Goal: Navigation & Orientation: Understand site structure

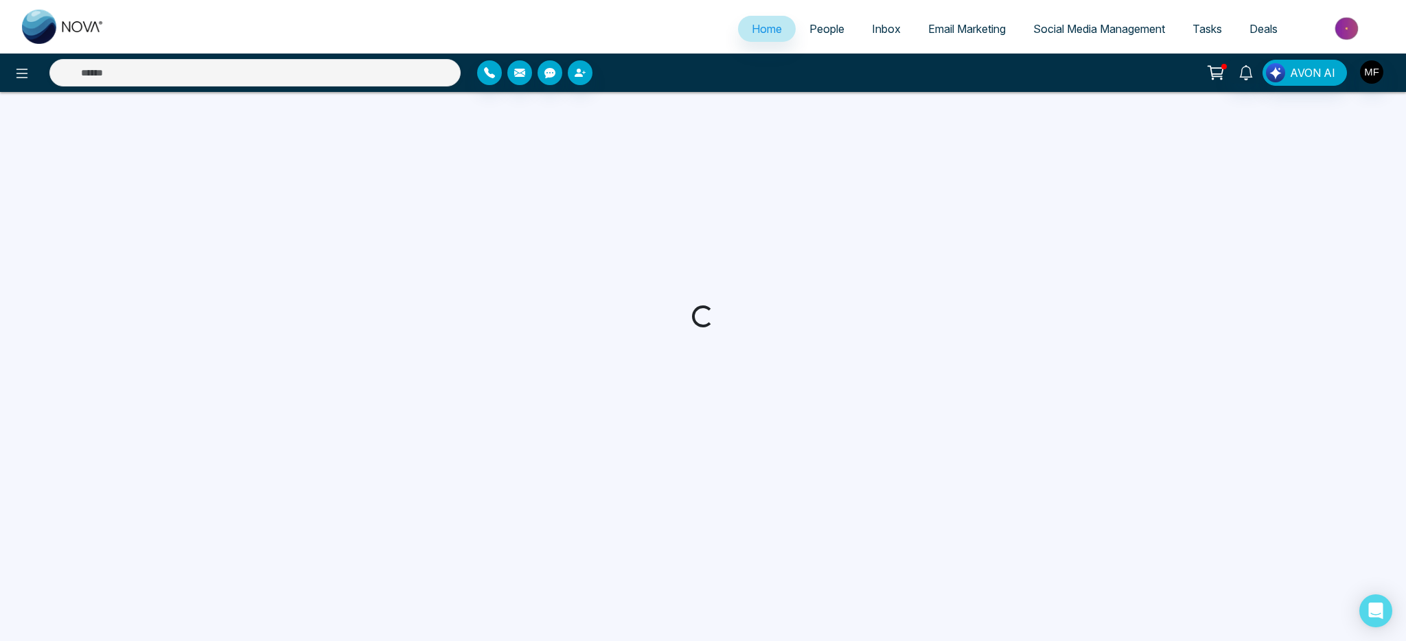
select select "*"
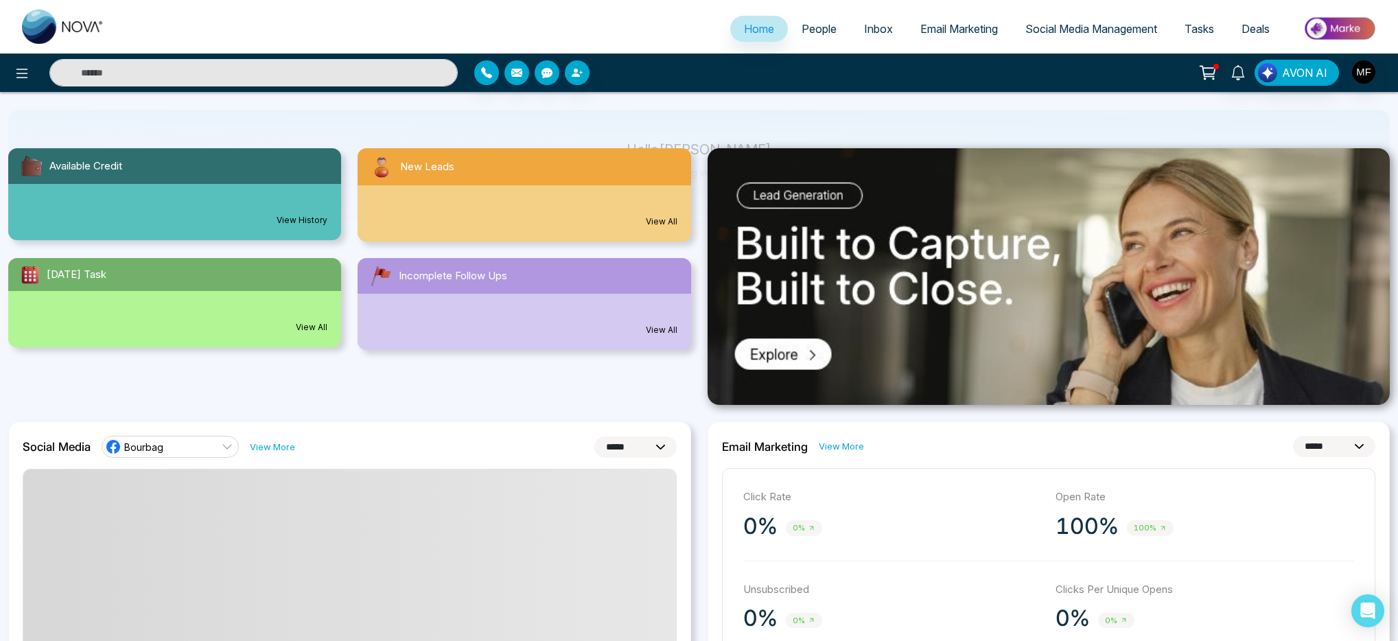
scroll to position [104, 0]
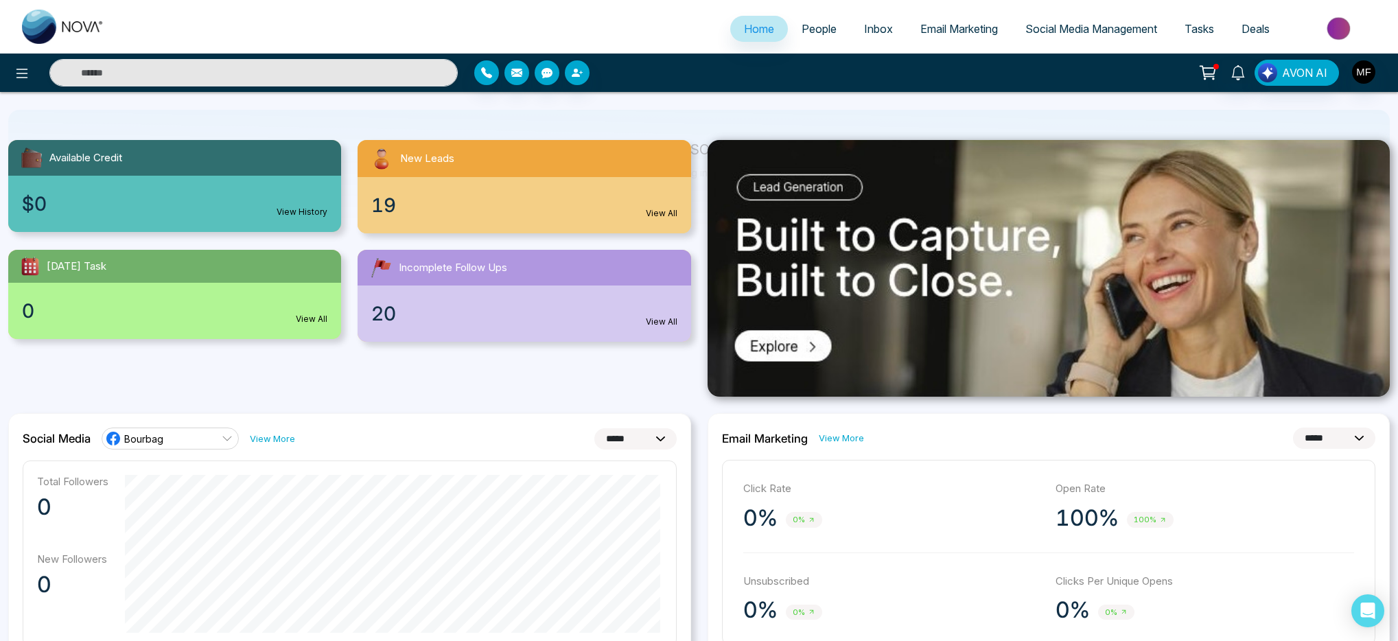
click at [706, 144] on div at bounding box center [1048, 268] width 699 height 257
click at [700, 147] on div at bounding box center [1048, 268] width 699 height 257
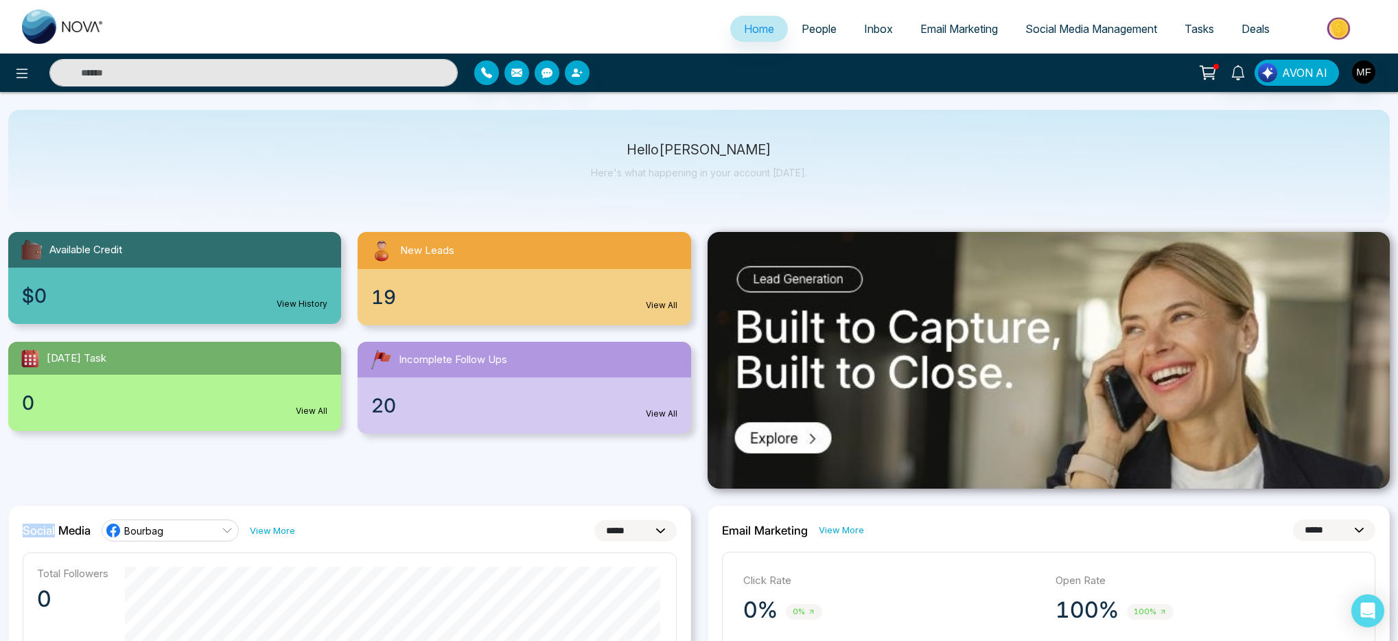
scroll to position [0, 0]
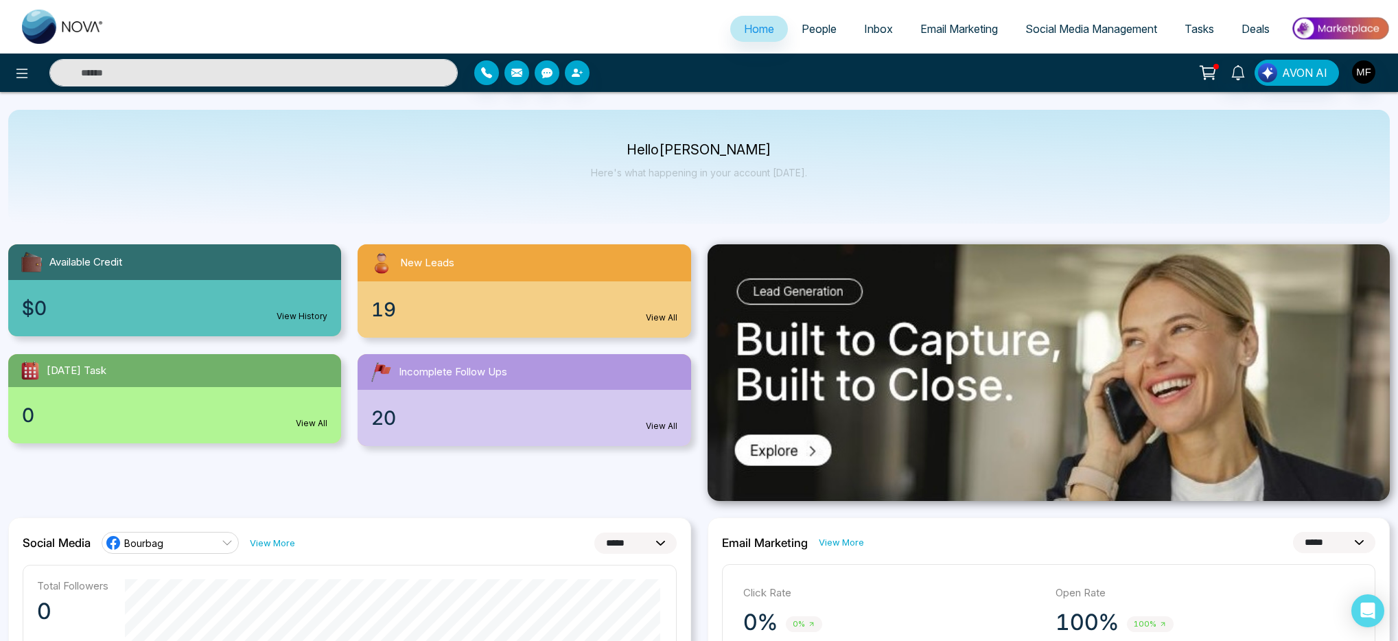
click at [739, 172] on p "Here's what happening in your account [DATE]." at bounding box center [699, 173] width 216 height 12
click at [720, 154] on p "Hello [PERSON_NAME]" at bounding box center [699, 150] width 216 height 12
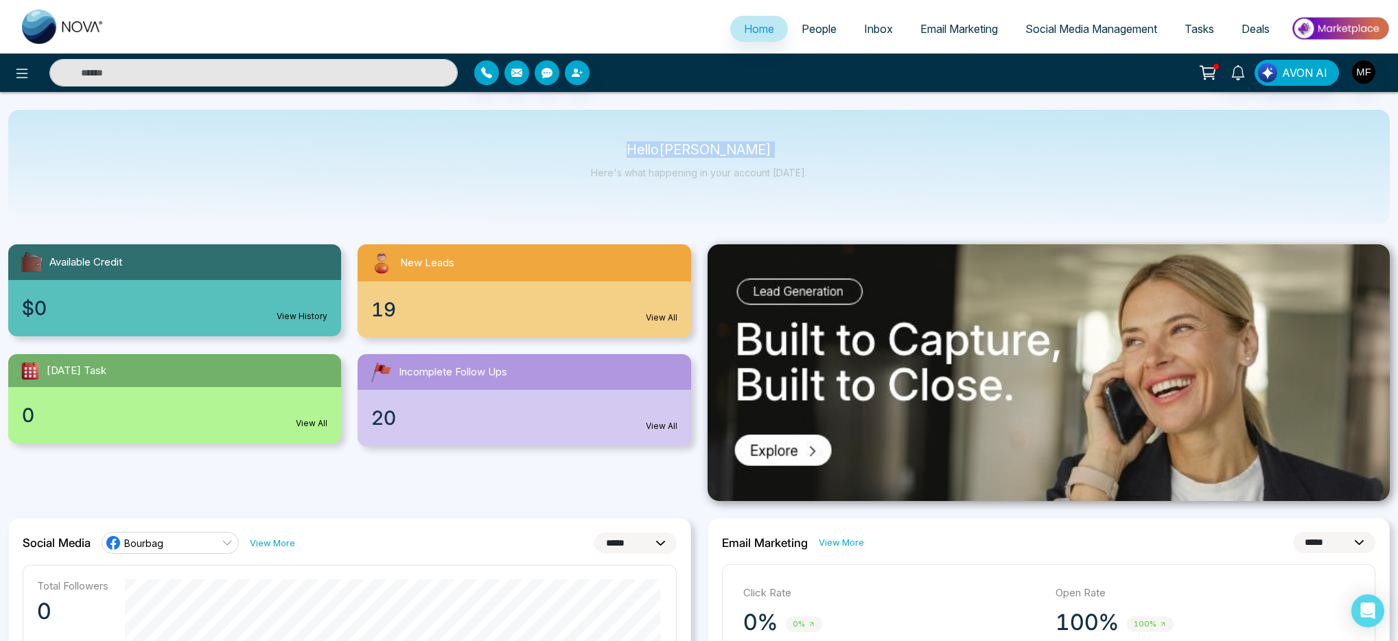
click at [720, 154] on p "Hello [PERSON_NAME]" at bounding box center [699, 150] width 216 height 12
click at [696, 152] on p "Hello [PERSON_NAME]" at bounding box center [699, 150] width 216 height 12
click at [695, 165] on div "Hello [PERSON_NAME] Here's what happening in your account [DATE]." at bounding box center [699, 166] width 216 height 45
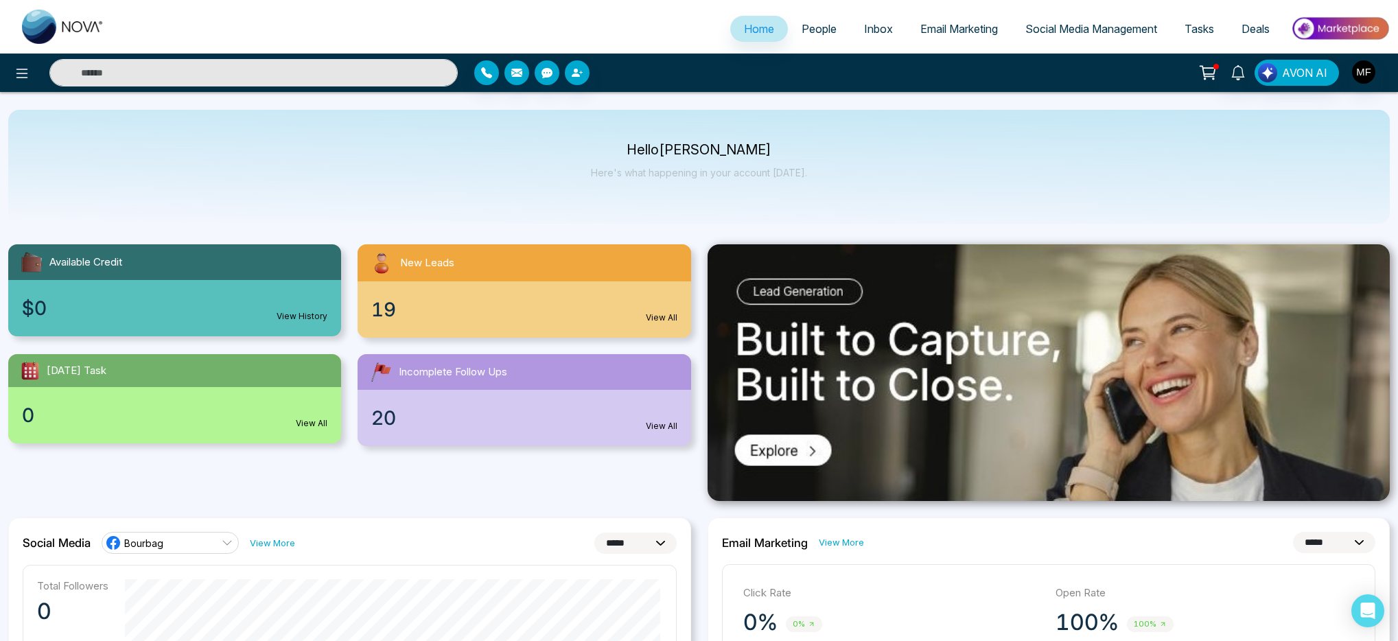
click at [690, 177] on p "Here's what happening in your account [DATE]." at bounding box center [699, 173] width 216 height 12
click at [739, 161] on div "Hello [PERSON_NAME] Here's what happening in your account [DATE]." at bounding box center [699, 166] width 216 height 45
click at [745, 152] on p "Hello [PERSON_NAME]" at bounding box center [699, 150] width 216 height 12
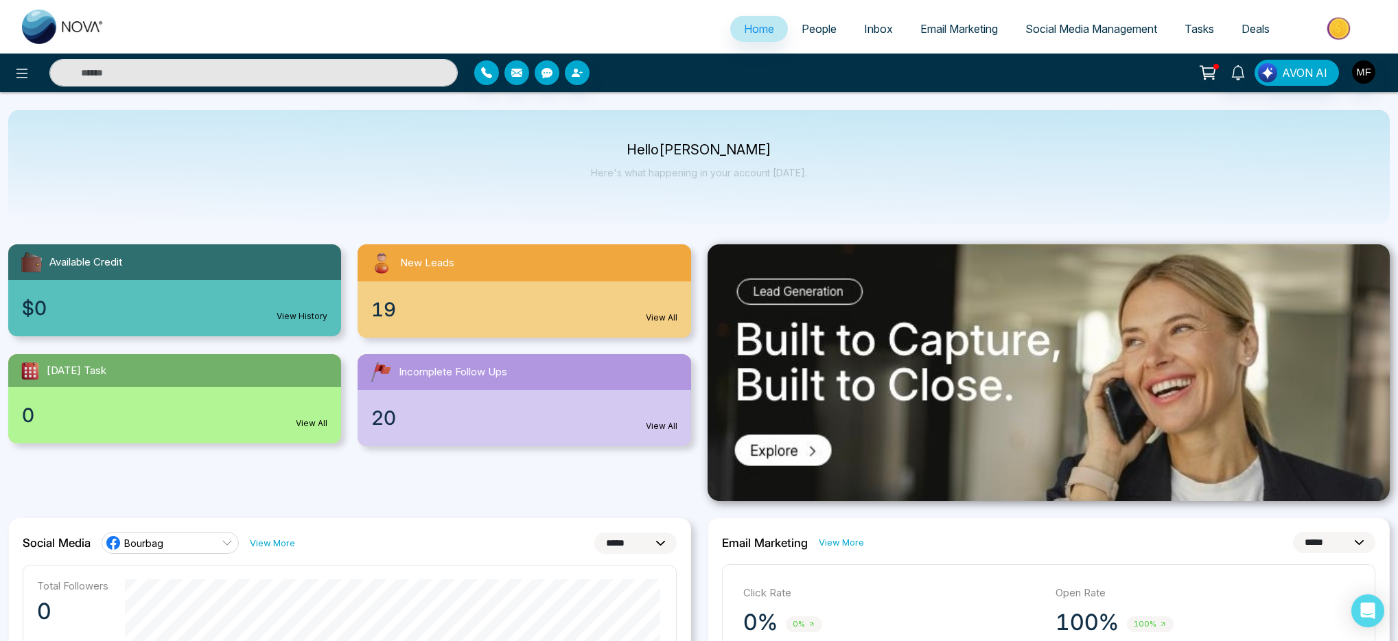
click at [745, 152] on p "Hello [PERSON_NAME]" at bounding box center [699, 150] width 216 height 12
click at [685, 154] on p "Hello [PERSON_NAME]" at bounding box center [699, 150] width 216 height 12
click at [655, 167] on p "Here's what happening in your account [DATE]." at bounding box center [699, 173] width 216 height 12
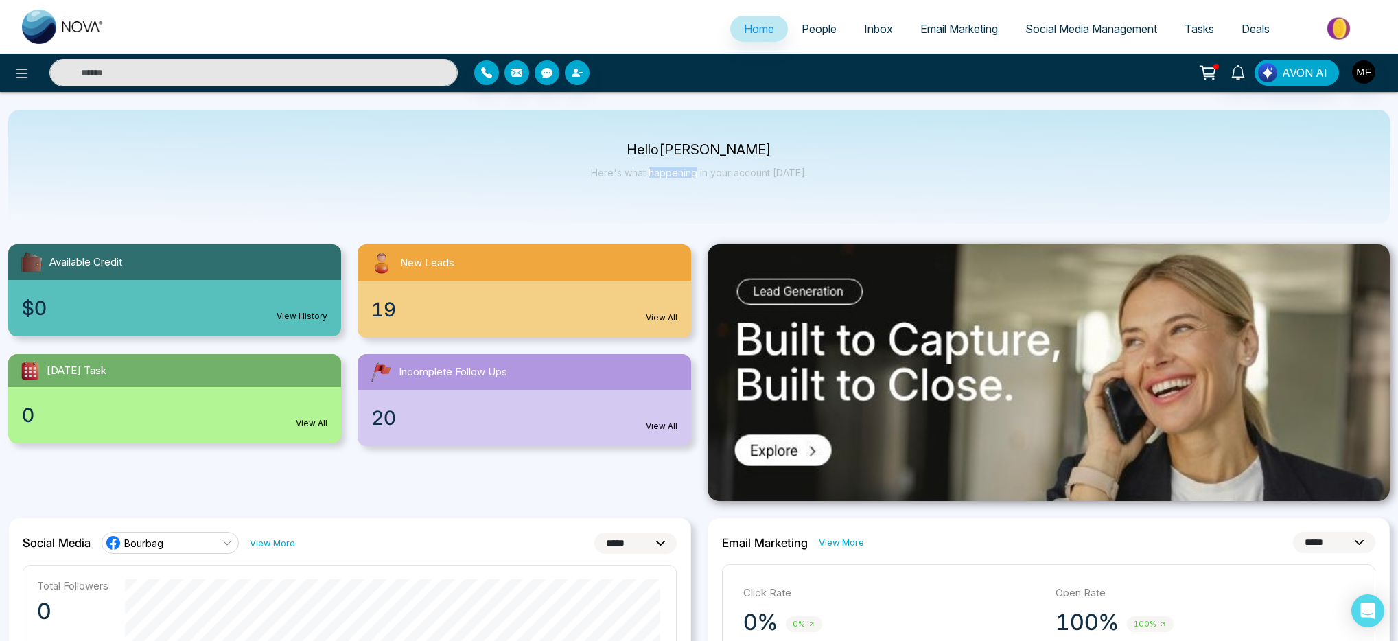
click at [655, 167] on p "Here's what happening in your account [DATE]." at bounding box center [699, 173] width 216 height 12
click at [712, 167] on p "Here's what happening in your account [DATE]." at bounding box center [699, 173] width 216 height 12
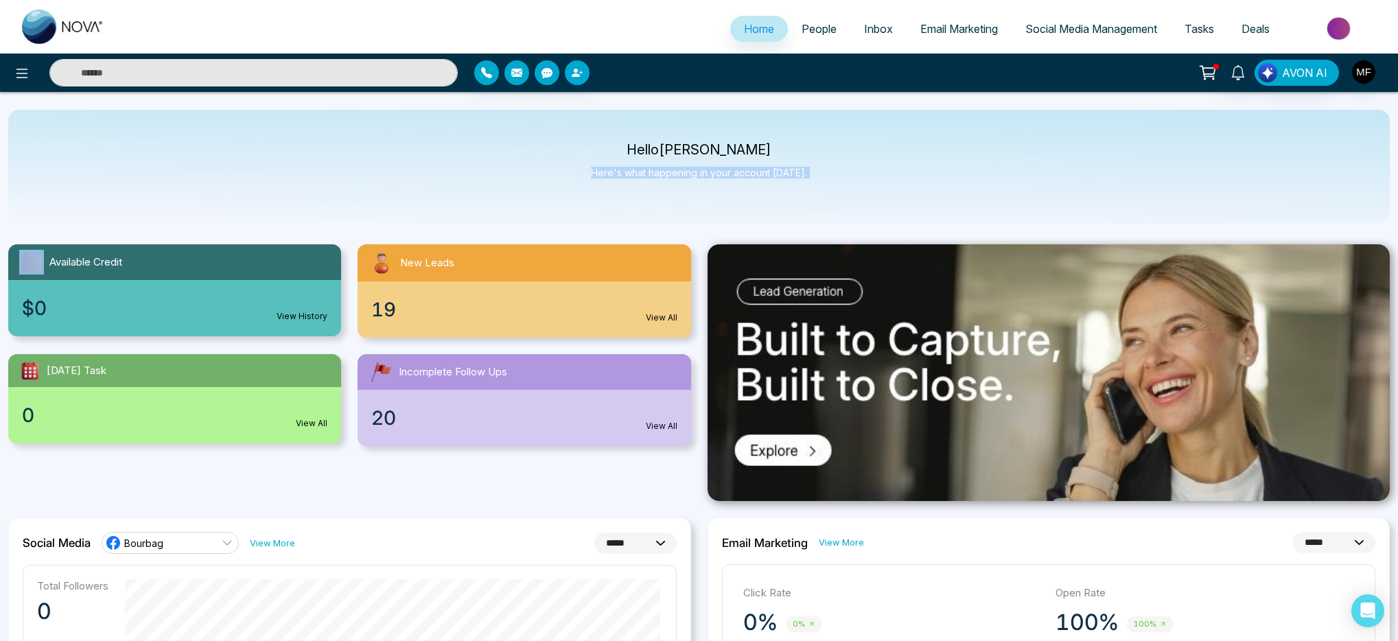
click at [704, 172] on p "Here's what happening in your account [DATE]." at bounding box center [699, 173] width 216 height 12
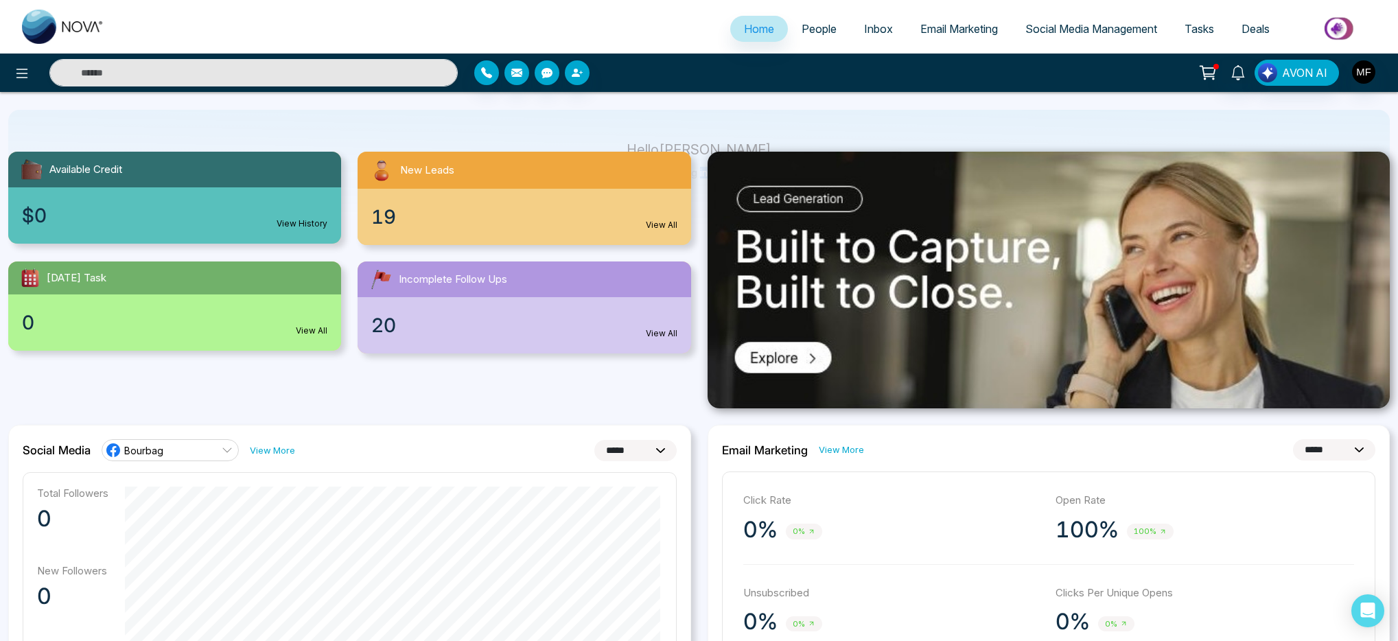
scroll to position [95, 0]
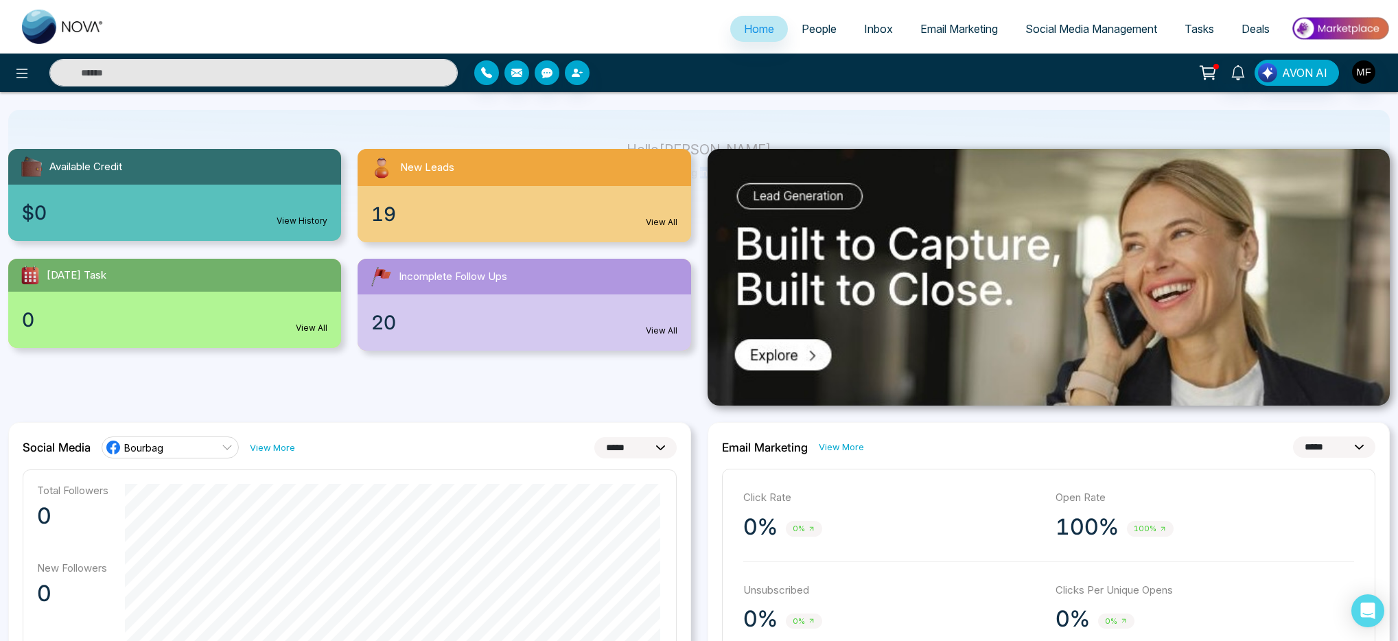
click at [1220, 69] on button at bounding box center [1207, 73] width 27 height 26
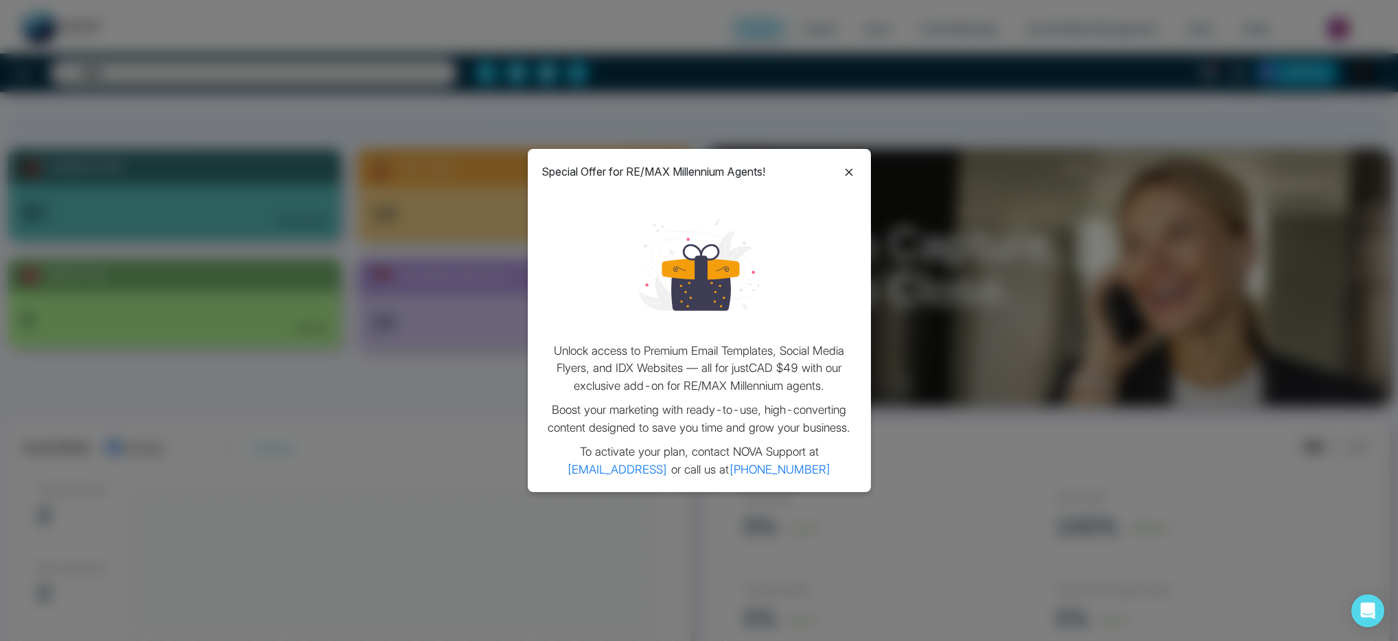
click at [850, 174] on icon at bounding box center [849, 172] width 16 height 16
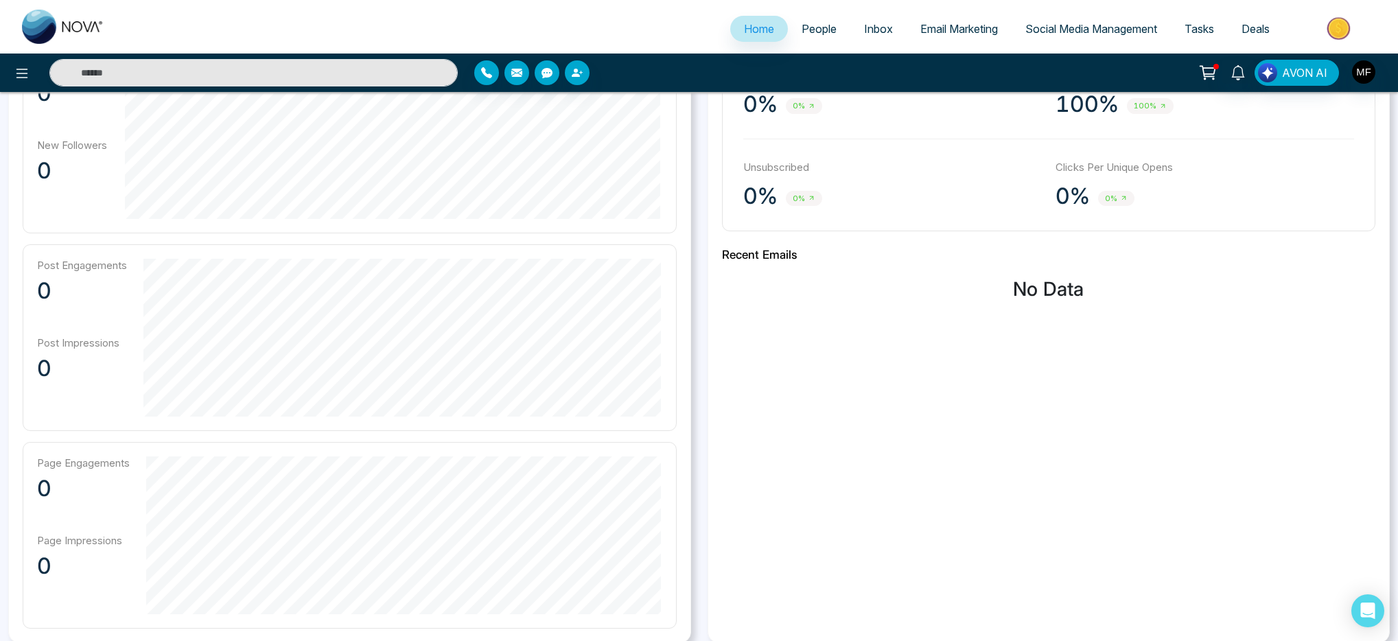
scroll to position [535, 0]
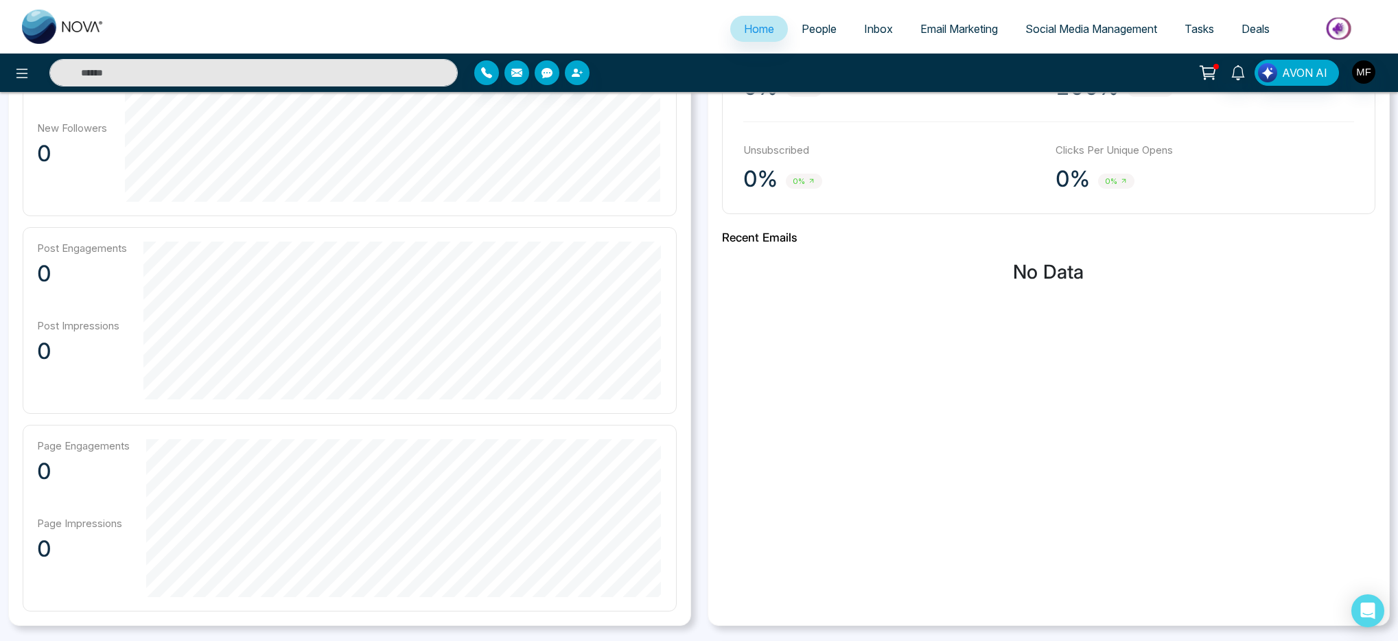
click at [747, 240] on h2 "Recent Emails" at bounding box center [1049, 238] width 654 height 14
click at [747, 242] on h2 "Recent Emails" at bounding box center [1049, 238] width 654 height 14
click at [695, 274] on div "**********" at bounding box center [349, 304] width 699 height 644
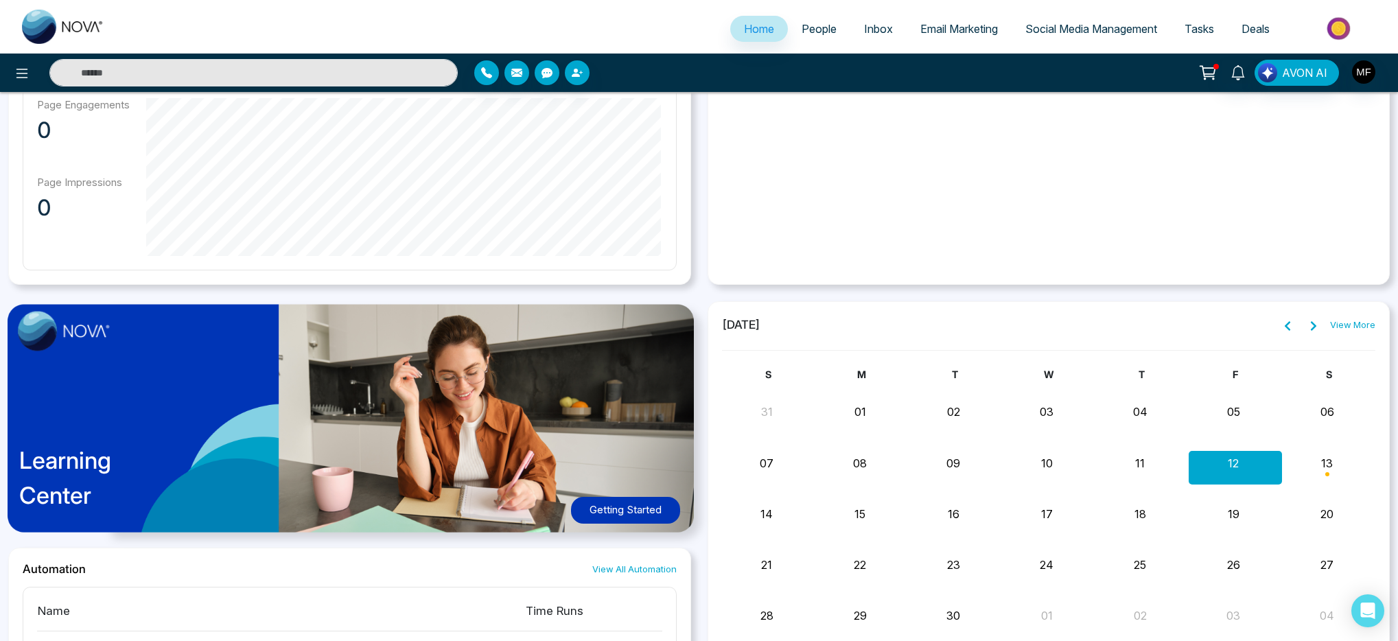
scroll to position [877, 0]
click at [723, 323] on span "[DATE]" at bounding box center [741, 325] width 38 height 18
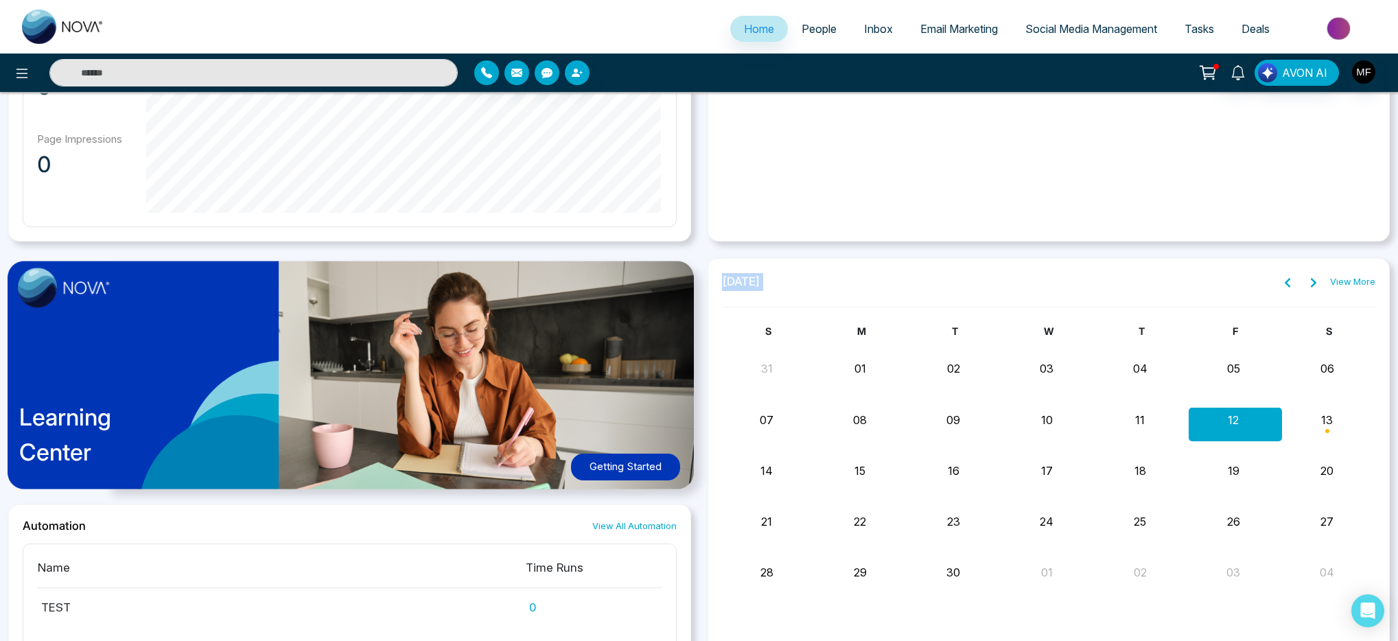
scroll to position [773, 0]
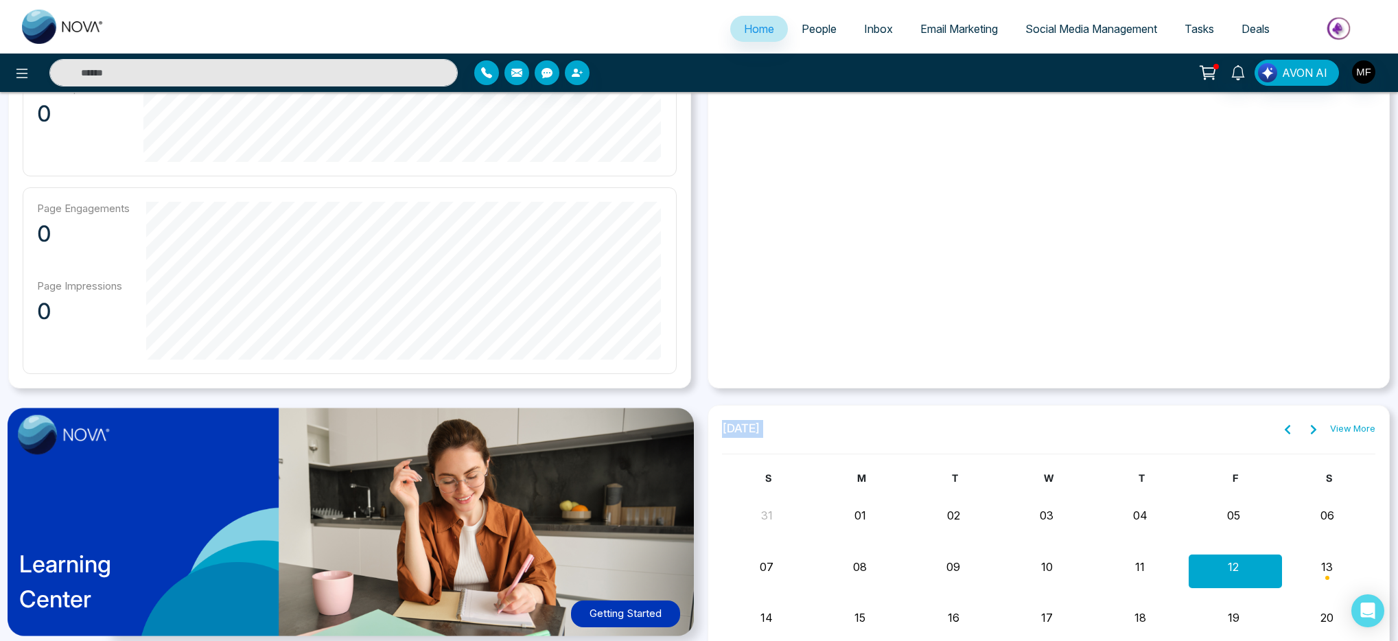
click at [695, 399] on img at bounding box center [357, 528] width 717 height 259
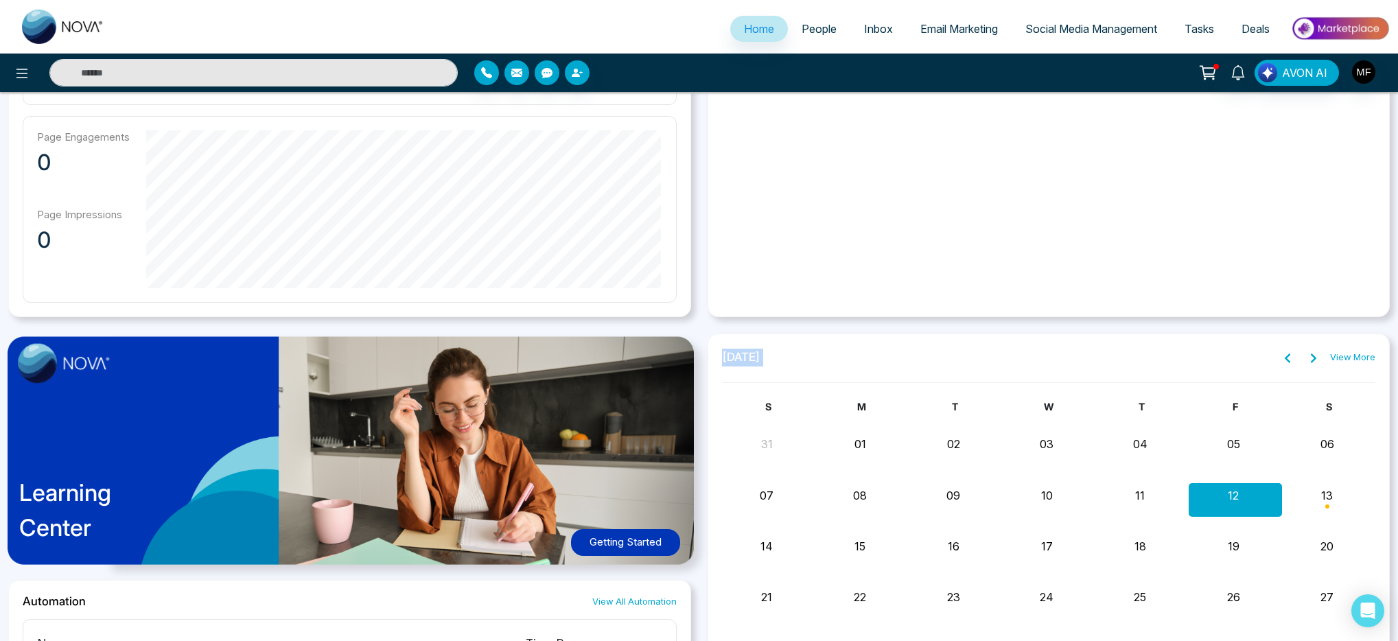
scroll to position [979, 0]
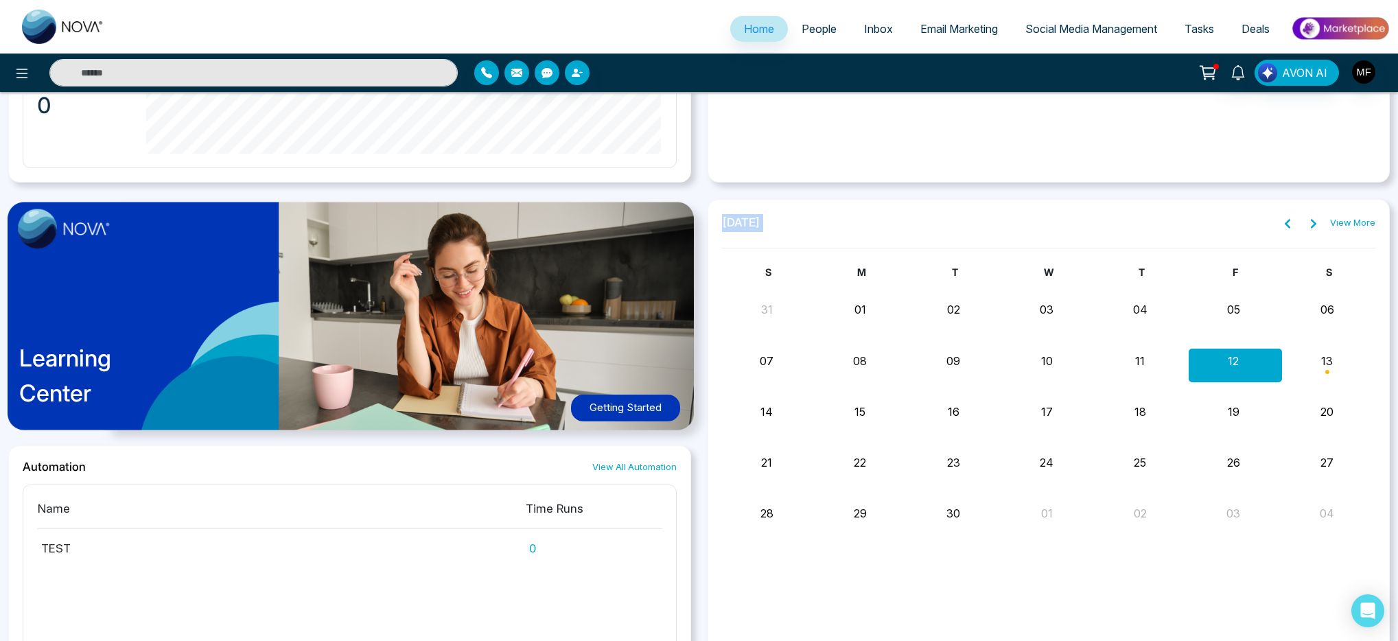
click at [761, 218] on span "[DATE]" at bounding box center [741, 223] width 38 height 18
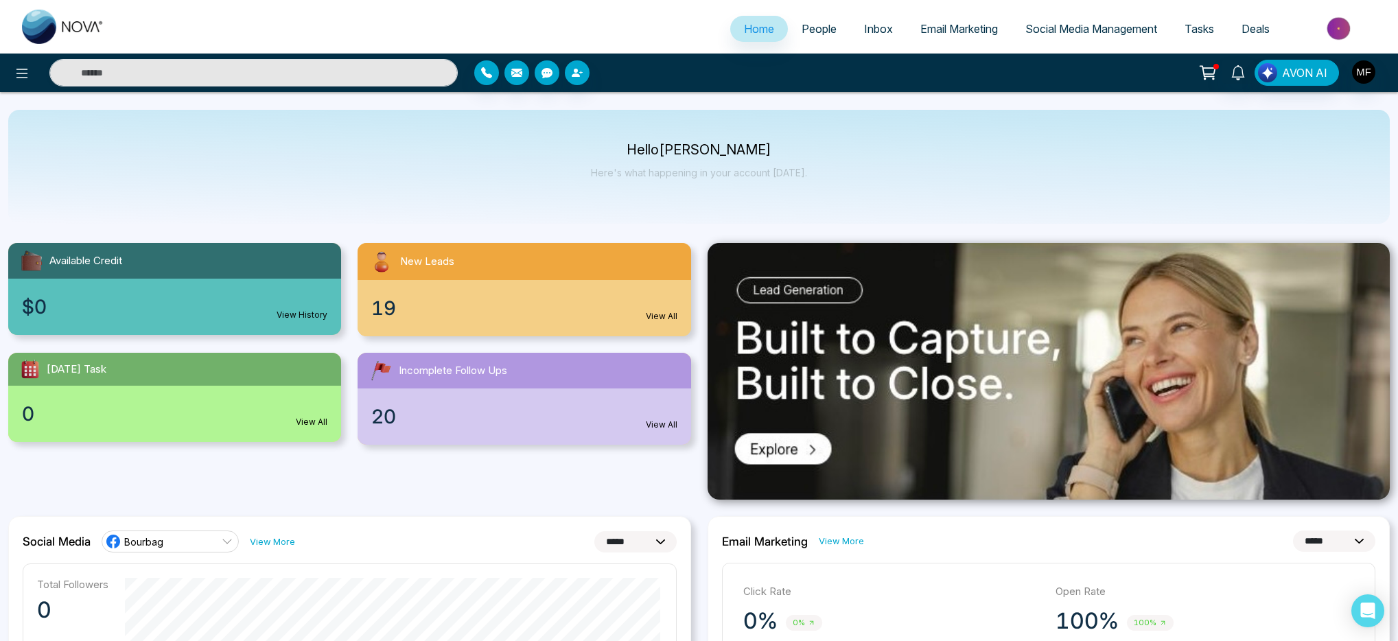
scroll to position [0, 0]
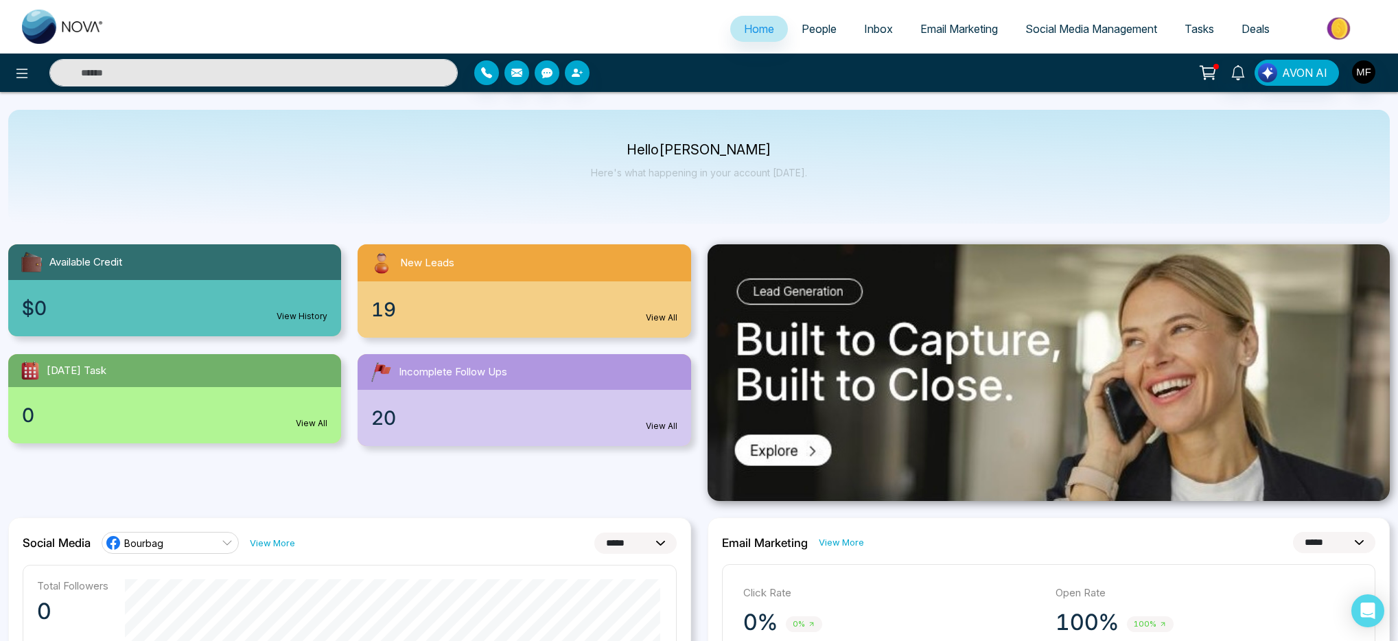
click at [749, 148] on p "Hello [PERSON_NAME]" at bounding box center [699, 150] width 216 height 12
click at [686, 147] on p "Hello [PERSON_NAME]" at bounding box center [699, 150] width 216 height 12
click at [635, 148] on p "Hello [PERSON_NAME]" at bounding box center [699, 150] width 216 height 12
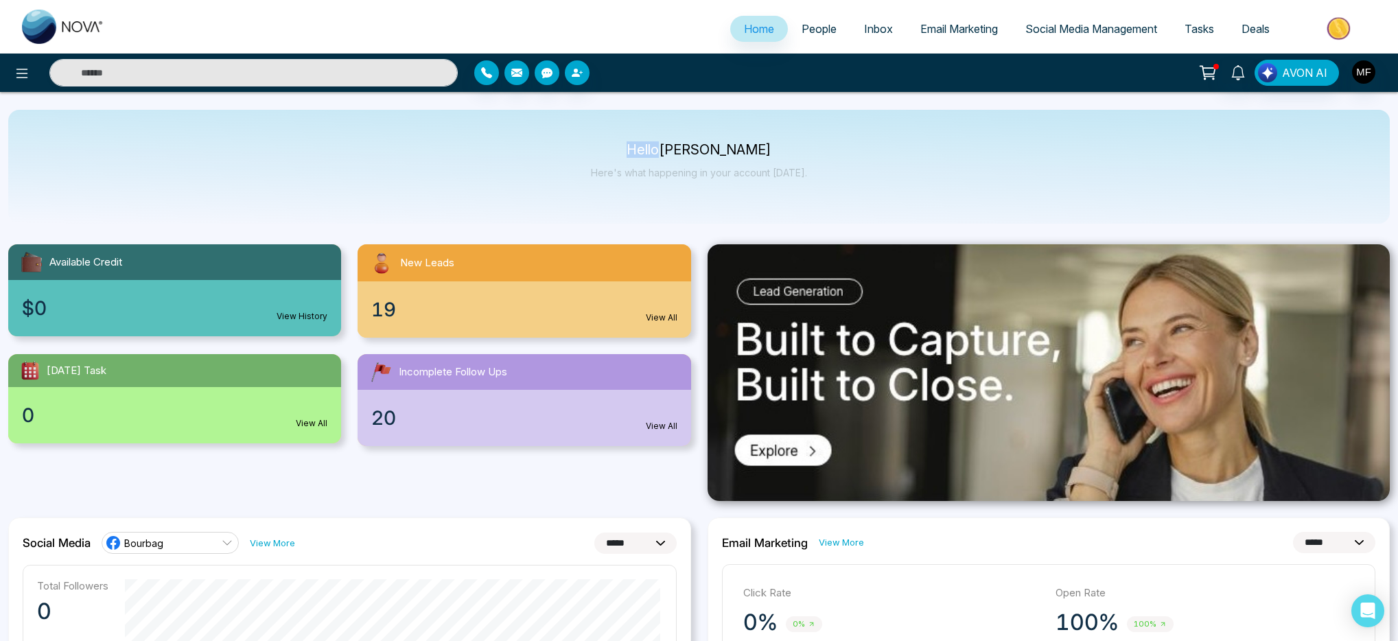
click at [635, 148] on p "Hello [PERSON_NAME]" at bounding box center [699, 150] width 216 height 12
click at [610, 176] on p "Here's what happening in your account [DATE]." at bounding box center [699, 173] width 216 height 12
click at [634, 178] on div "Hello [PERSON_NAME] Here's what happening in your account [DATE]." at bounding box center [699, 166] width 216 height 45
click at [636, 177] on p "Here's what happening in your account [DATE]." at bounding box center [699, 173] width 216 height 12
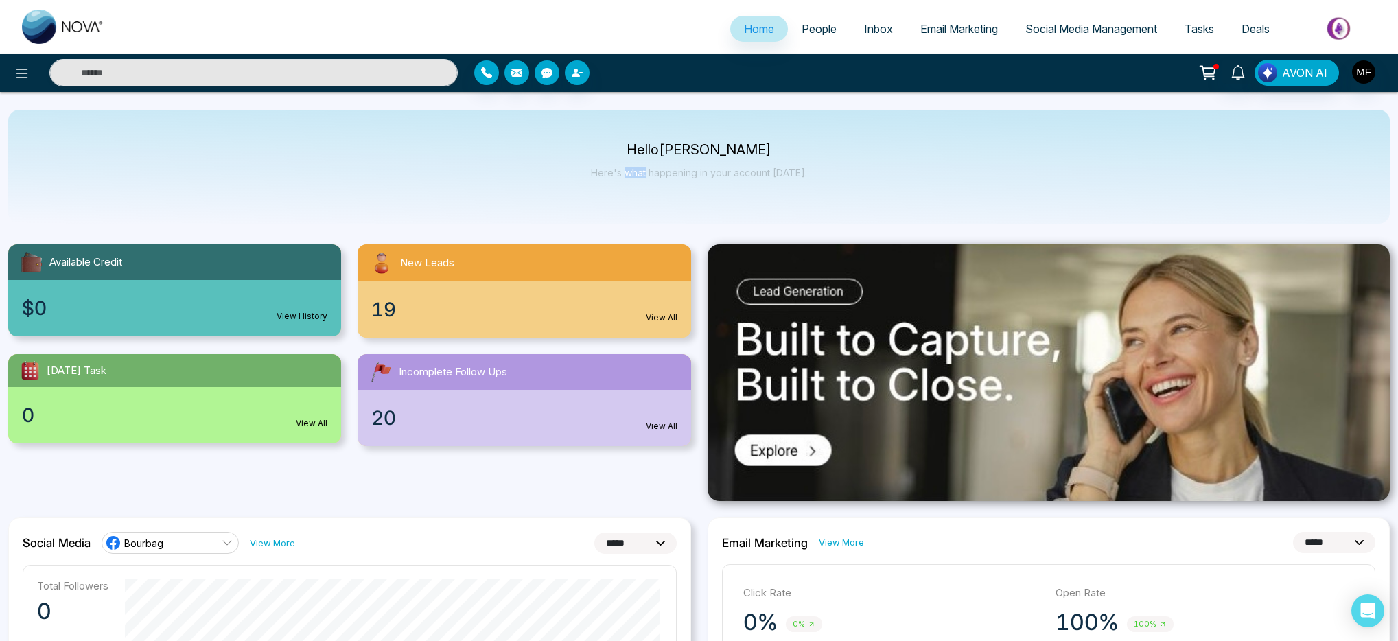
click at [636, 177] on p "Here's what happening in your account [DATE]." at bounding box center [699, 173] width 216 height 12
click at [655, 172] on p "Here's what happening in your account [DATE]." at bounding box center [699, 173] width 216 height 12
click at [704, 172] on p "Here's what happening in your account [DATE]." at bounding box center [699, 173] width 216 height 12
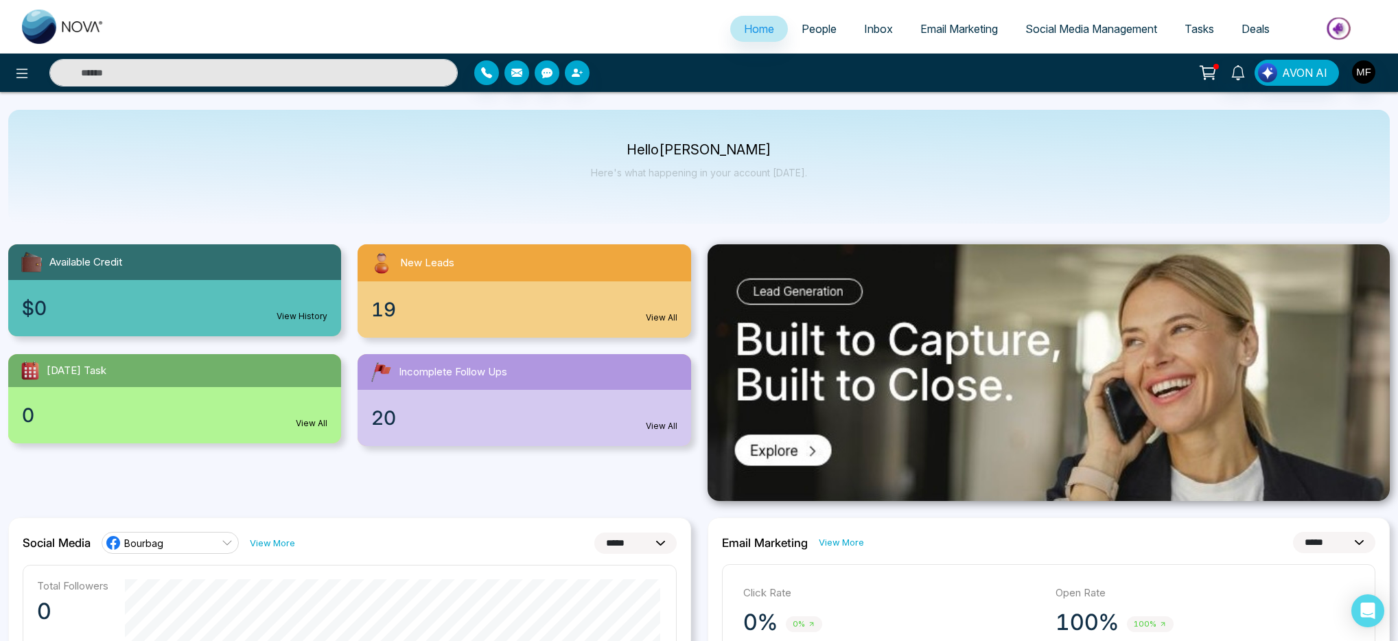
click at [723, 176] on p "Here's what happening in your account [DATE]." at bounding box center [699, 173] width 216 height 12
click at [738, 176] on p "Here's what happening in your account [DATE]." at bounding box center [699, 173] width 216 height 12
click at [784, 172] on p "Here's what happening in your account [DATE]." at bounding box center [699, 173] width 216 height 12
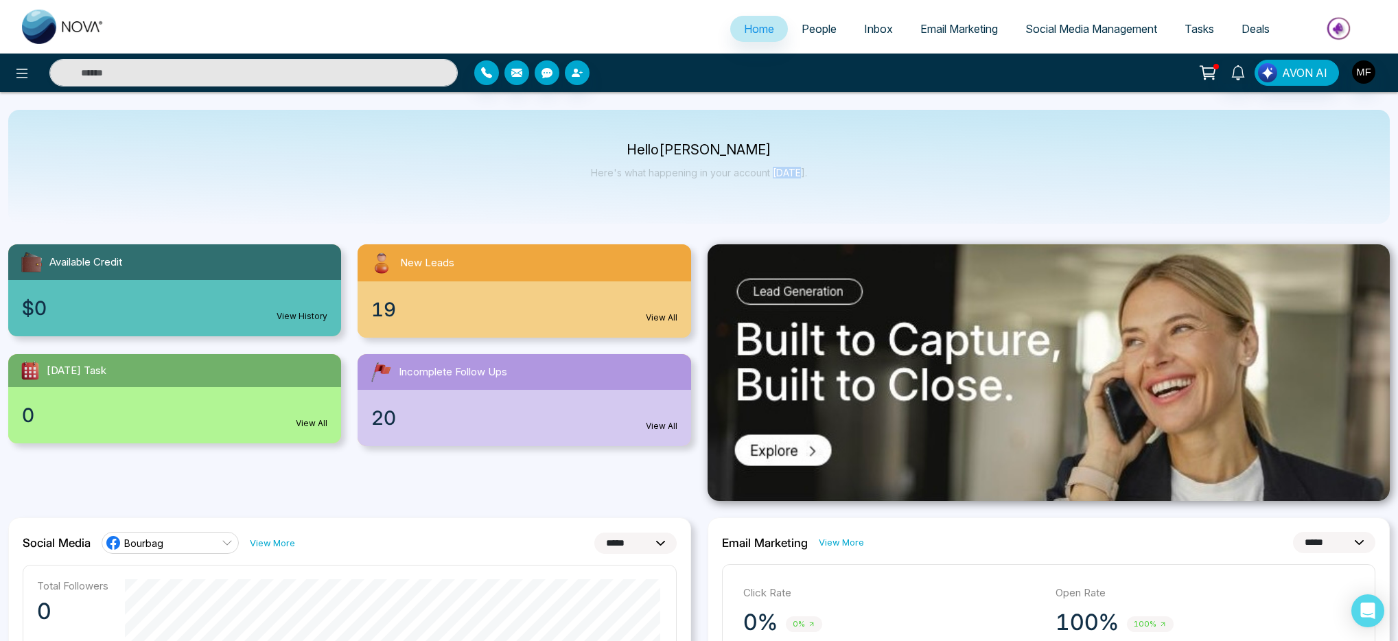
click at [784, 172] on p "Here's what happening in your account [DATE]." at bounding box center [699, 173] width 216 height 12
click at [743, 171] on p "Here's what happening in your account [DATE]." at bounding box center [699, 173] width 216 height 12
click at [717, 176] on p "Here's what happening in your account [DATE]." at bounding box center [699, 173] width 216 height 12
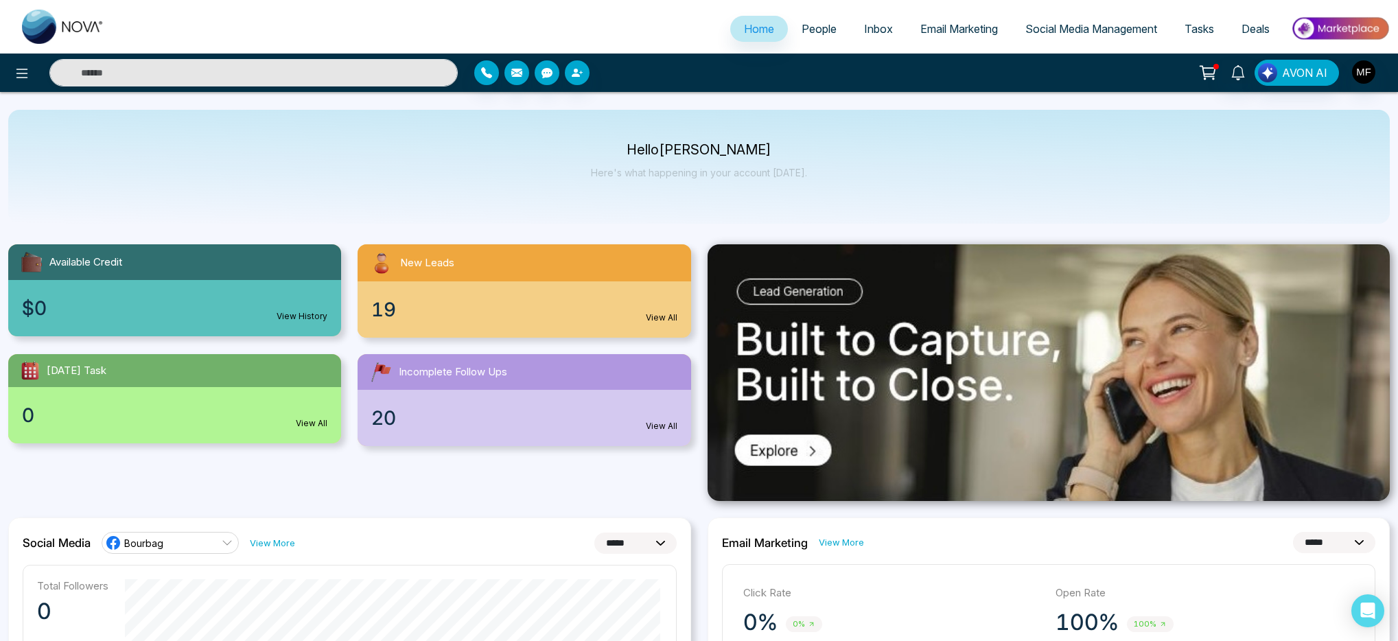
click at [709, 172] on p "Here's what happening in your account [DATE]." at bounding box center [699, 173] width 216 height 12
click at [682, 173] on p "Here's what happening in your account [DATE]." at bounding box center [699, 173] width 216 height 12
click at [634, 174] on p "Here's what happening in your account [DATE]." at bounding box center [699, 173] width 216 height 12
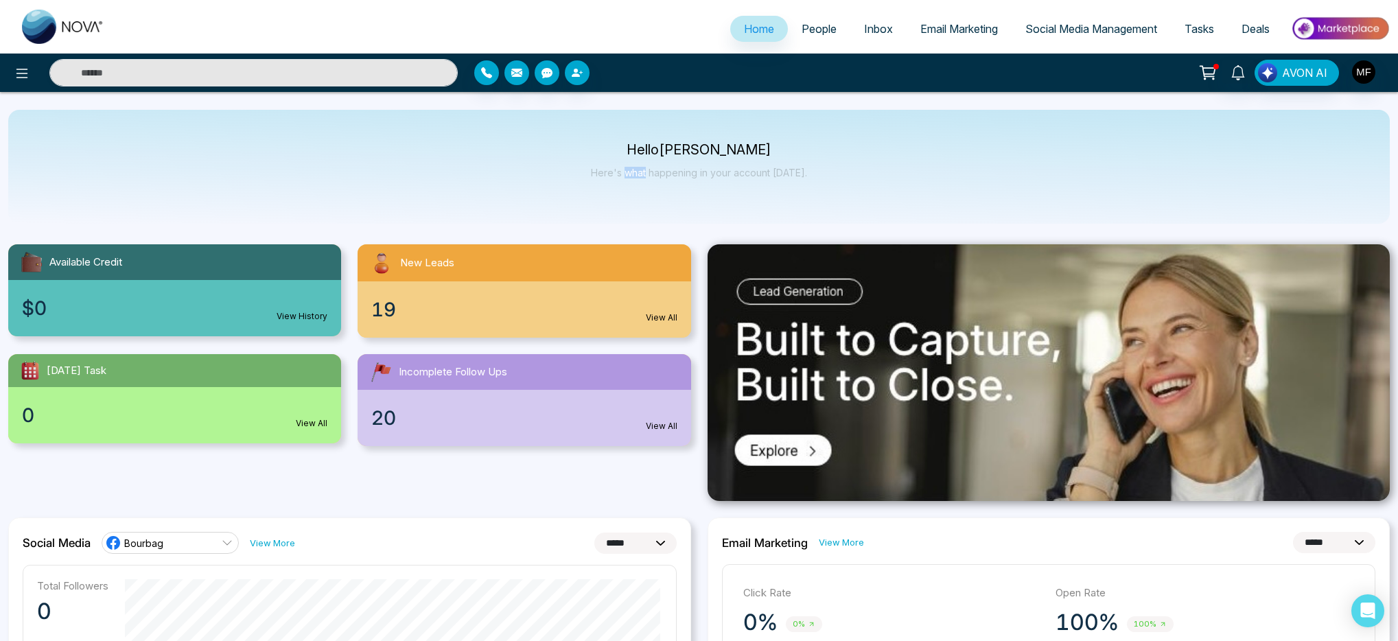
click at [634, 174] on p "Here's what happening in your account [DATE]." at bounding box center [699, 173] width 216 height 12
click at [605, 171] on p "Here's what happening in your account [DATE]." at bounding box center [699, 173] width 216 height 12
click at [628, 167] on p "Here's what happening in your account [DATE]." at bounding box center [699, 173] width 216 height 12
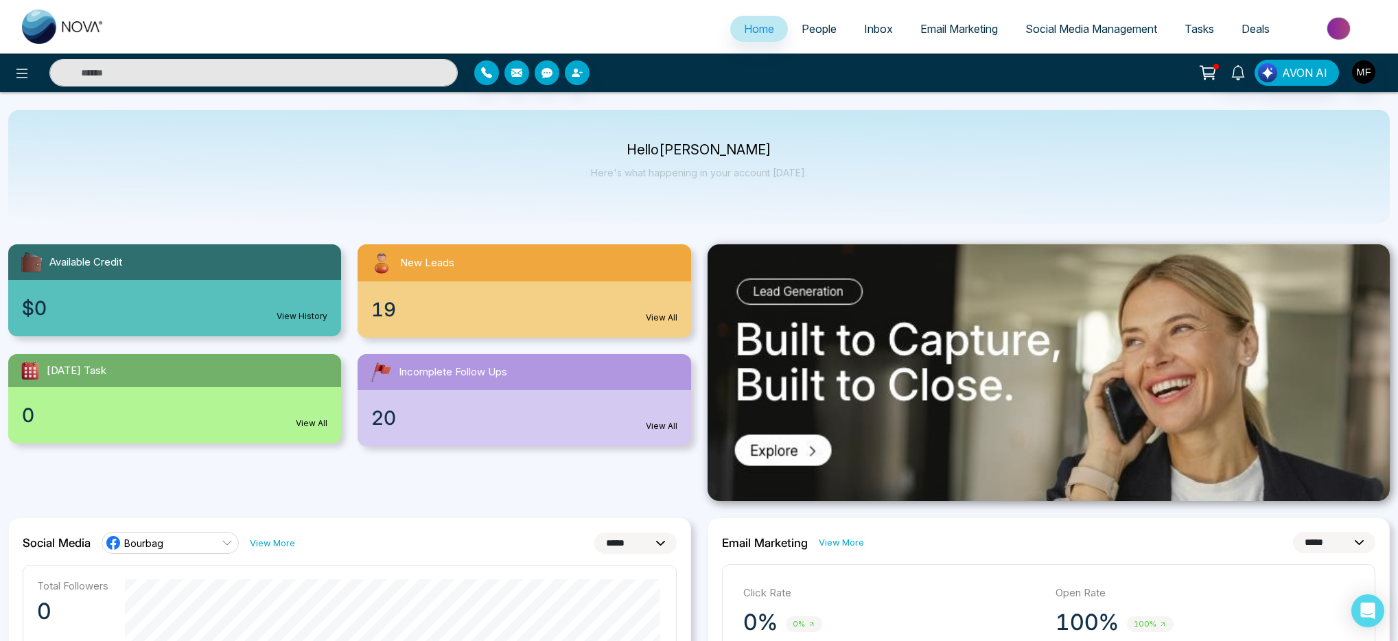
click at [661, 171] on p "Here's what happening in your account [DATE]." at bounding box center [699, 173] width 216 height 12
click at [712, 172] on p "Here's what happening in your account [DATE]." at bounding box center [699, 173] width 216 height 12
click at [703, 174] on p "Here's what happening in your account [DATE]." at bounding box center [699, 173] width 216 height 12
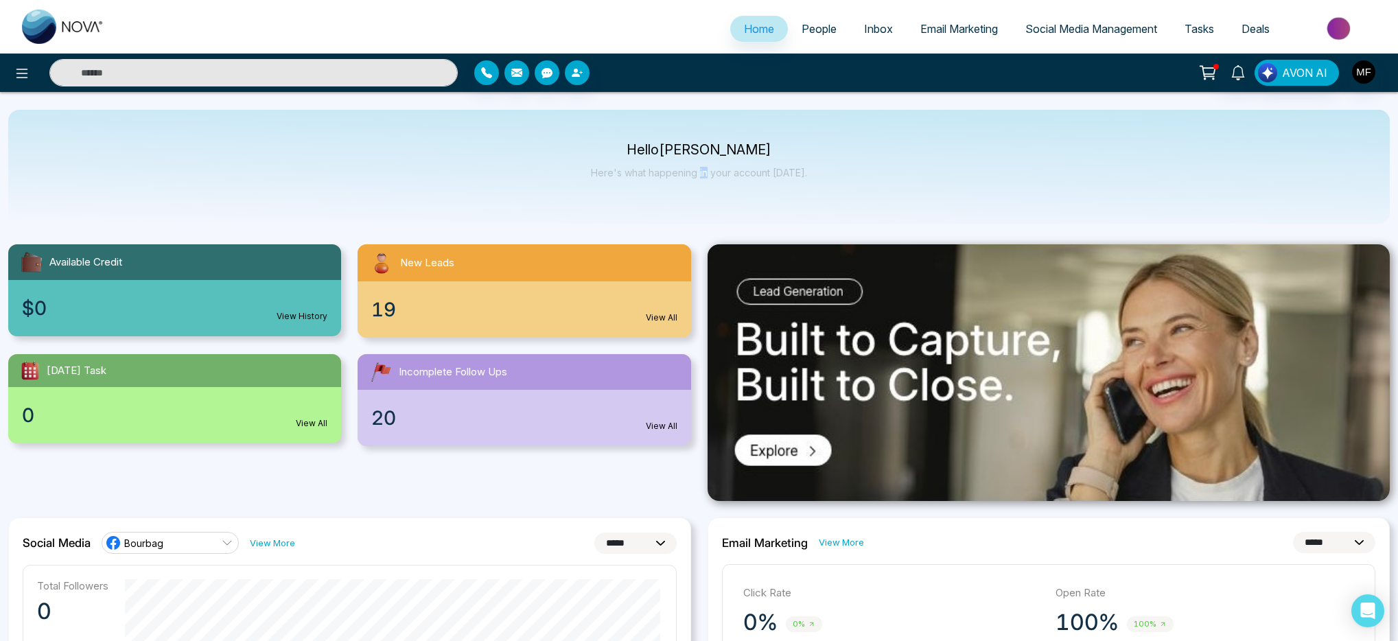
click at [703, 174] on p "Here's what happening in your account [DATE]." at bounding box center [699, 173] width 216 height 12
click at [715, 174] on p "Here's what happening in your account [DATE]." at bounding box center [699, 173] width 216 height 12
click at [754, 171] on p "Here's what happening in your account [DATE]." at bounding box center [699, 173] width 216 height 12
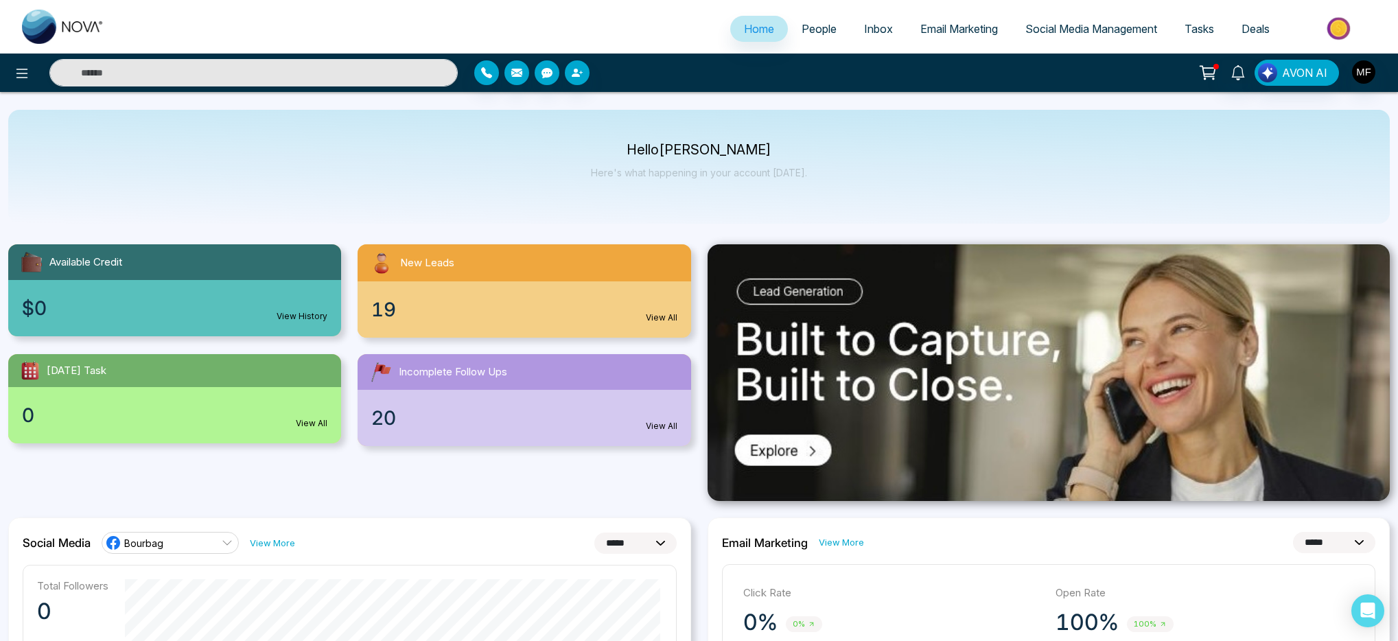
click at [785, 172] on p "Here's what happening in your account [DATE]." at bounding box center [699, 173] width 216 height 12
drag, startPoint x: 700, startPoint y: 173, endPoint x: 733, endPoint y: 173, distance: 32.9
click at [733, 173] on p "Here's what happening in your account [DATE]." at bounding box center [699, 173] width 216 height 12
click at [723, 203] on div "Hello [PERSON_NAME] Here's what happening in your account [DATE]." at bounding box center [699, 167] width 1382 height 114
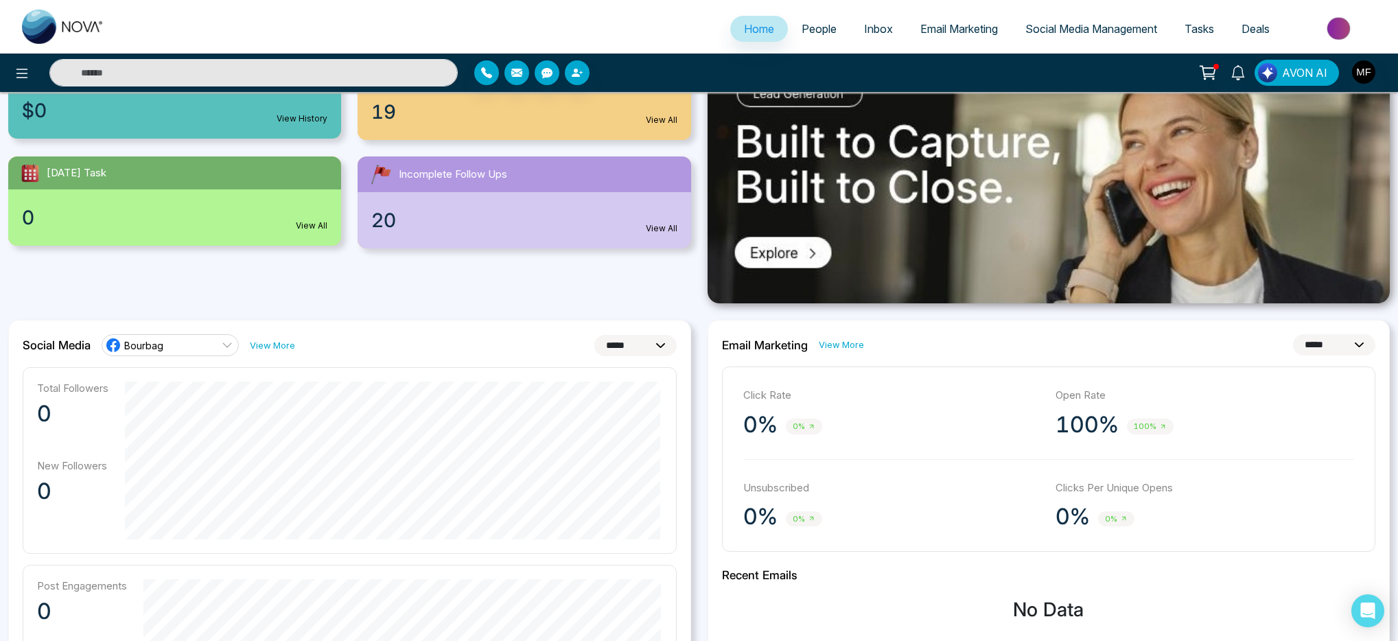
scroll to position [277, 0]
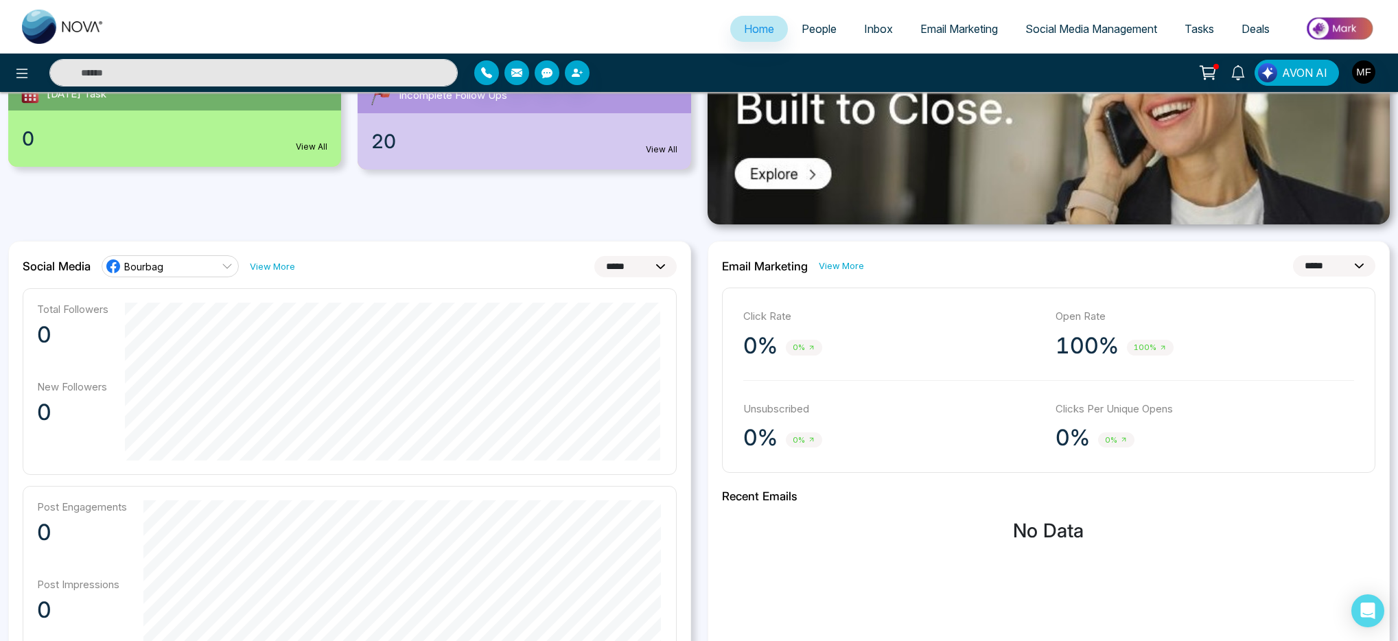
click at [839, 265] on link "View More" at bounding box center [841, 265] width 45 height 13
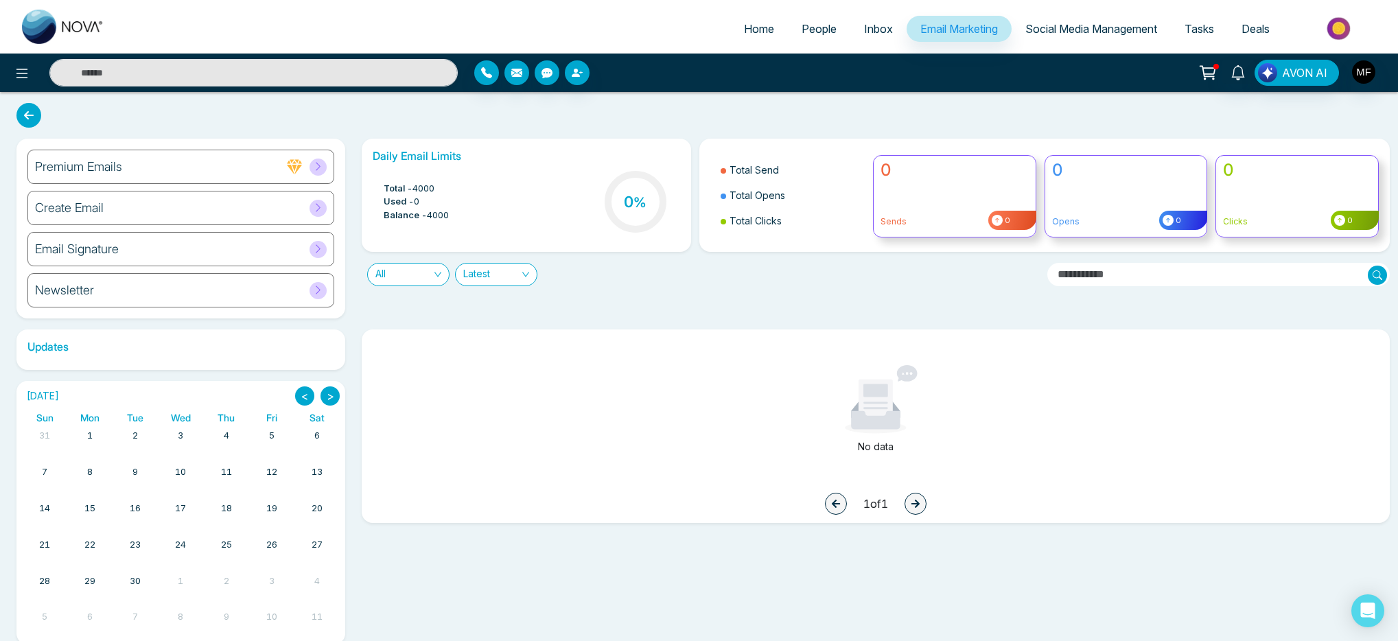
click at [38, 28] on img at bounding box center [63, 27] width 82 height 34
select select "*"
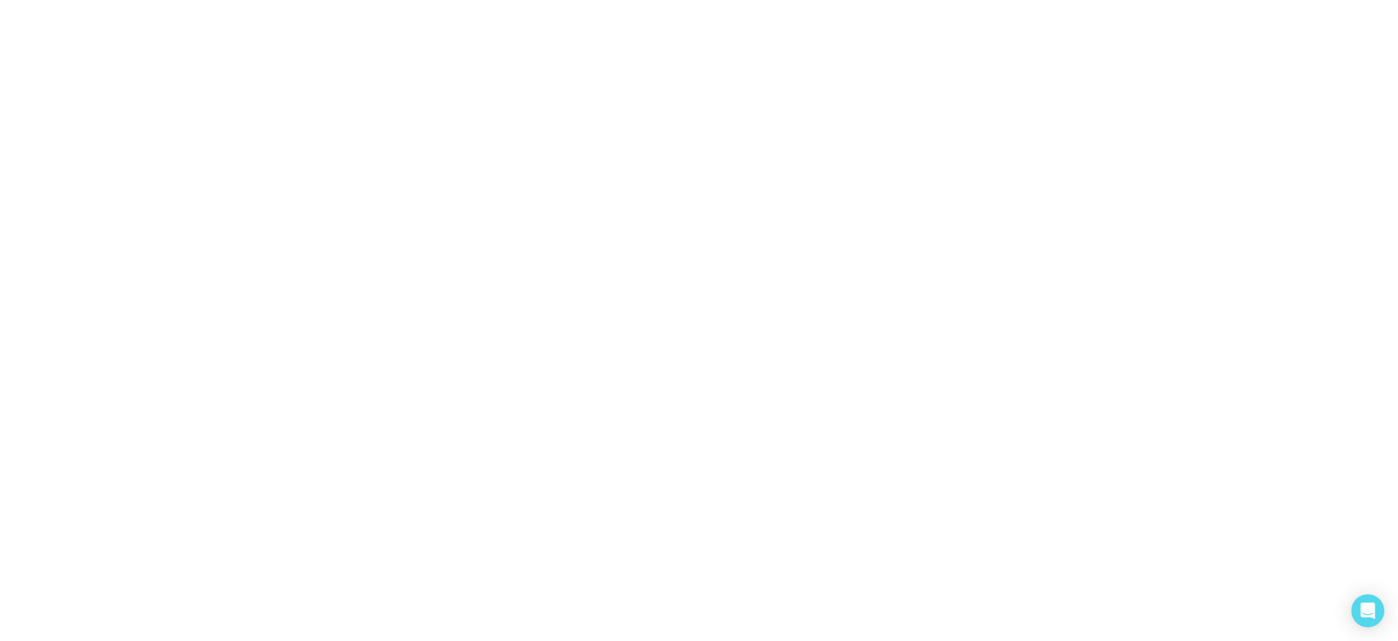
select select "*"
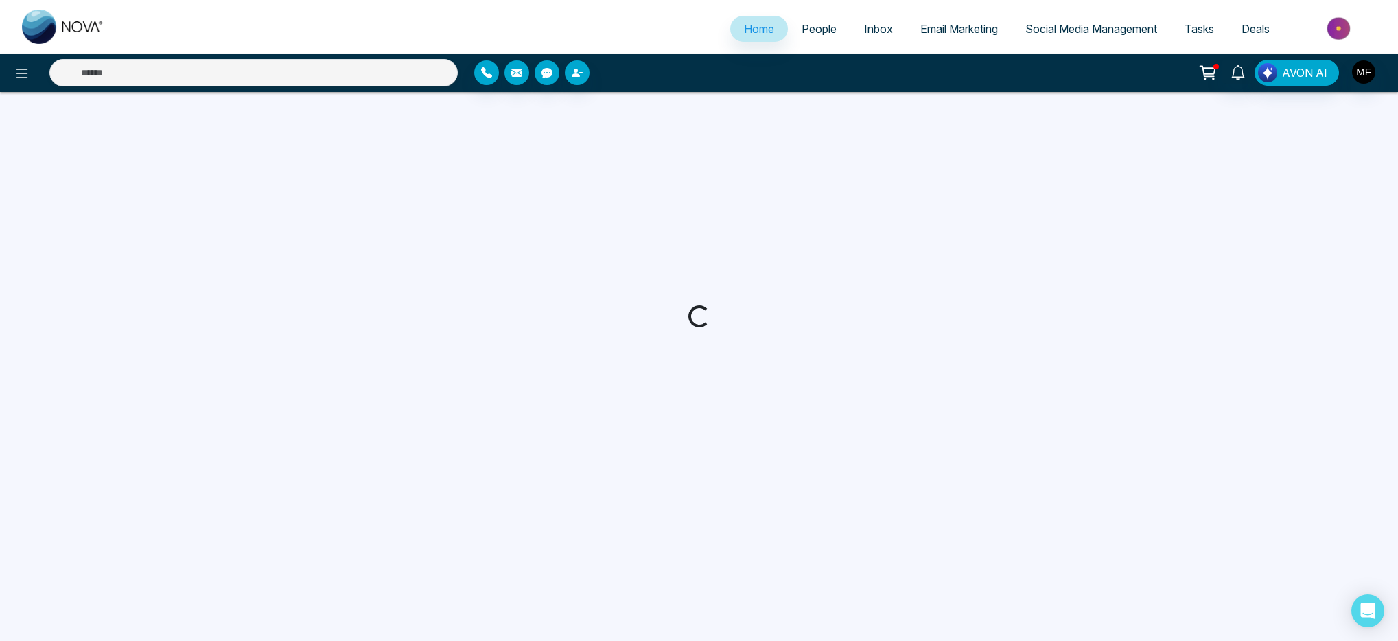
select select "*"
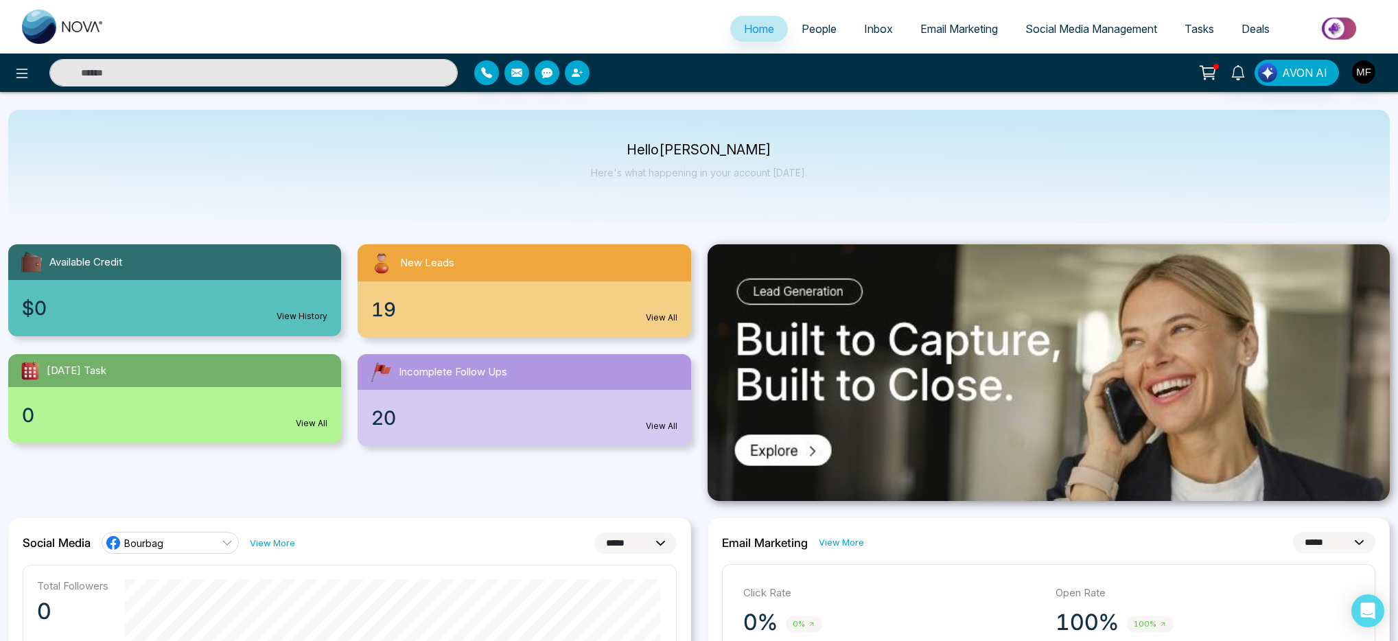
click at [63, 30] on img at bounding box center [63, 27] width 82 height 34
click at [1211, 69] on icon at bounding box center [1207, 72] width 19 height 19
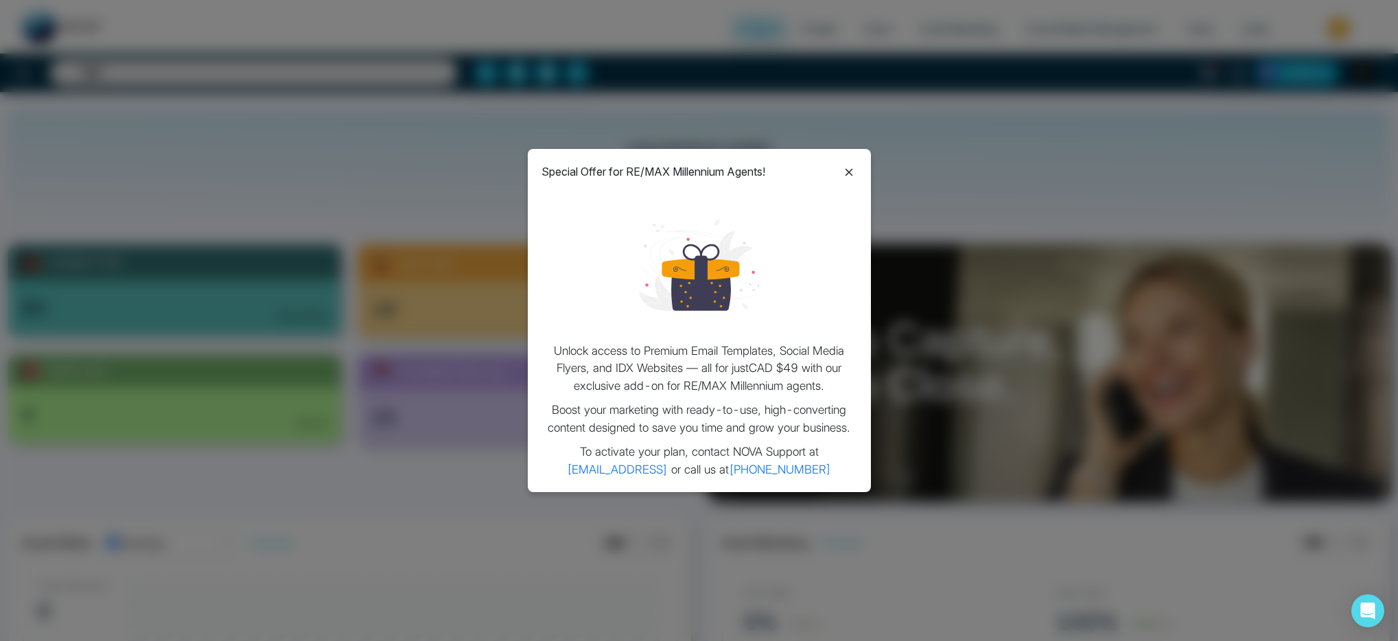
click at [842, 174] on icon at bounding box center [849, 172] width 16 height 16
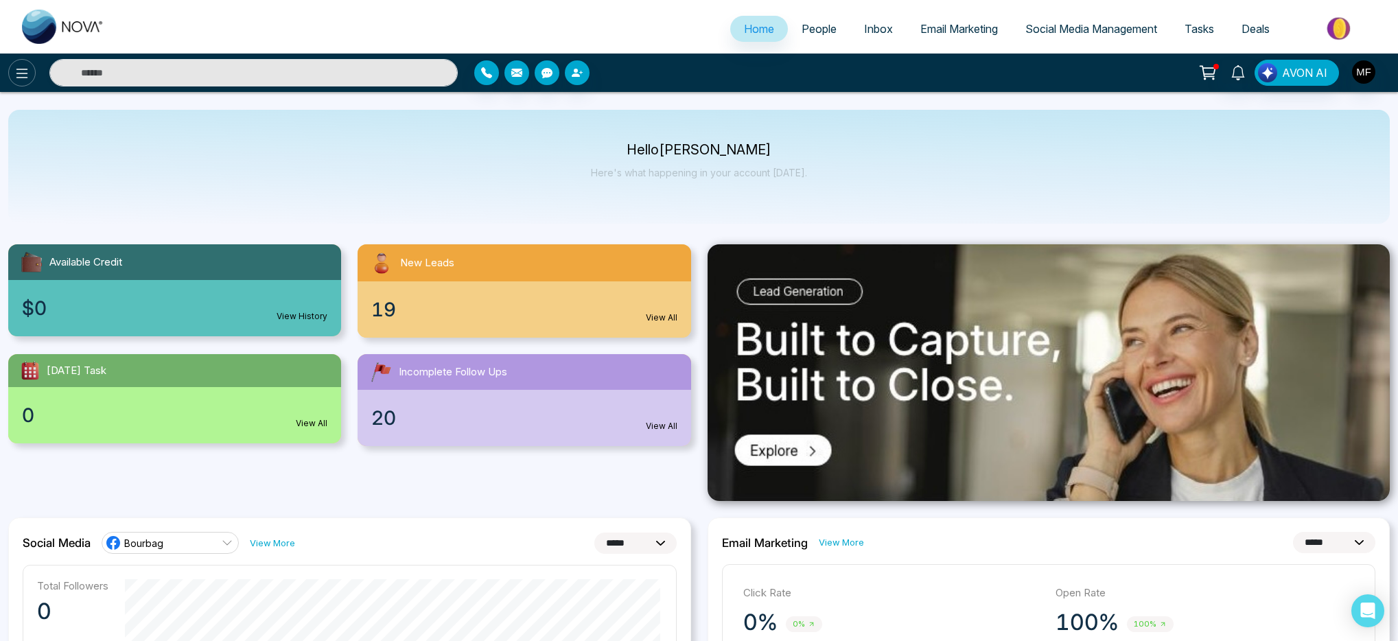
click at [32, 68] on button at bounding box center [21, 72] width 27 height 27
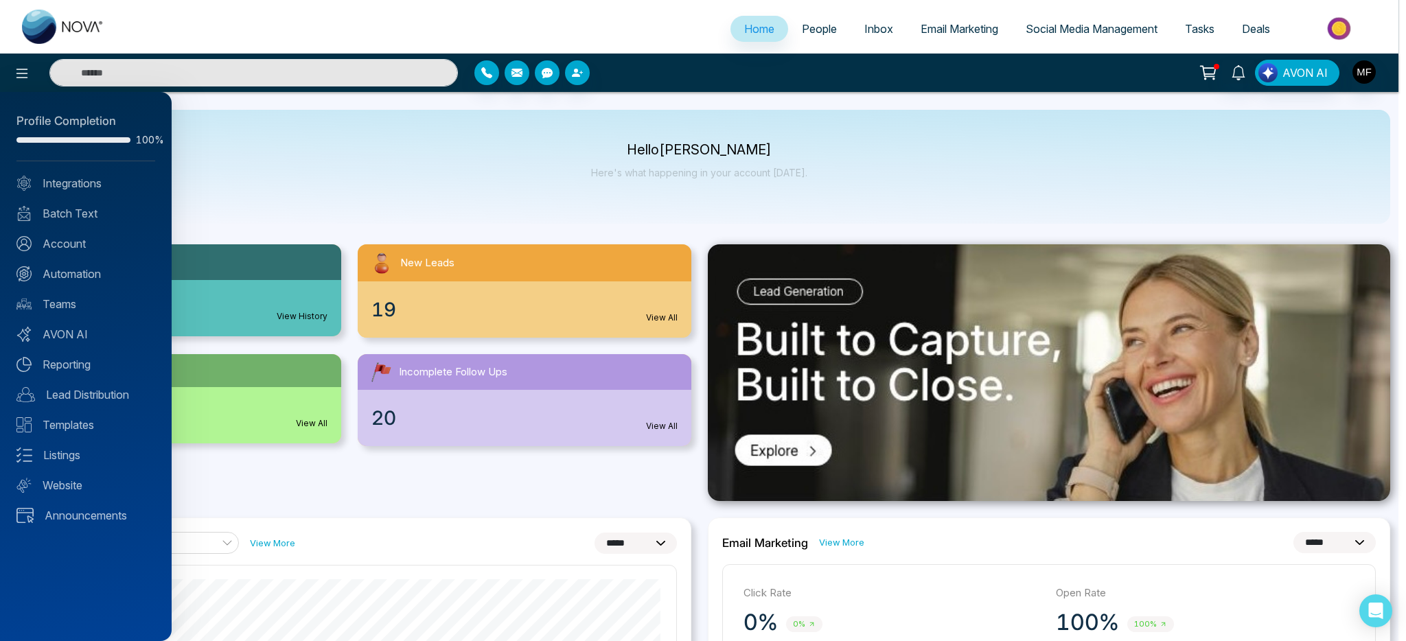
click at [919, 161] on div at bounding box center [703, 320] width 1406 height 641
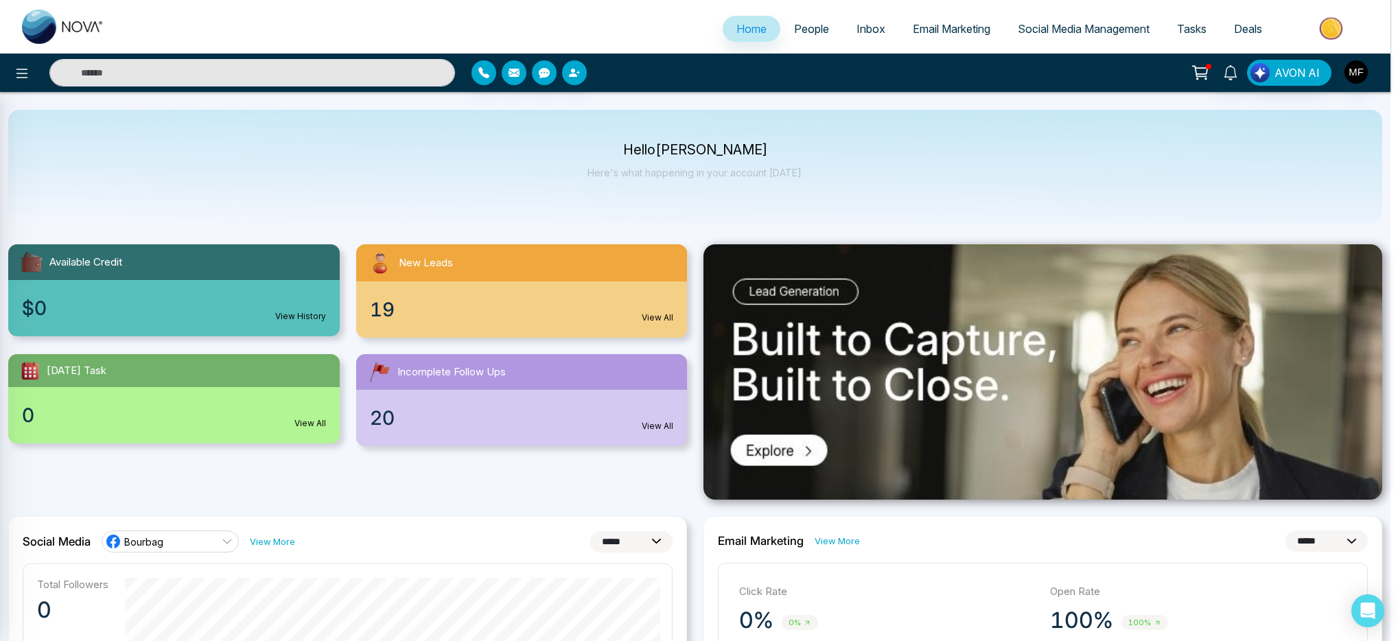
click at [827, 34] on span "People" at bounding box center [811, 29] width 35 height 14
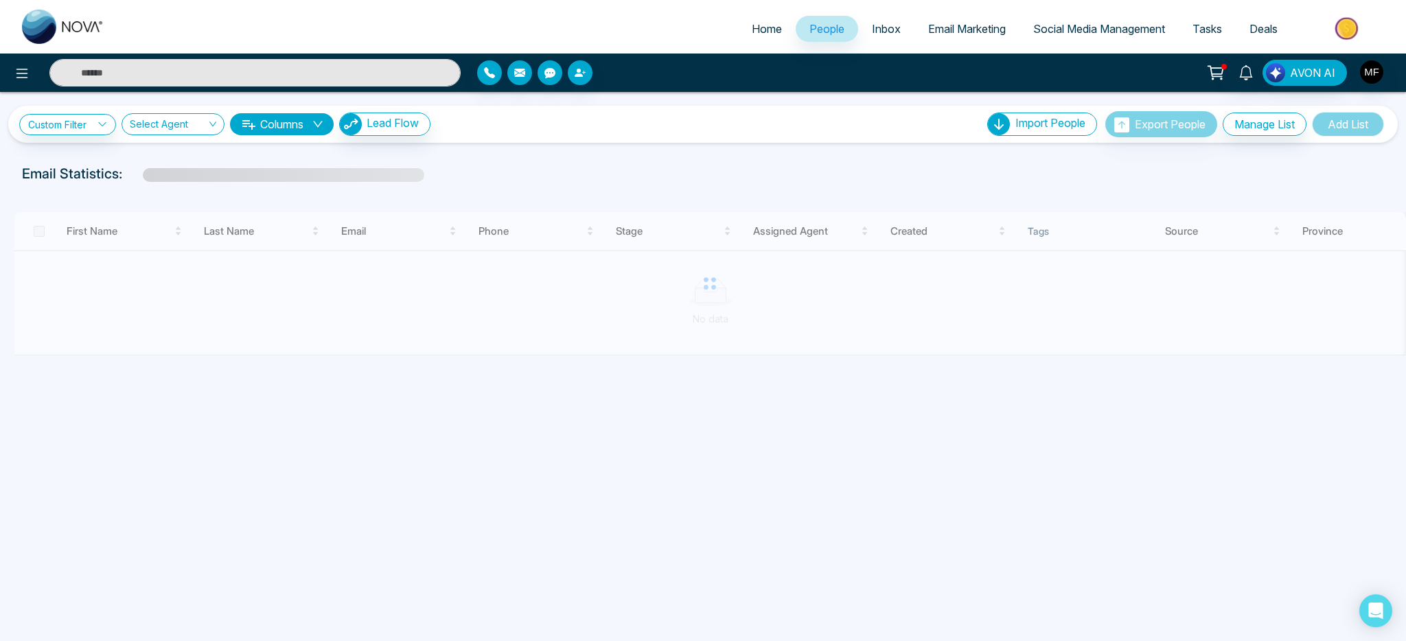
click at [858, 23] on link "Inbox" at bounding box center [886, 29] width 56 height 26
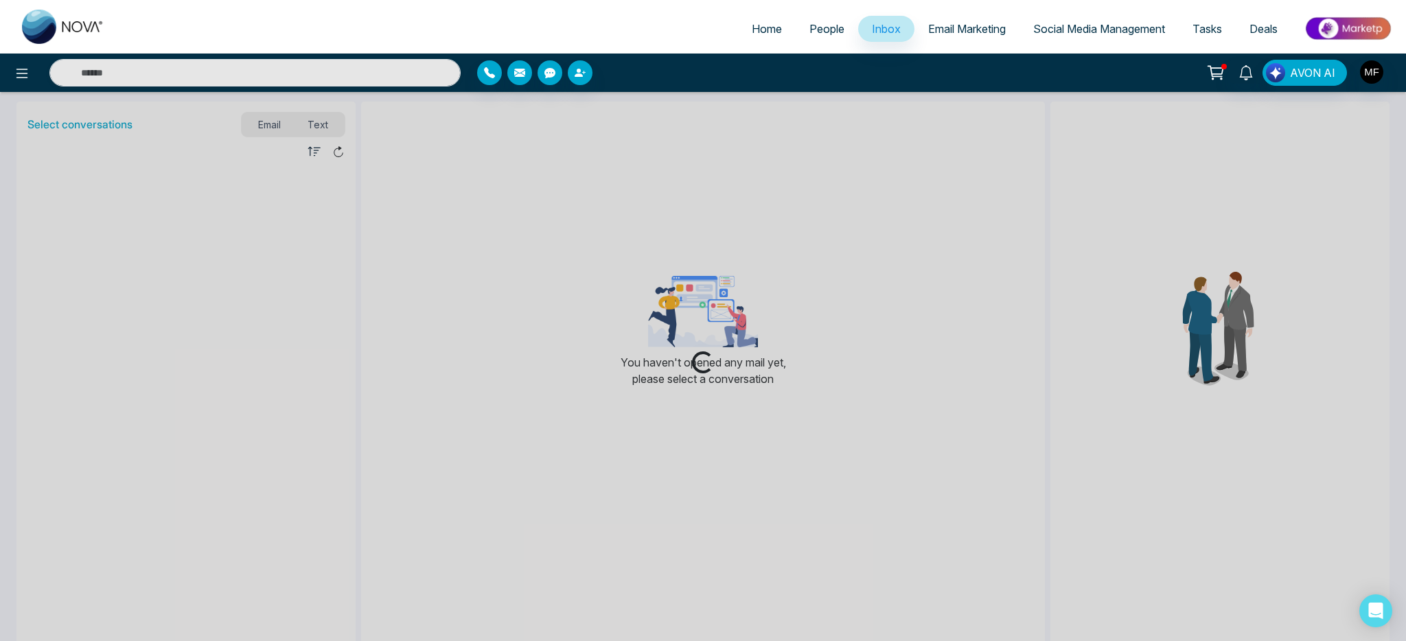
click at [819, 40] on link "People" at bounding box center [827, 29] width 62 height 26
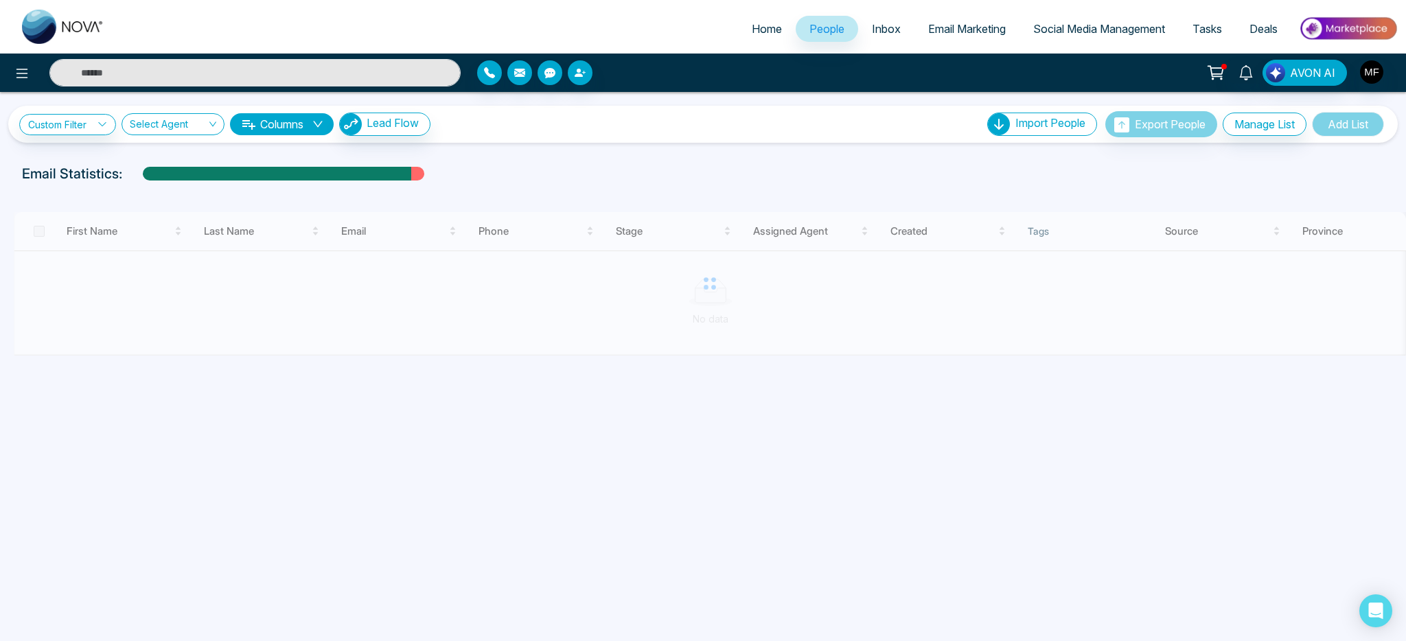
click at [776, 165] on div "Email Statistics:" at bounding box center [473, 173] width 903 height 21
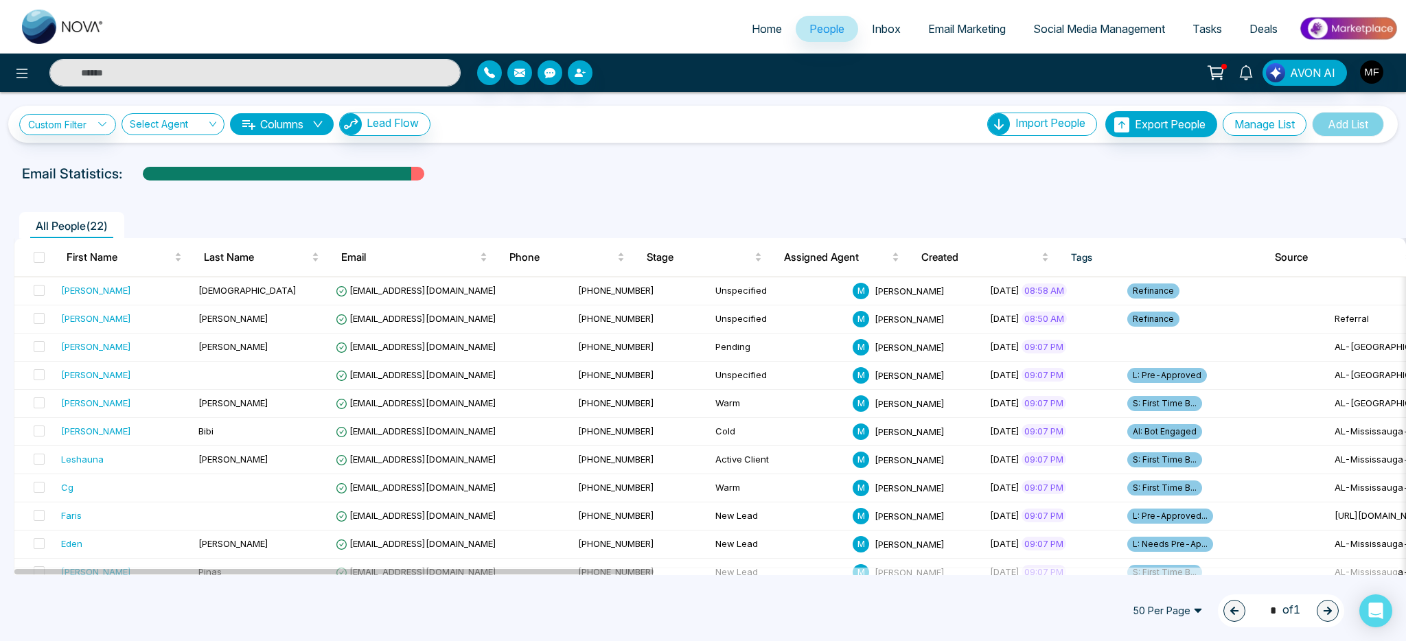
click at [892, 36] on link "Inbox" at bounding box center [886, 29] width 56 height 26
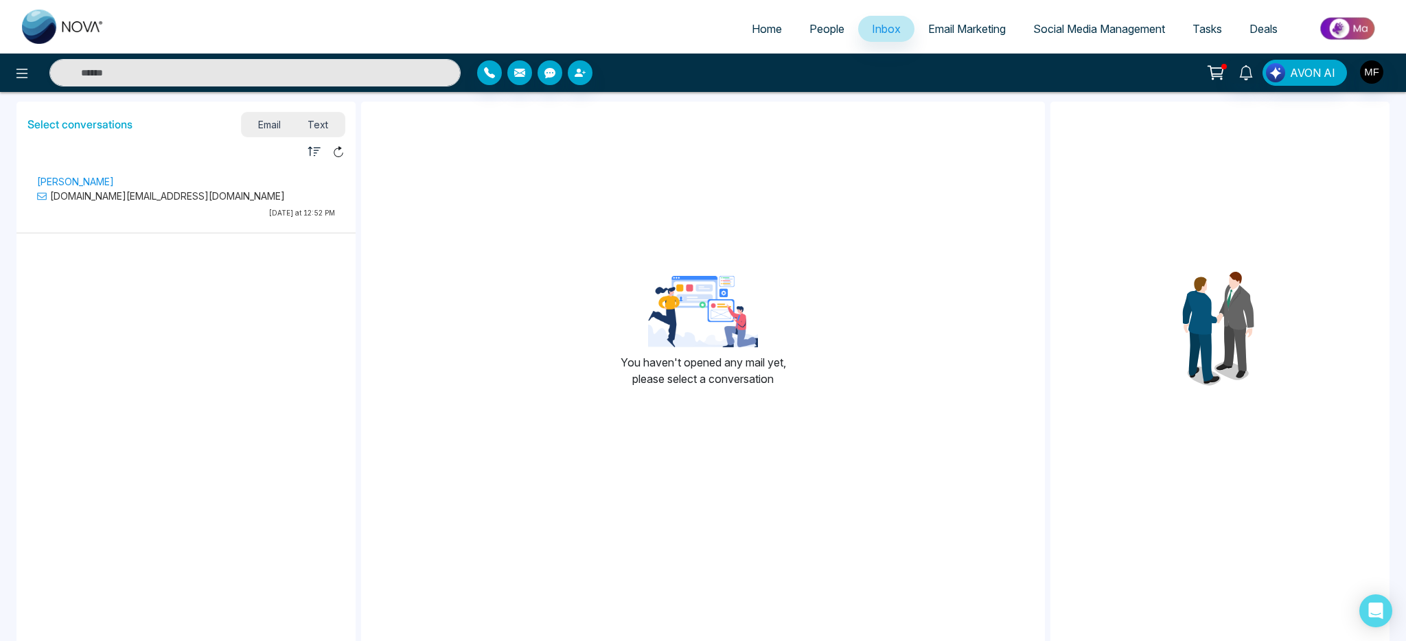
click at [935, 22] on span "Email Marketing" at bounding box center [967, 29] width 78 height 14
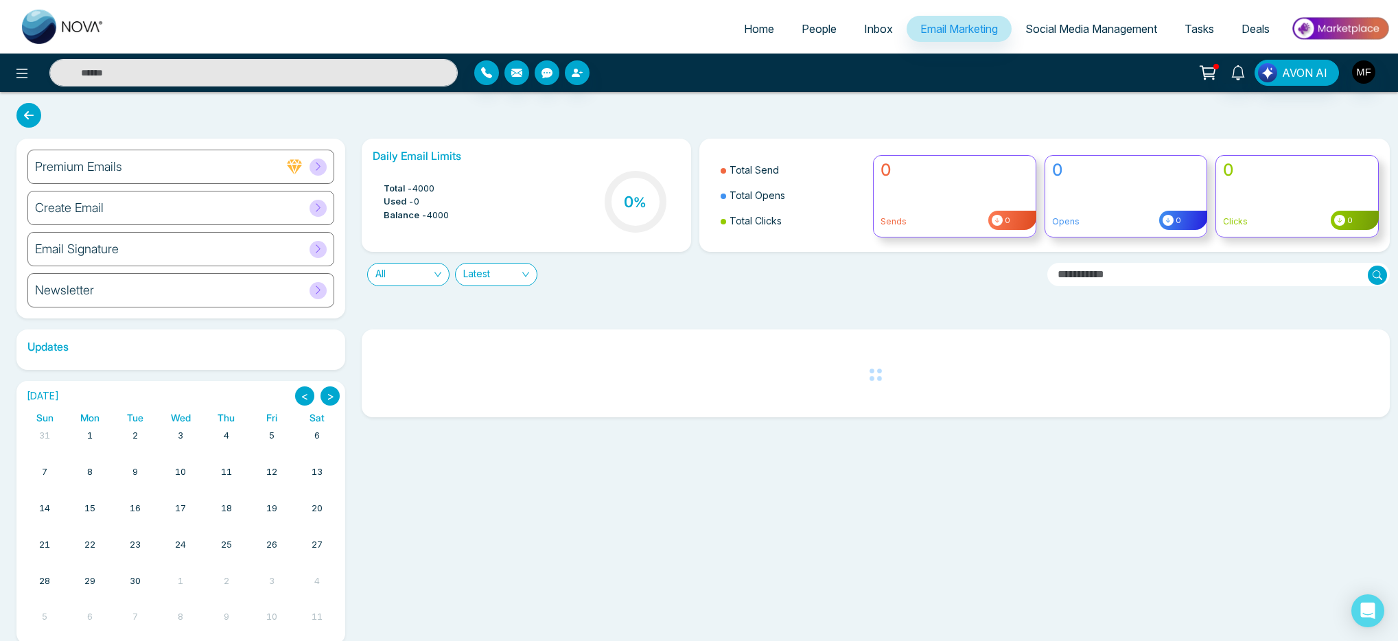
click at [872, 38] on link "Inbox" at bounding box center [878, 29] width 56 height 26
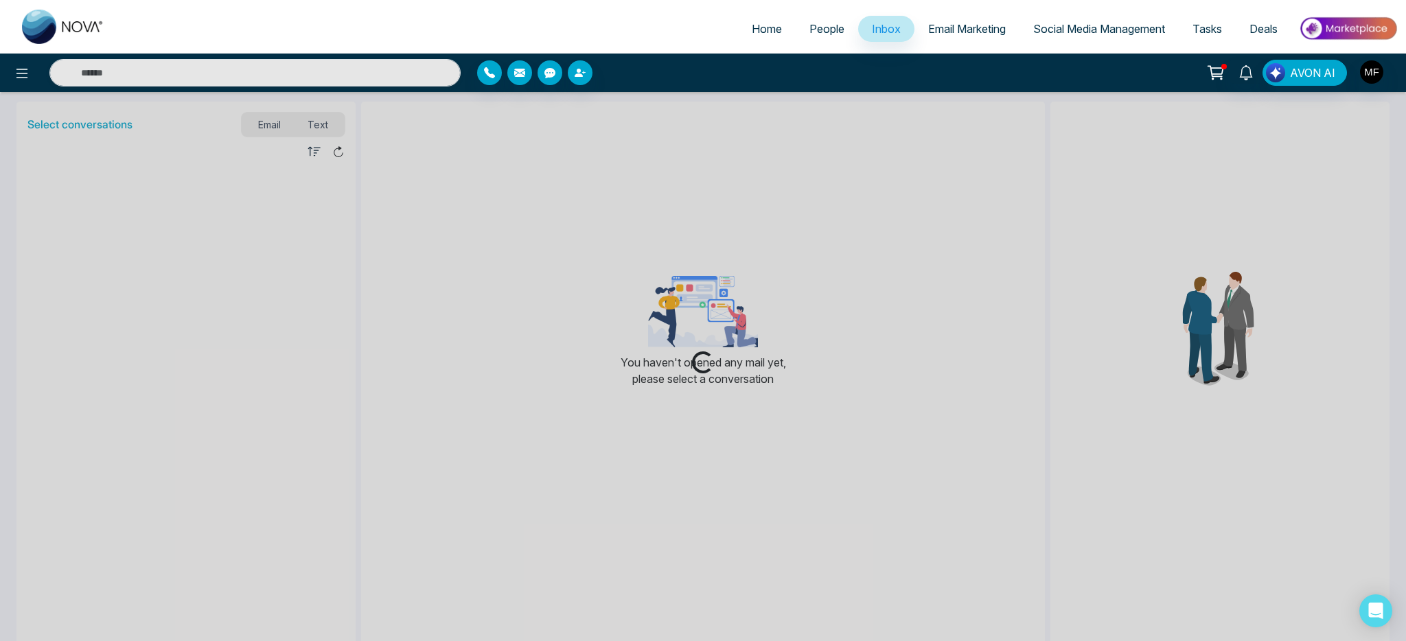
click at [956, 36] on link "Email Marketing" at bounding box center [966, 29] width 105 height 26
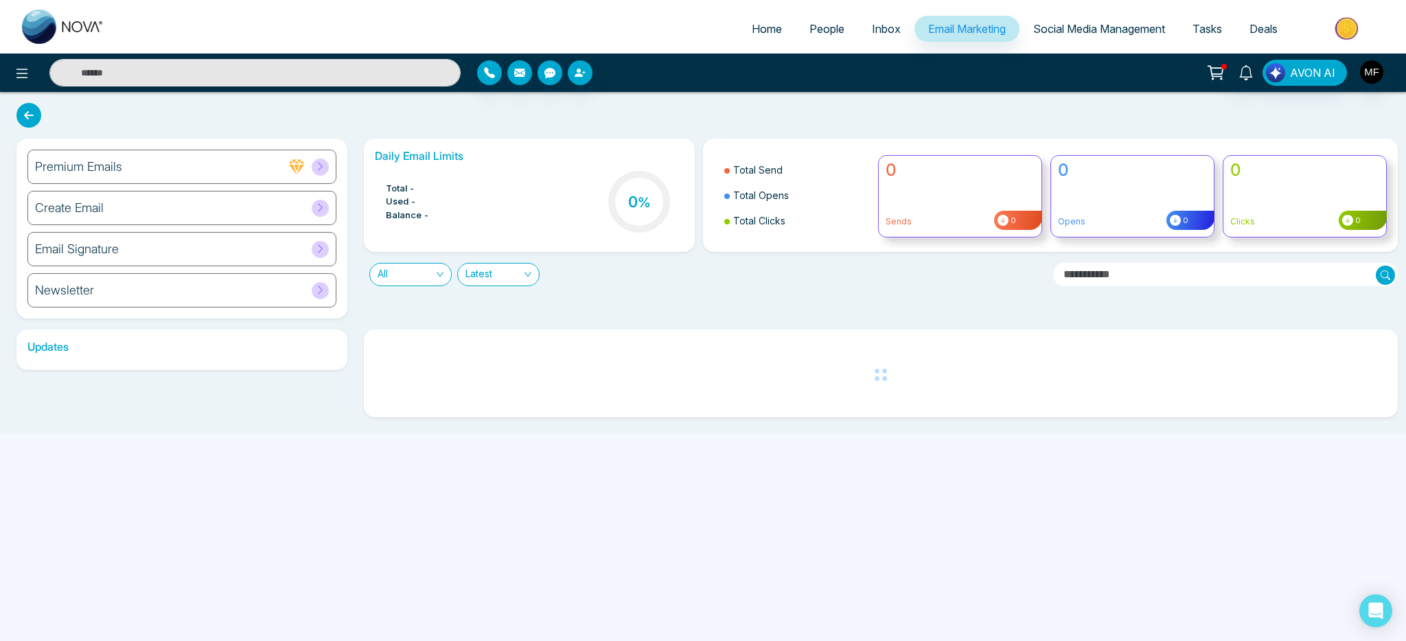
click at [1063, 32] on span "Social Media Management" at bounding box center [1099, 29] width 132 height 14
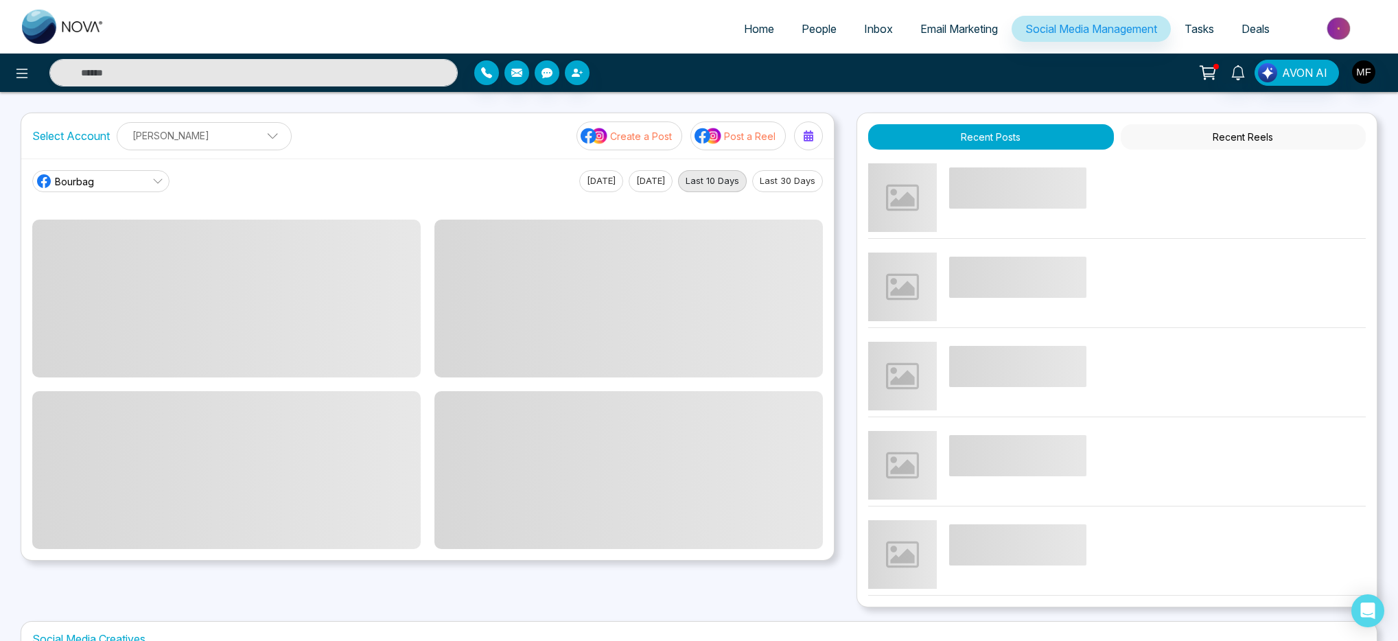
click at [1214, 72] on icon at bounding box center [1207, 72] width 19 height 19
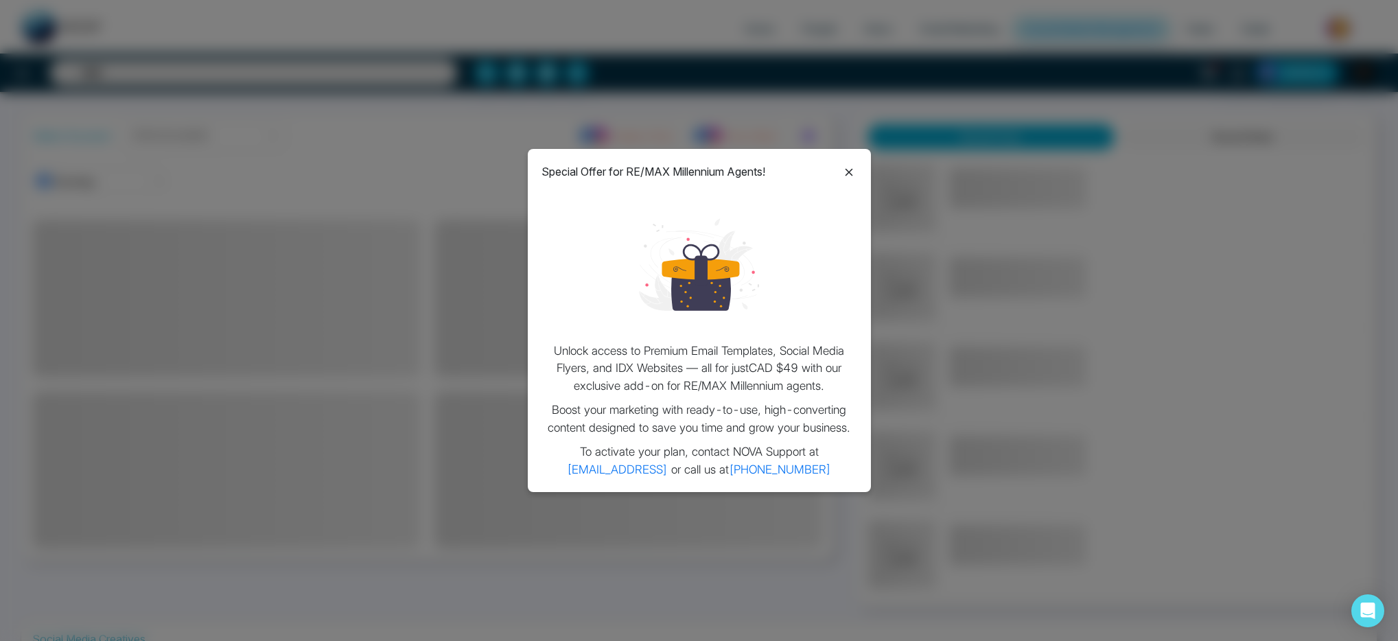
click at [834, 157] on div "Special Offer for RE/MAX Millennium Agents! Unlock access to Premium Email Temp…" at bounding box center [699, 320] width 343 height 343
click at [846, 171] on icon at bounding box center [849, 172] width 8 height 8
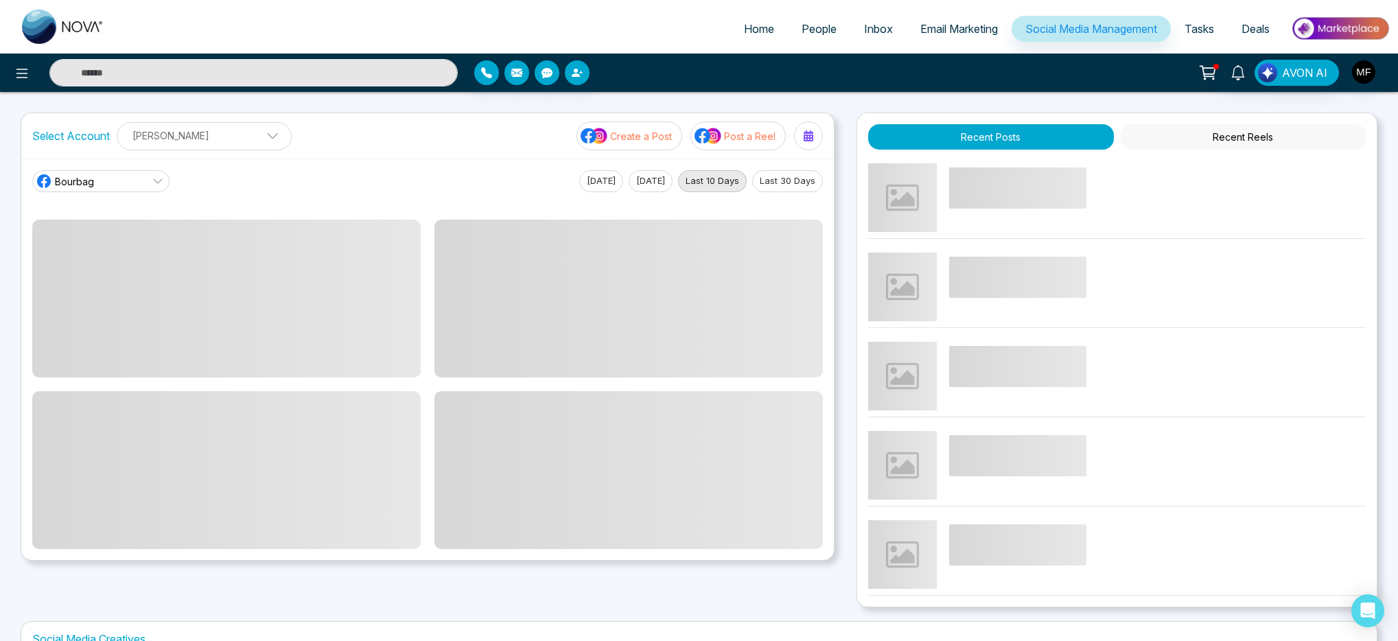
click at [1204, 27] on span "Tasks" at bounding box center [1200, 29] width 30 height 14
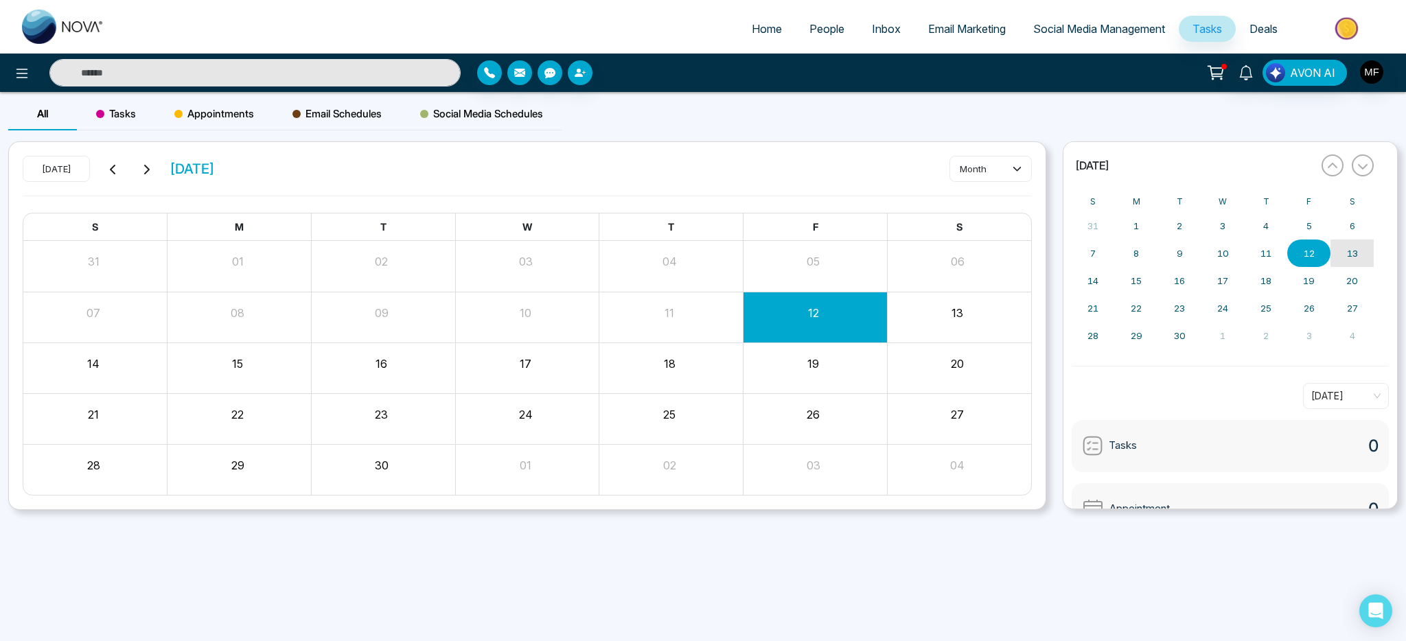
click at [1354, 252] on abbr "13" at bounding box center [1352, 253] width 11 height 11
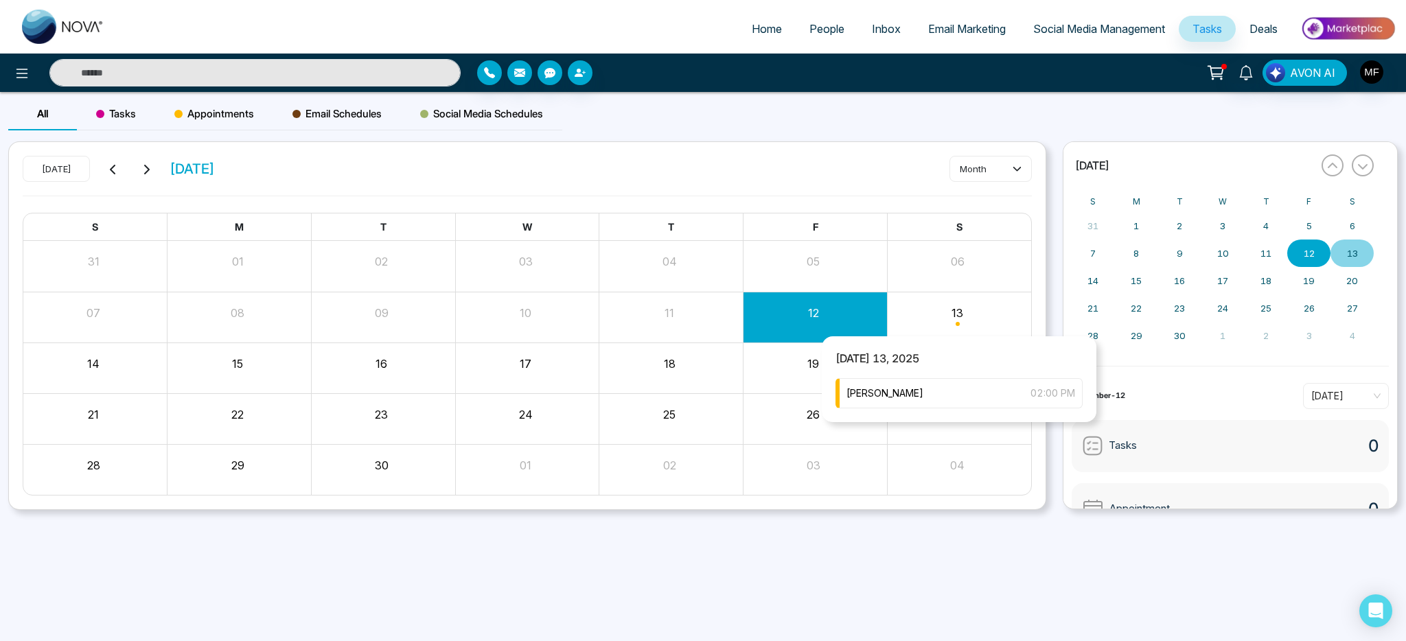
click at [965, 321] on div "Month View" at bounding box center [959, 317] width 144 height 33
click at [463, 114] on span "Social Media Schedules" at bounding box center [481, 114] width 123 height 16
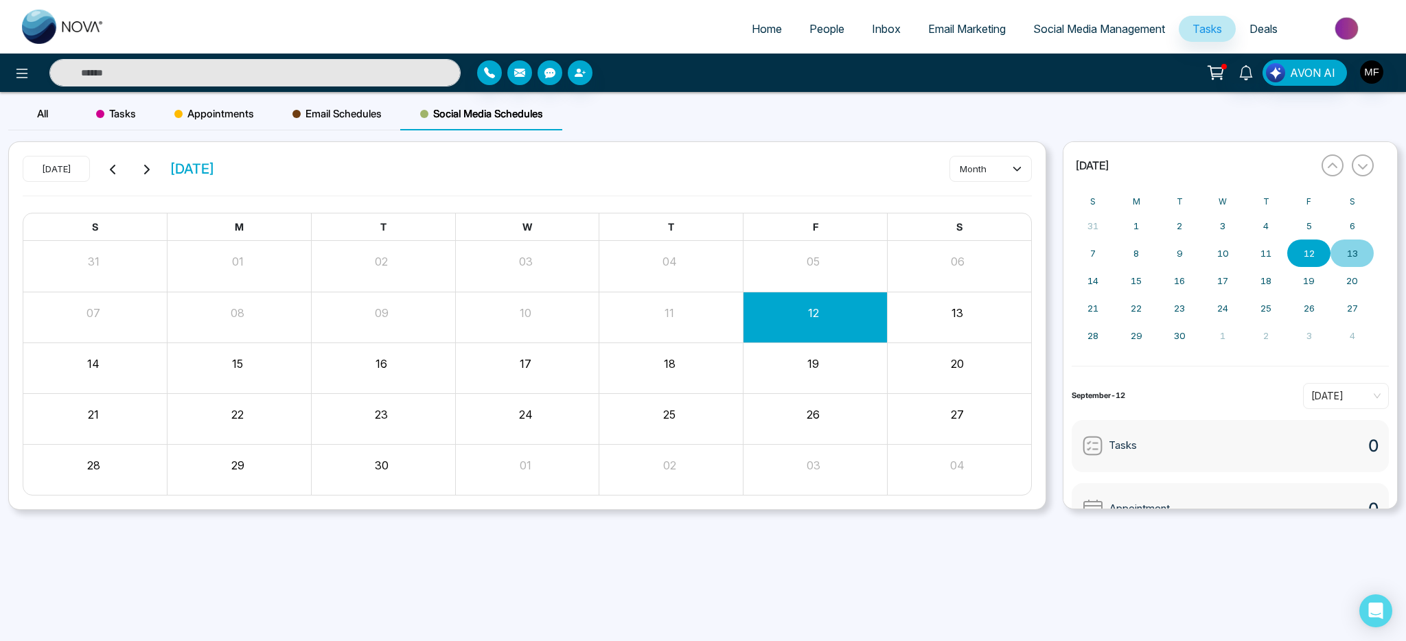
click at [343, 102] on div "Email Schedules" at bounding box center [337, 113] width 128 height 33
click at [216, 121] on span "Appointments" at bounding box center [214, 114] width 80 height 16
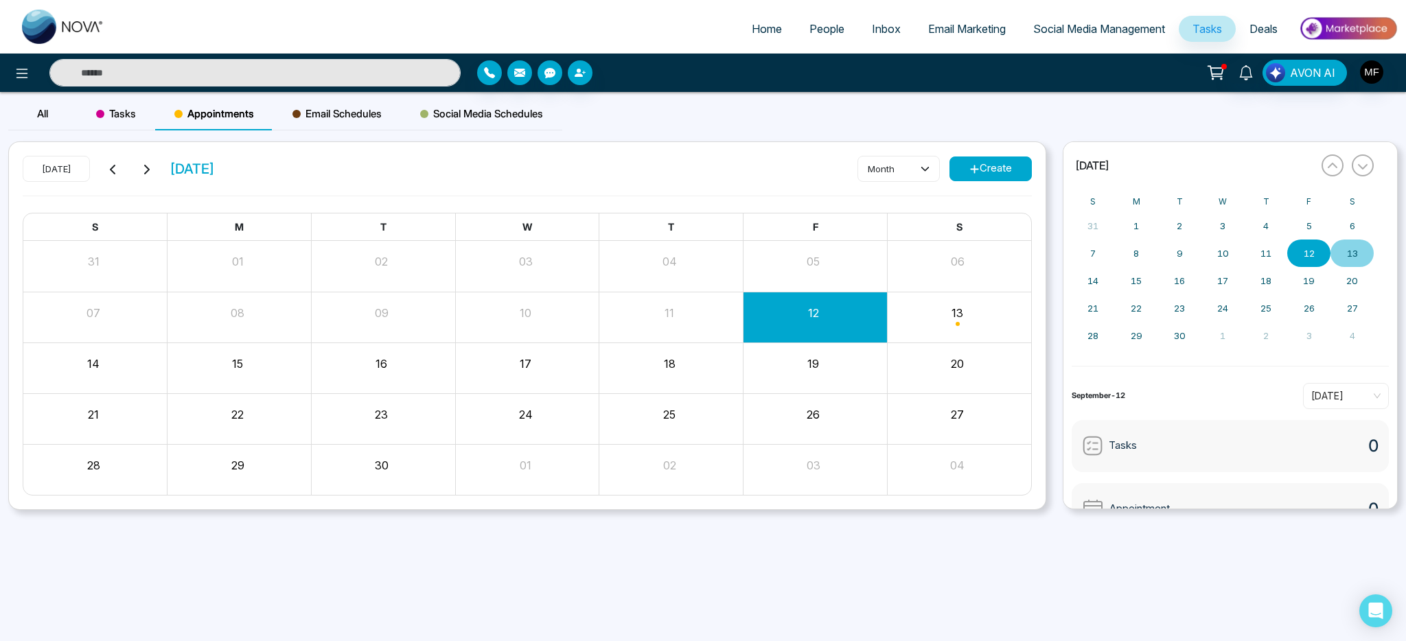
click at [127, 121] on span "Tasks" at bounding box center [116, 114] width 40 height 16
click at [231, 121] on span "Appointments" at bounding box center [214, 114] width 80 height 16
click at [143, 123] on div "Tasks" at bounding box center [116, 113] width 78 height 33
click at [977, 176] on button "Create" at bounding box center [990, 168] width 82 height 25
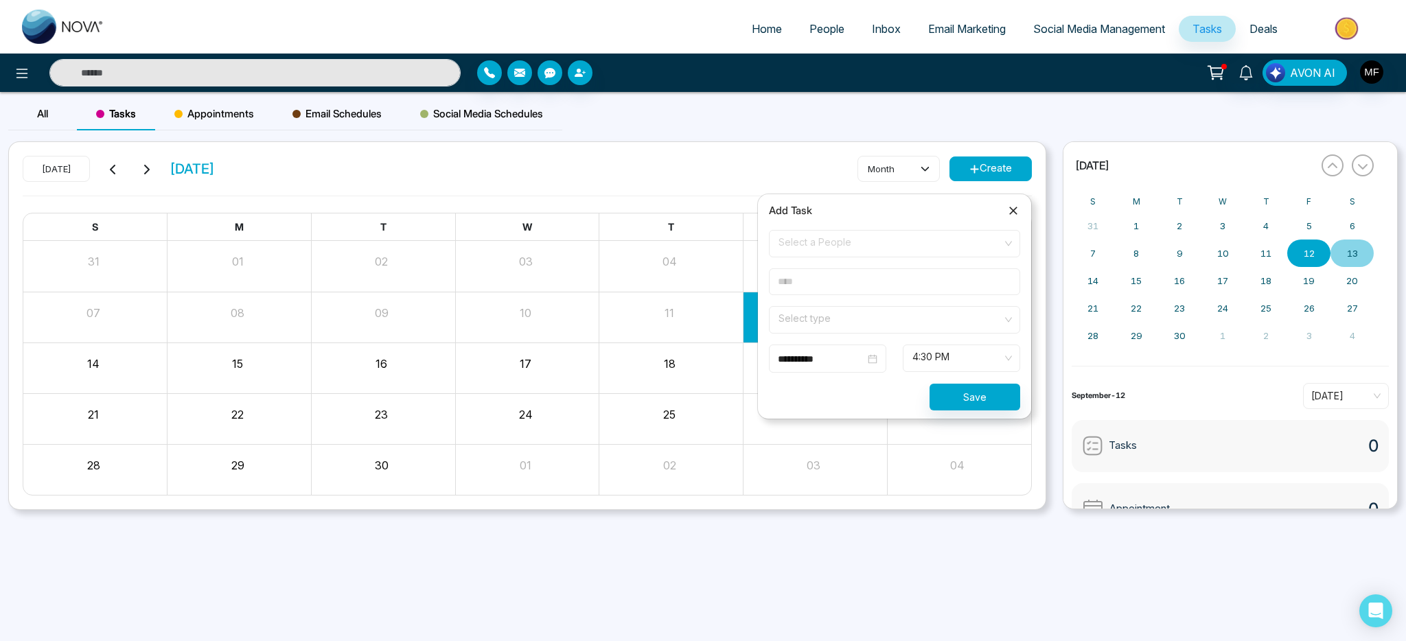
click at [907, 257] on form "**********" at bounding box center [895, 320] width 268 height 181
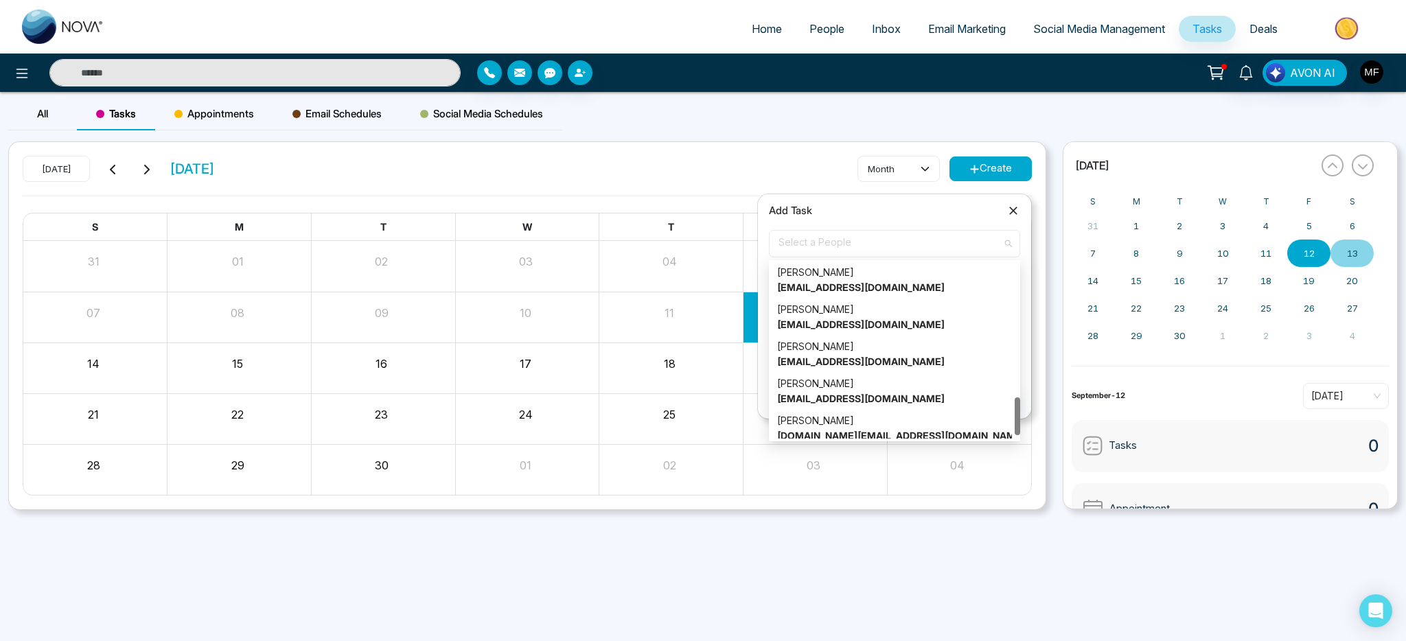
scroll to position [640, 0]
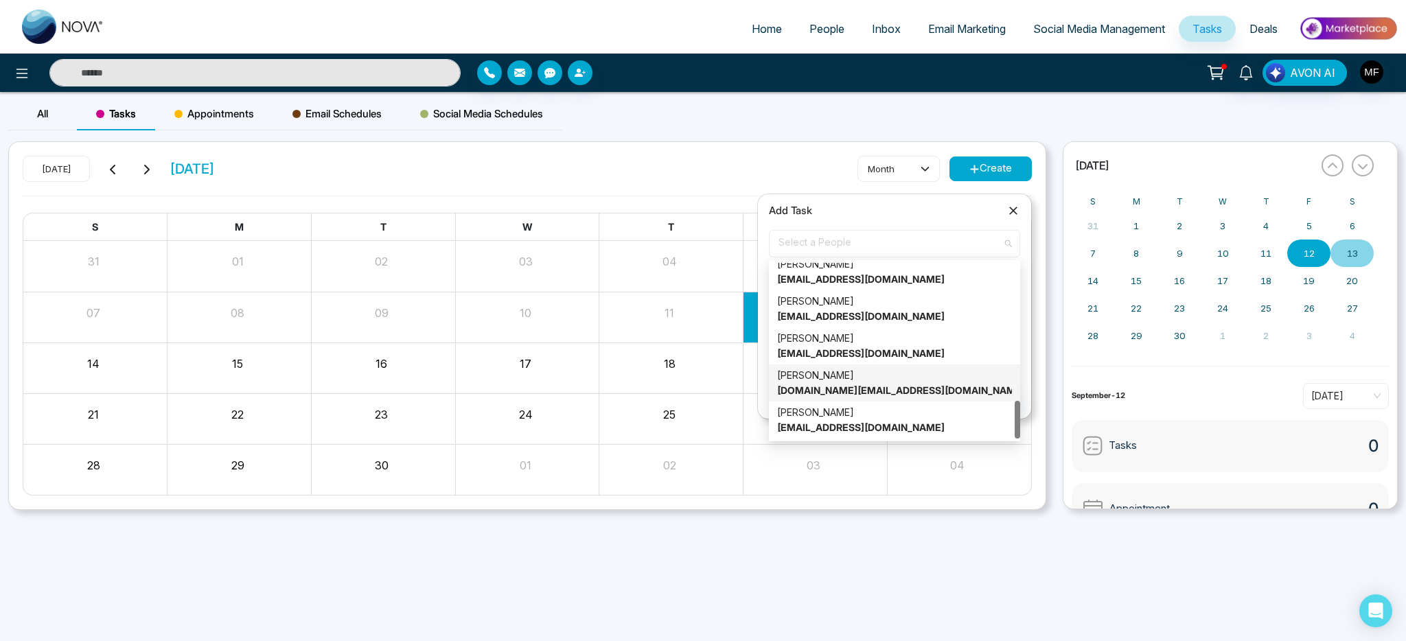
click at [747, 133] on div "All Tasks Appointments Email Schedules Social Media Schedules" at bounding box center [703, 119] width 1406 height 44
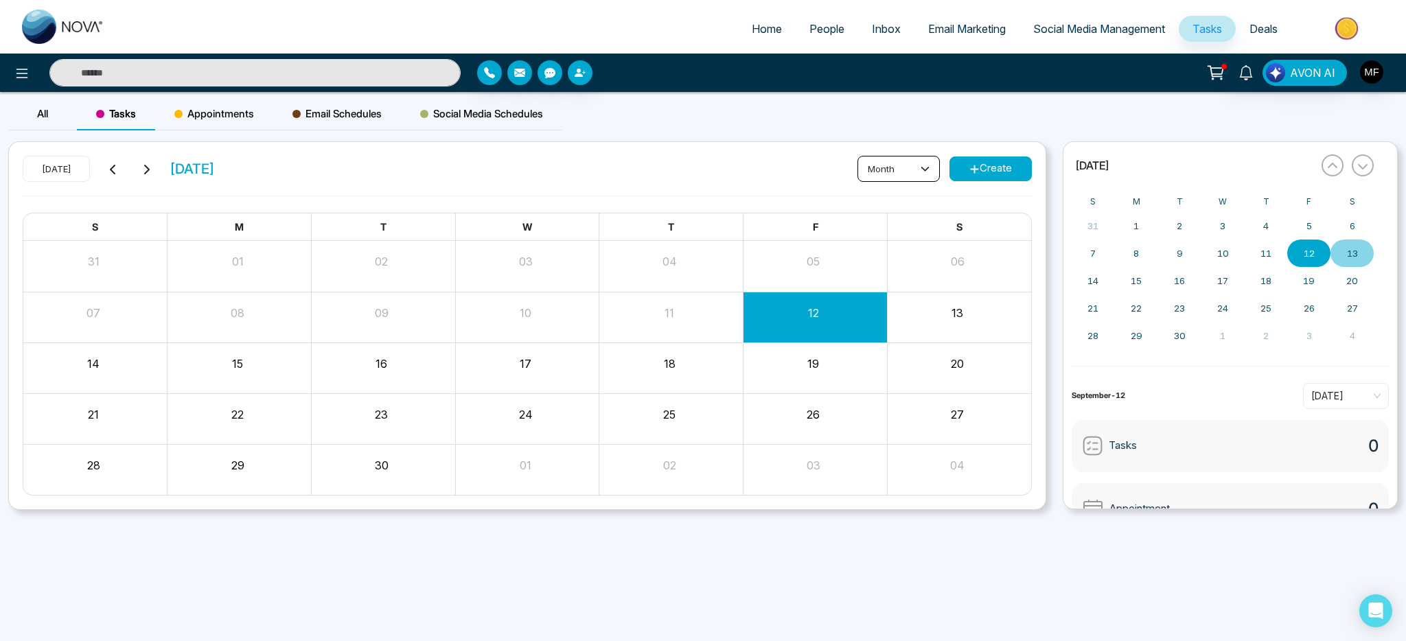
click at [925, 178] on button "month" at bounding box center [898, 169] width 82 height 26
click at [821, 172] on div "[DATE] [DATE] month Create" at bounding box center [527, 176] width 1009 height 40
click at [928, 176] on button "month" at bounding box center [898, 169] width 82 height 26
click at [771, 161] on div "[DATE] [DATE] month Create" at bounding box center [527, 176] width 1009 height 40
click at [225, 115] on span "Appointments" at bounding box center [214, 114] width 80 height 16
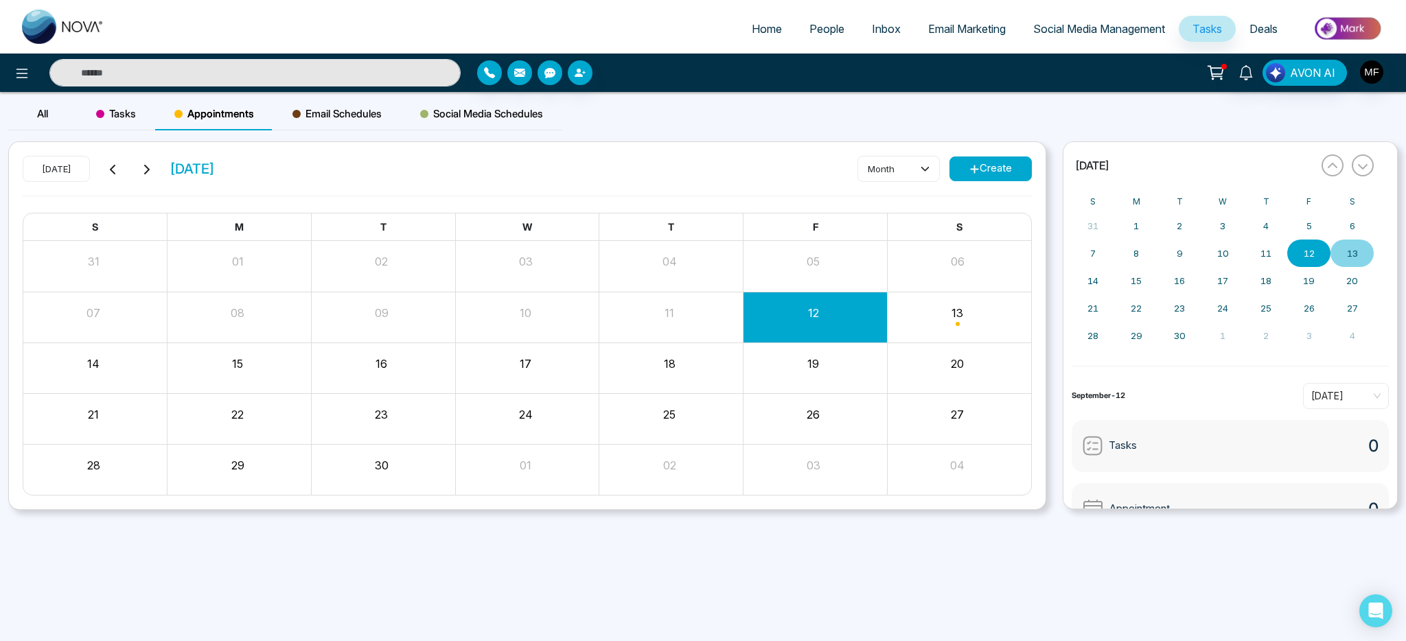
click at [321, 115] on span "Email Schedules" at bounding box center [336, 114] width 89 height 16
click at [455, 114] on span "Social Media Schedules" at bounding box center [481, 114] width 123 height 16
click at [332, 115] on span "Email Schedules" at bounding box center [336, 114] width 89 height 16
click at [33, 114] on div "All" at bounding box center [42, 113] width 69 height 33
click at [131, 119] on span "Tasks" at bounding box center [116, 114] width 40 height 16
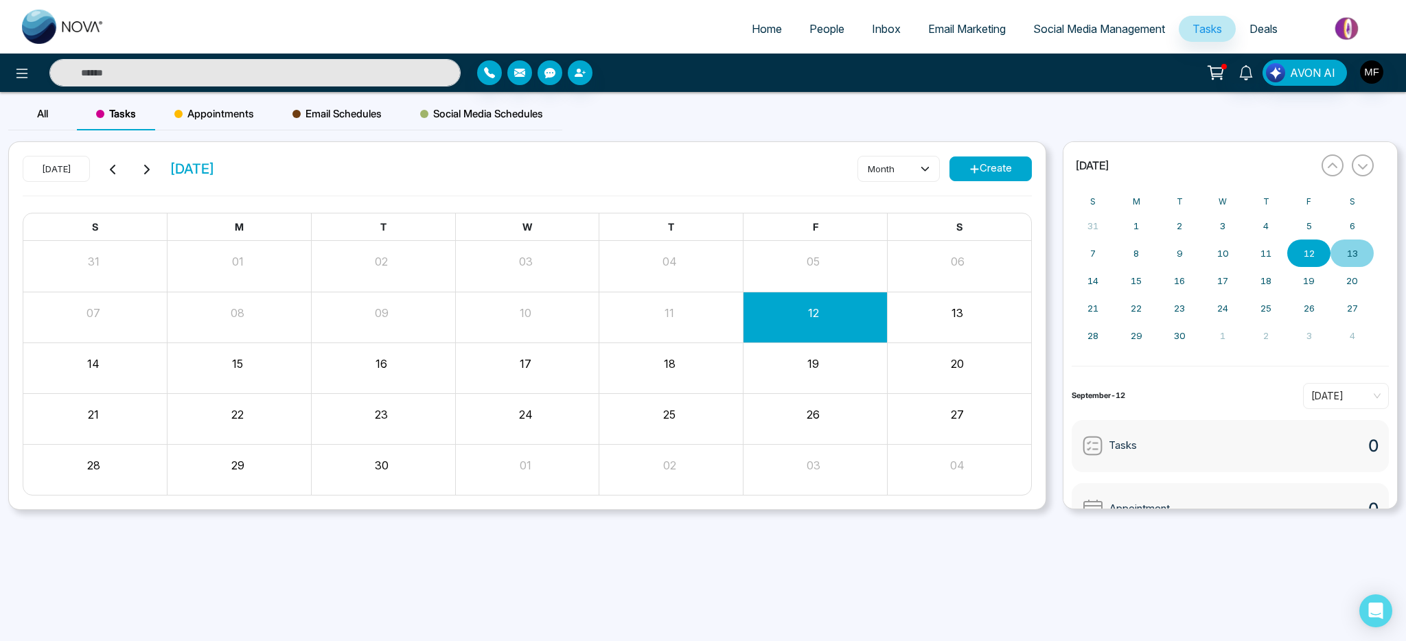
click at [200, 119] on span "Appointments" at bounding box center [214, 114] width 80 height 16
click at [325, 115] on span "Email Schedules" at bounding box center [336, 114] width 89 height 16
click at [443, 115] on span "Social Media Schedules" at bounding box center [481, 114] width 123 height 16
click at [351, 119] on span "Email Schedules" at bounding box center [336, 114] width 89 height 16
click at [220, 121] on span "Appointments" at bounding box center [214, 114] width 80 height 16
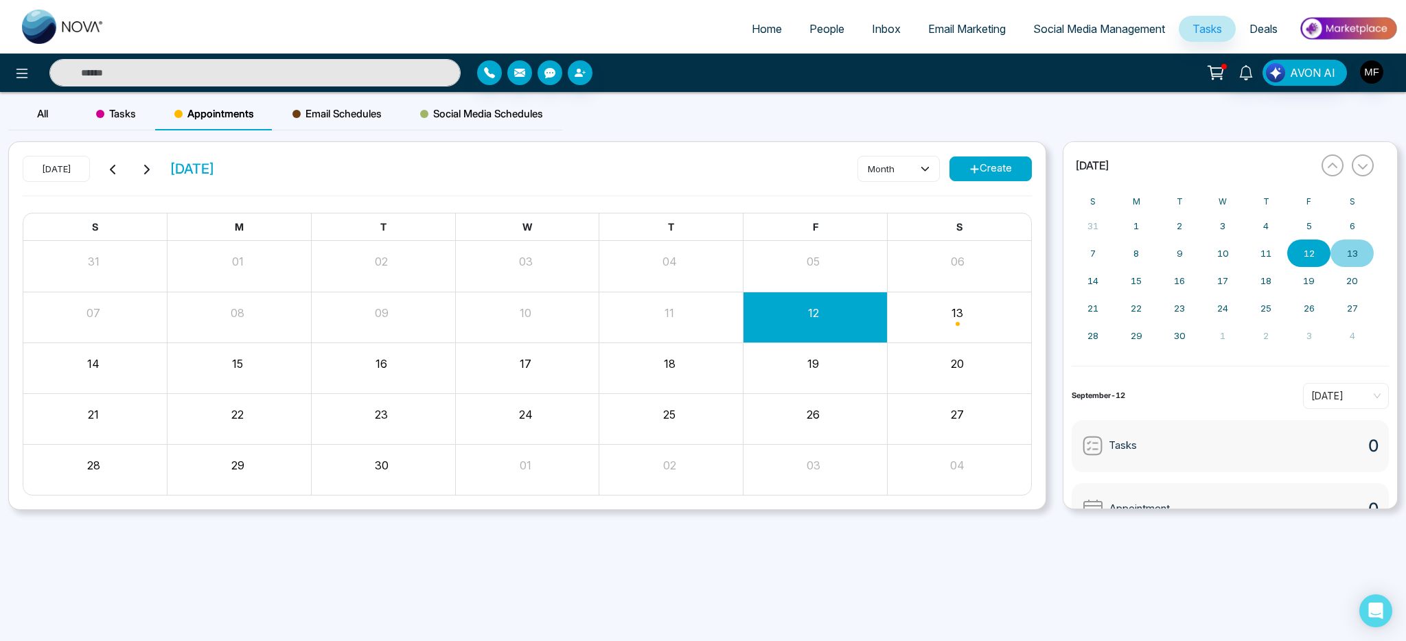
click at [104, 121] on span "Tasks" at bounding box center [116, 114] width 40 height 16
click at [44, 122] on div "All" at bounding box center [42, 113] width 69 height 33
click at [130, 124] on div "Tasks" at bounding box center [116, 113] width 78 height 33
click at [220, 120] on span "Appointments" at bounding box center [214, 114] width 80 height 16
click at [359, 119] on span "Email Schedules" at bounding box center [336, 114] width 89 height 16
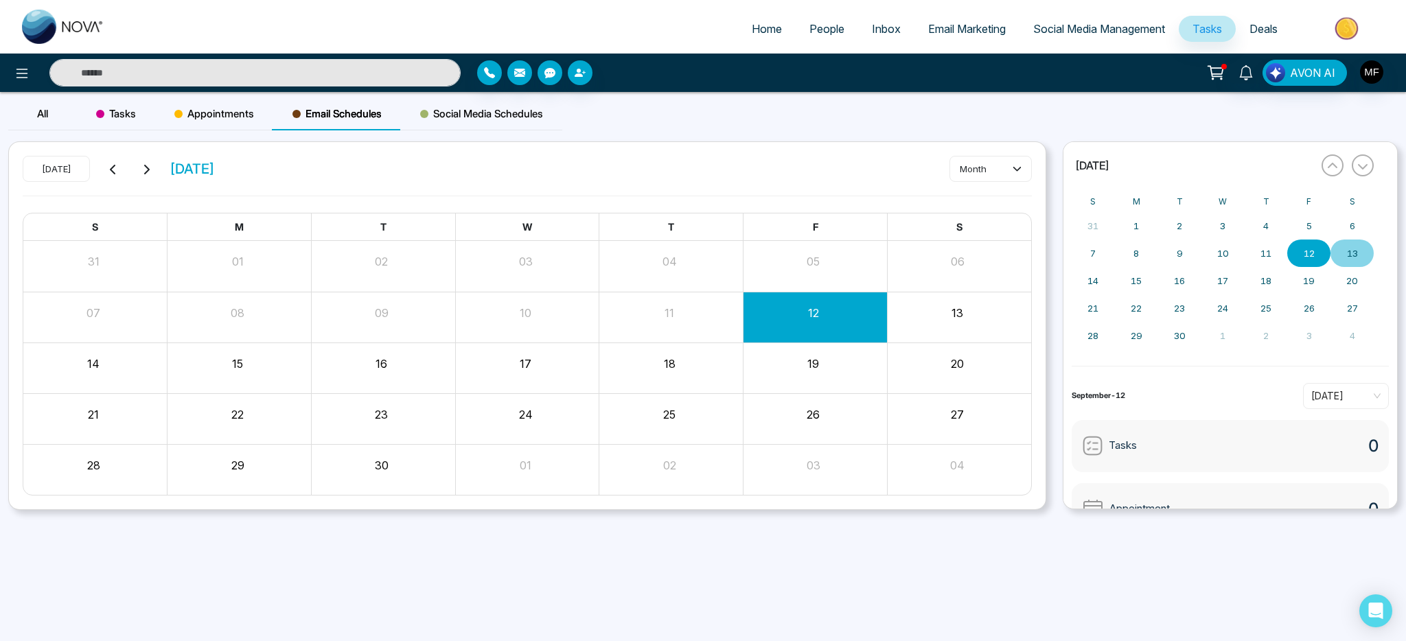
click at [461, 119] on span "Social Media Schedules" at bounding box center [481, 114] width 123 height 16
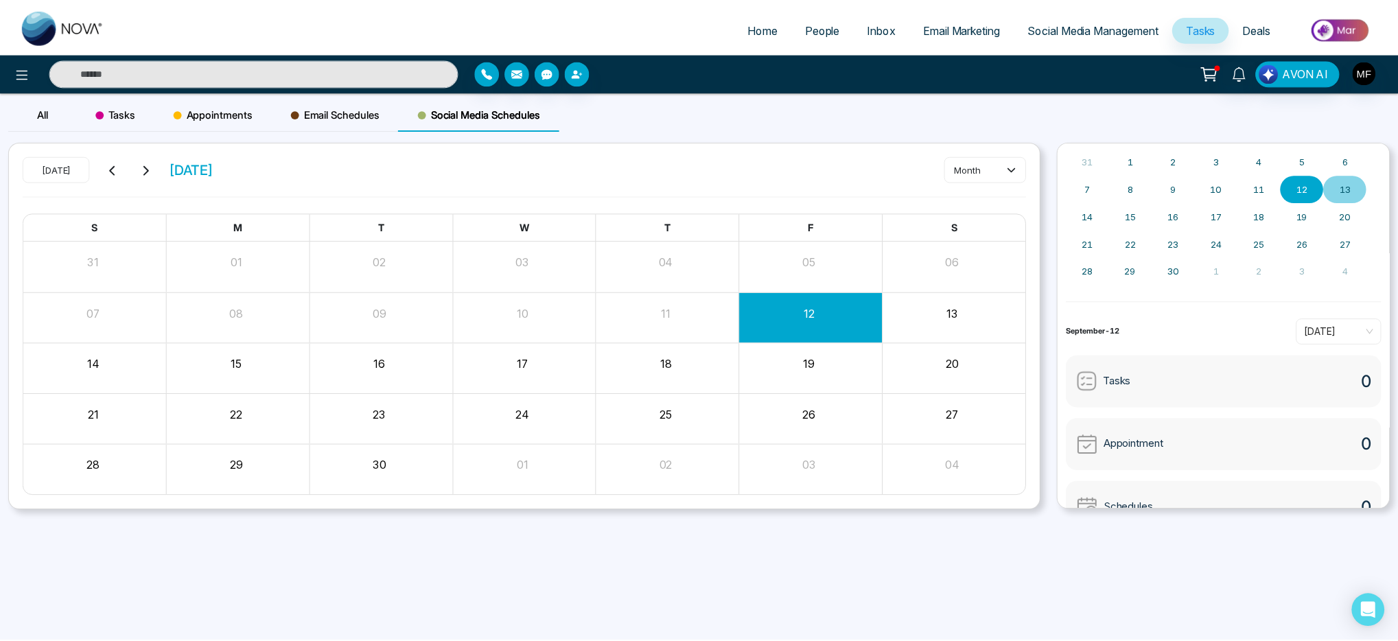
scroll to position [0, 0]
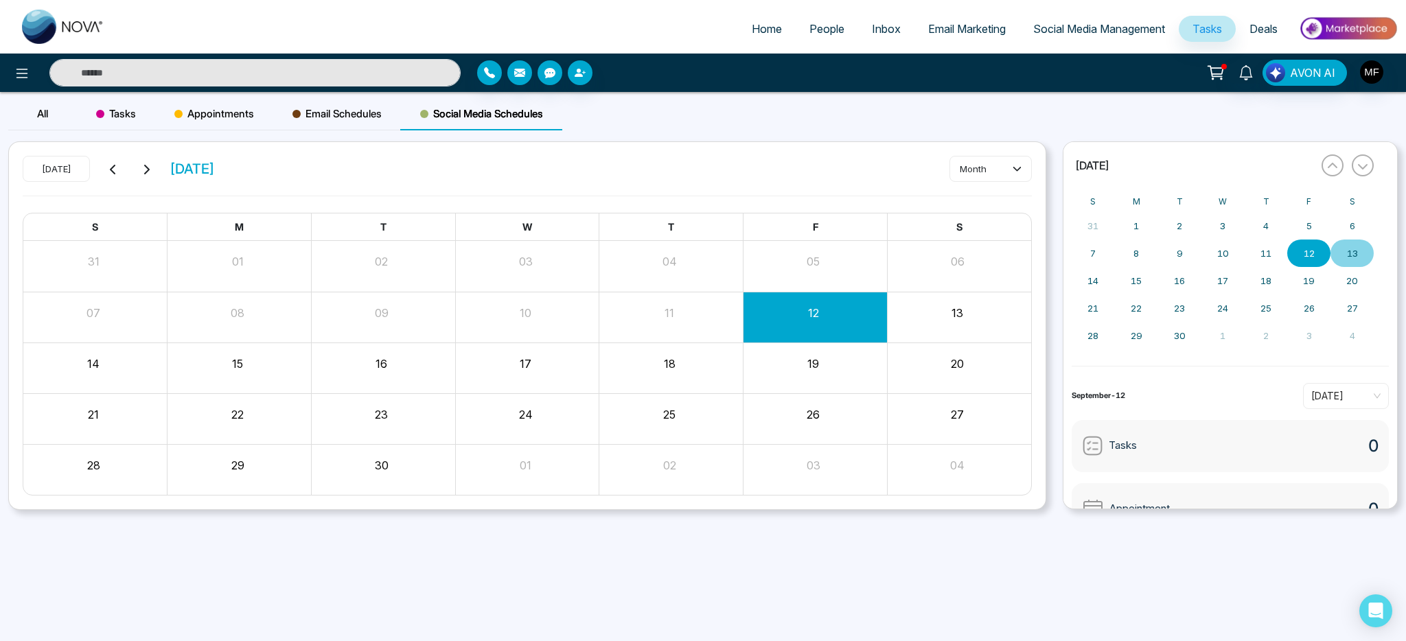
click at [1049, 223] on div "[DATE] [DATE] month S M T W T F S 31 01 02 03 04 05 06 07 08 09 10 11 12 13 14 …" at bounding box center [527, 325] width 1054 height 369
click at [1220, 78] on icon at bounding box center [1215, 72] width 19 height 19
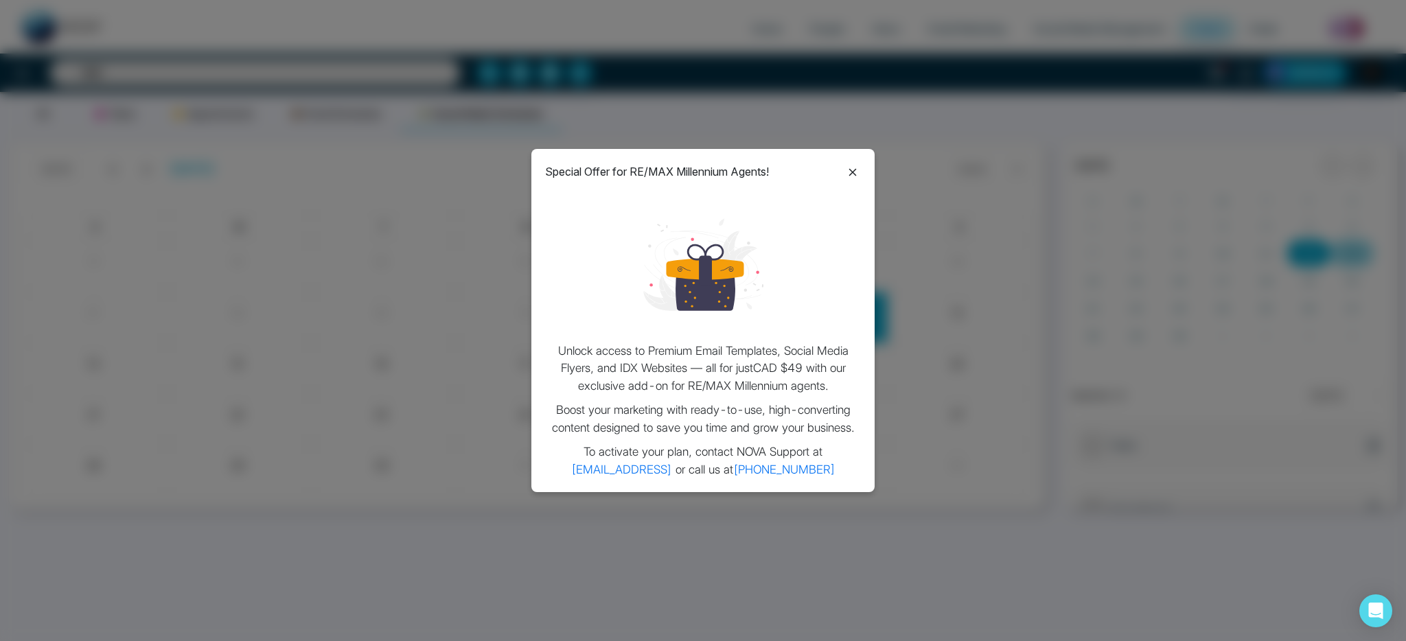
click at [854, 167] on icon at bounding box center [852, 172] width 16 height 16
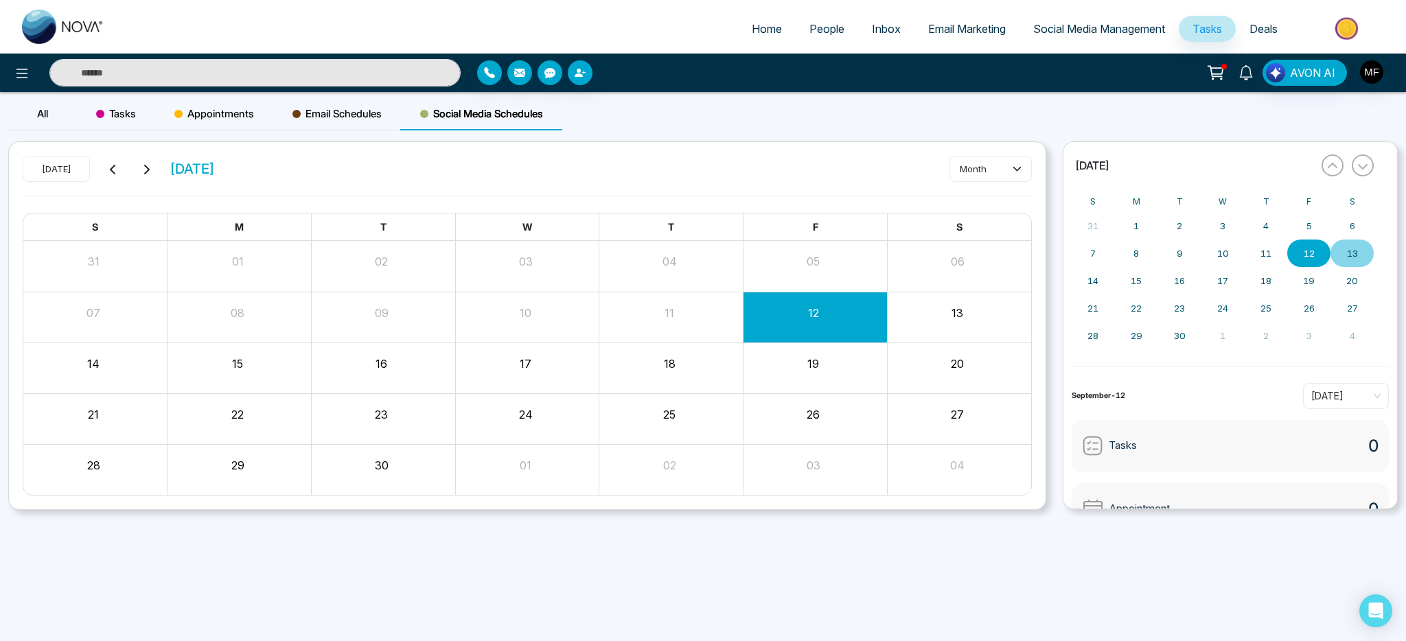
click at [1242, 65] on icon at bounding box center [1245, 72] width 15 height 15
click at [1286, 112] on div "All Tasks Appointments Email Schedules Social Media Schedules" at bounding box center [703, 119] width 1406 height 44
click at [1382, 72] on img "button" at bounding box center [1371, 71] width 23 height 23
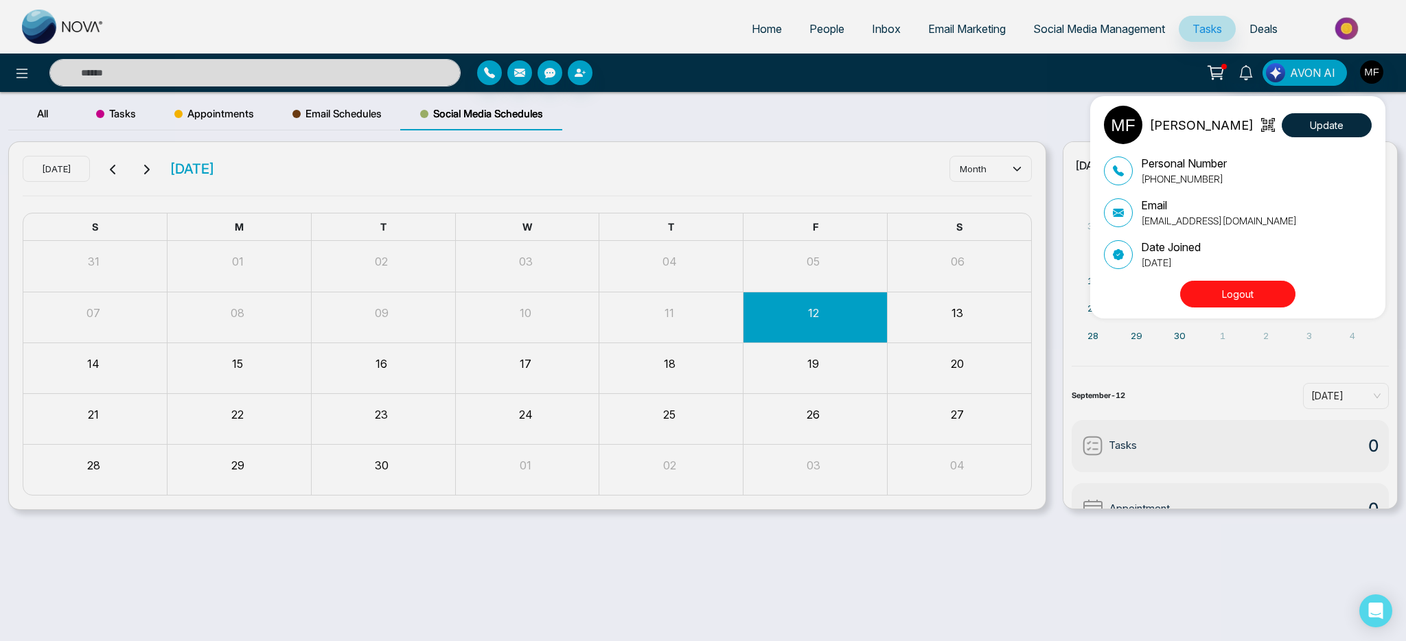
click at [999, 110] on div "[PERSON_NAME] Update Personal Number [PHONE_NUMBER] Email [EMAIL_ADDRESS][DOMAI…" at bounding box center [703, 320] width 1406 height 641
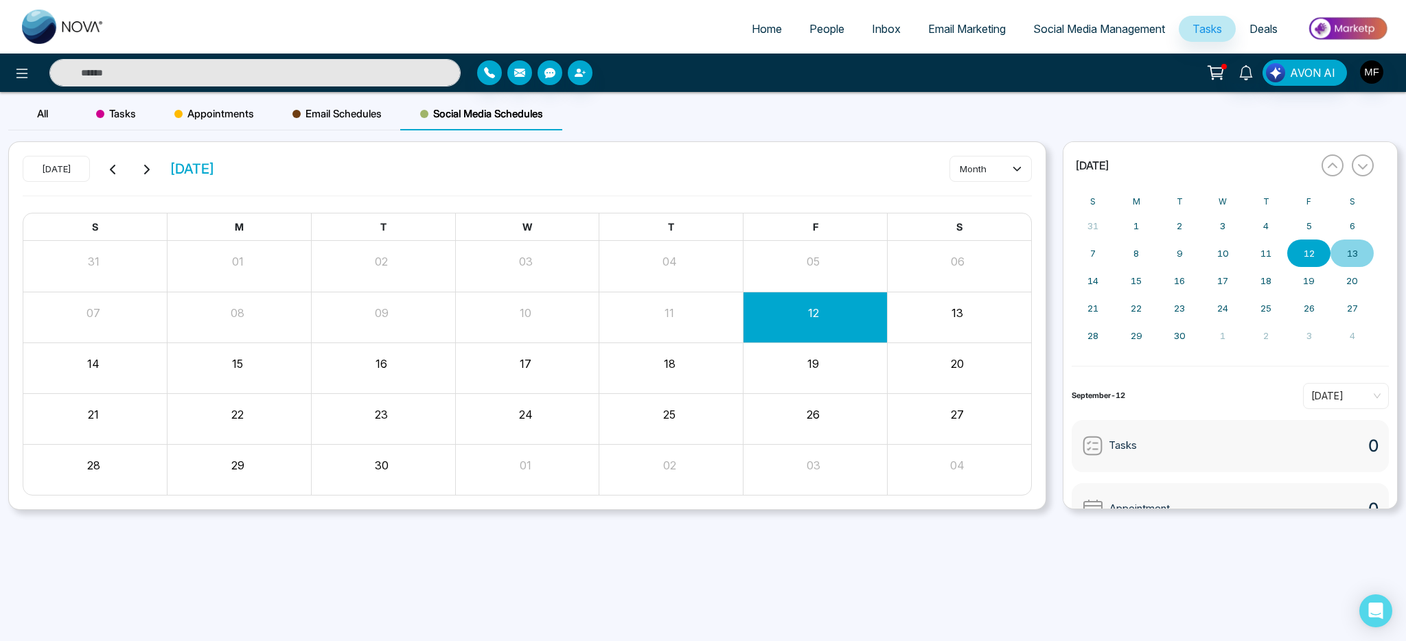
click at [1111, 22] on span "Social Media Management" at bounding box center [1099, 29] width 132 height 14
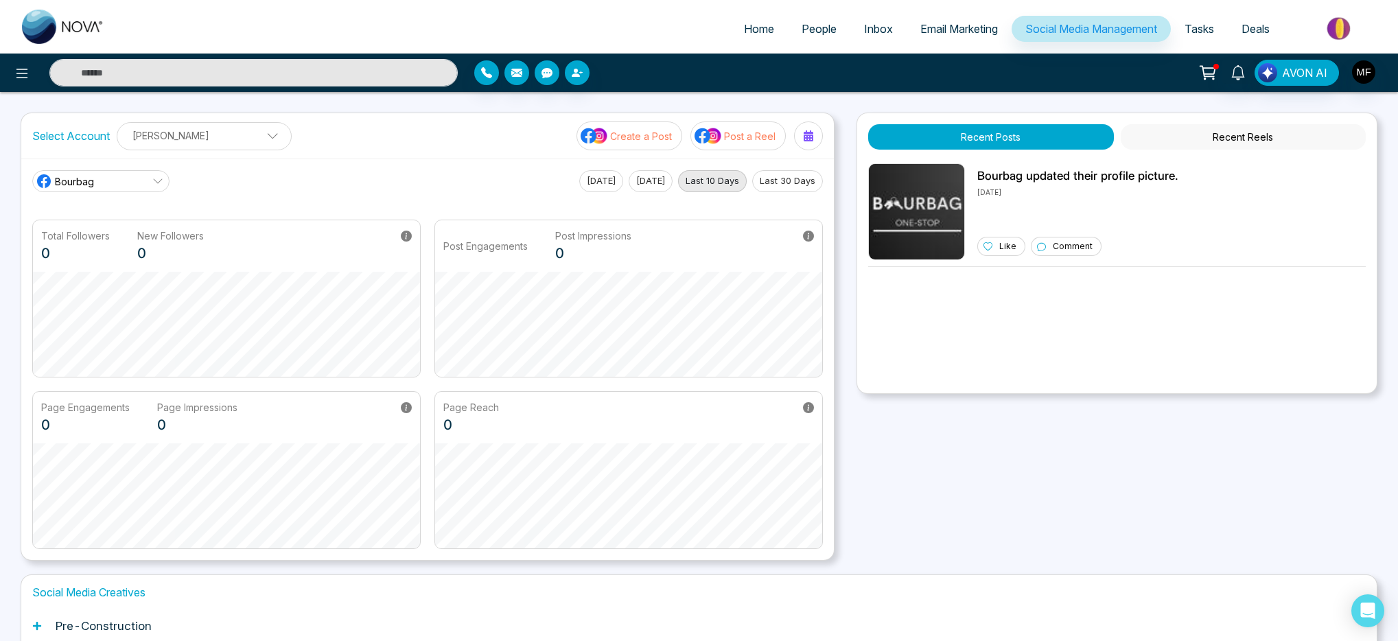
click at [841, 102] on div "Home People Inbox Email Marketing Social Media Management Tasks Deals AVON AI S…" at bounding box center [699, 399] width 1398 height 798
click at [966, 38] on link "Email Marketing" at bounding box center [959, 29] width 105 height 26
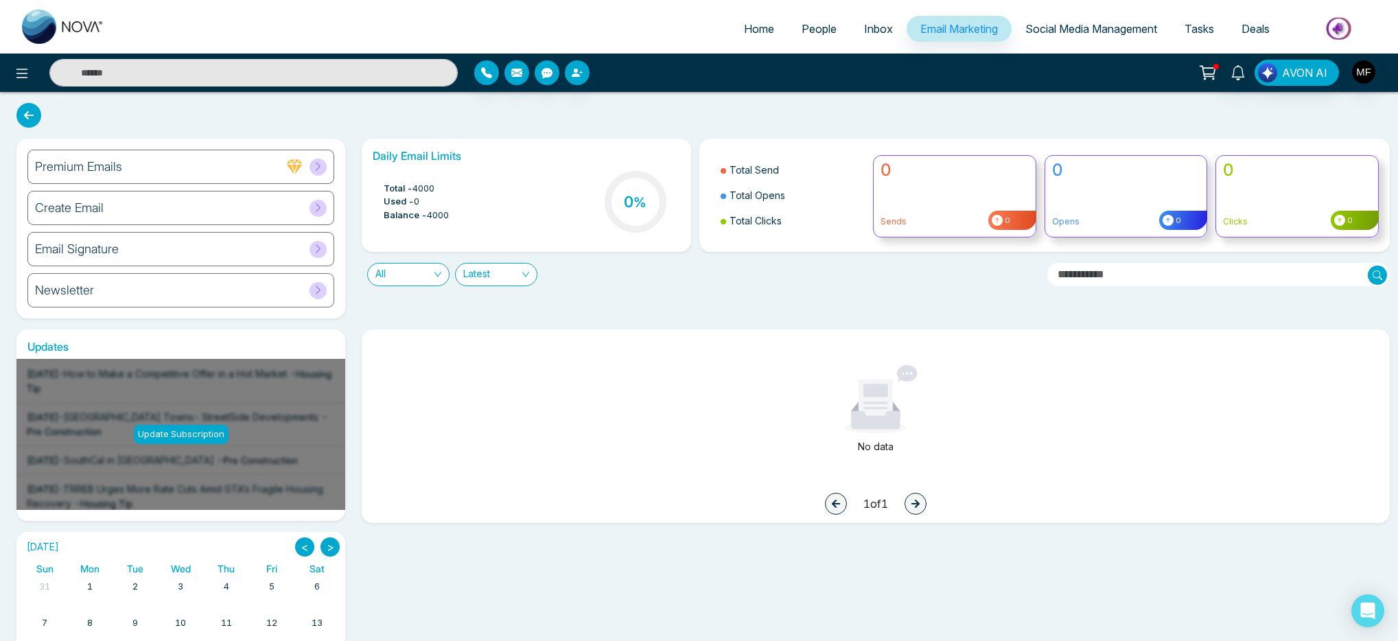
click at [895, 29] on link "Inbox" at bounding box center [878, 29] width 56 height 26
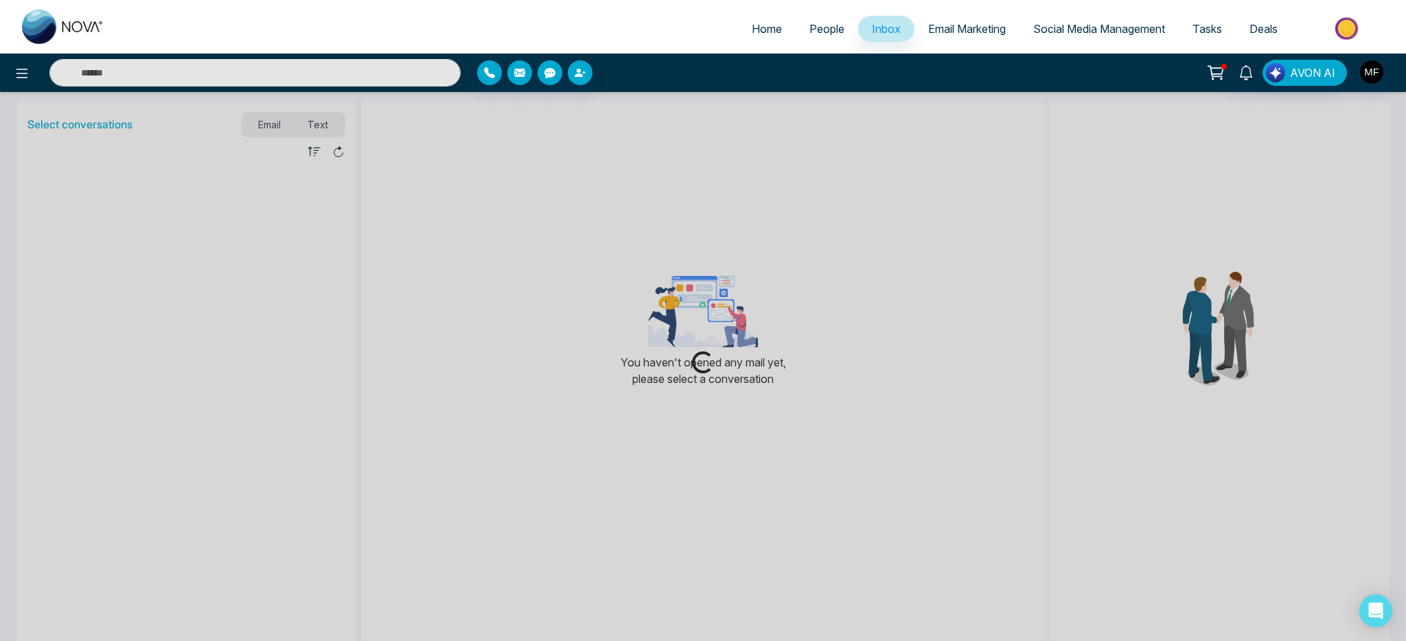
click at [818, 38] on link "People" at bounding box center [827, 29] width 62 height 26
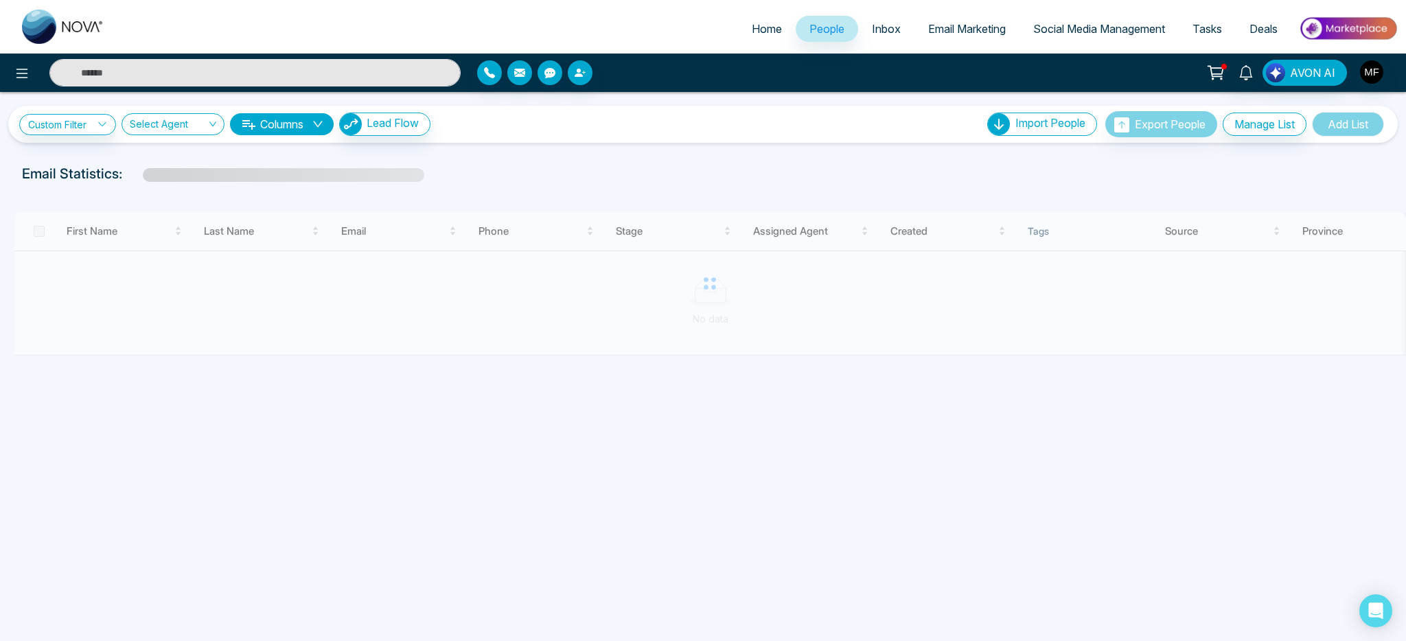
click at [756, 40] on link "Home" at bounding box center [767, 29] width 58 height 26
select select "*"
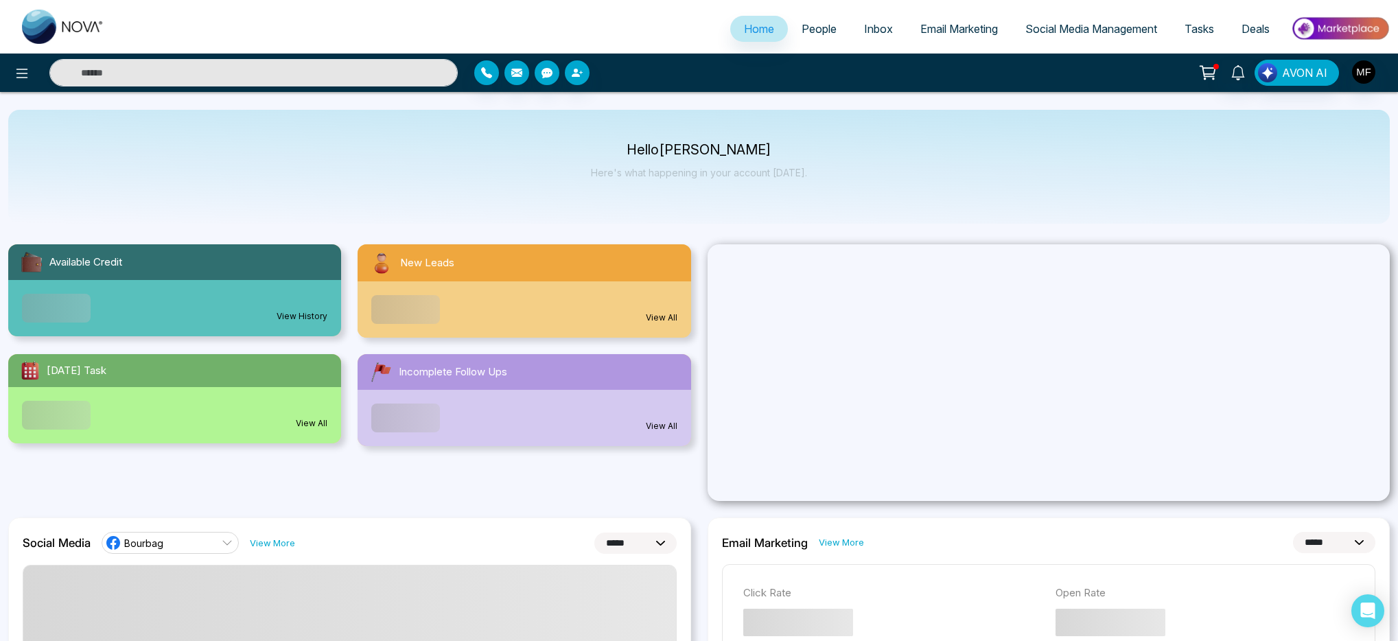
click at [816, 33] on span "People" at bounding box center [819, 29] width 35 height 14
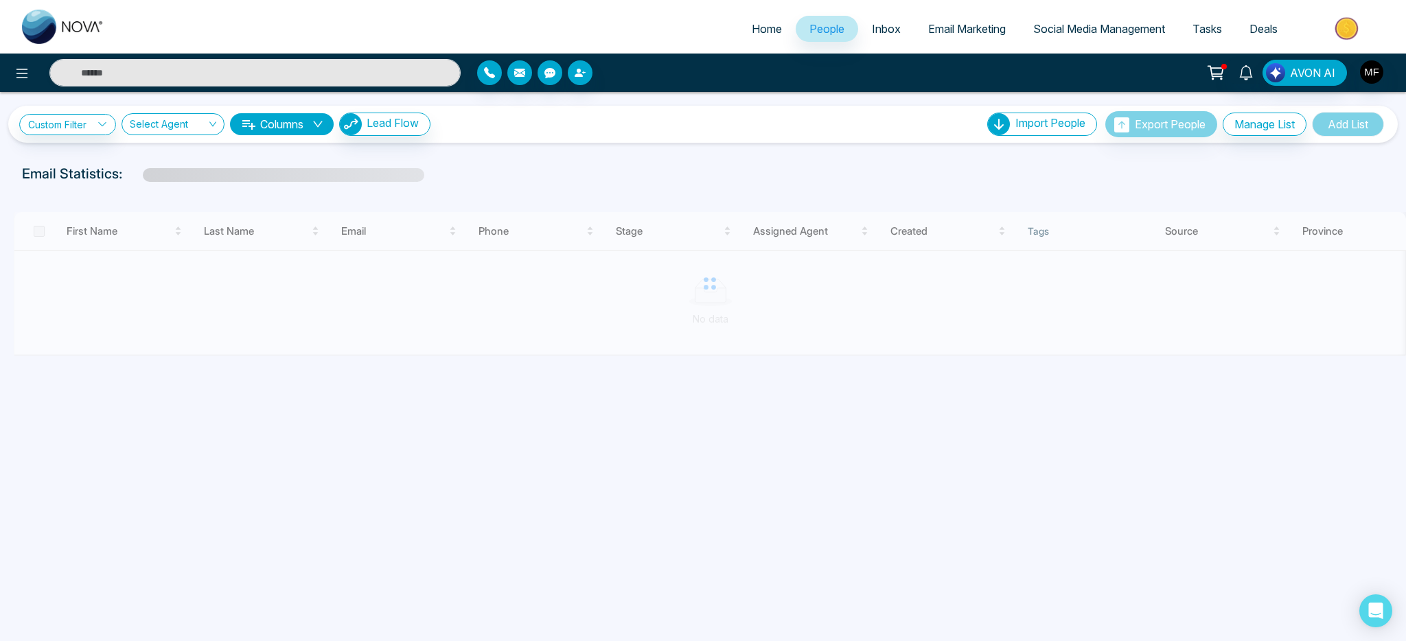
click at [881, 34] on span "Inbox" at bounding box center [886, 29] width 29 height 14
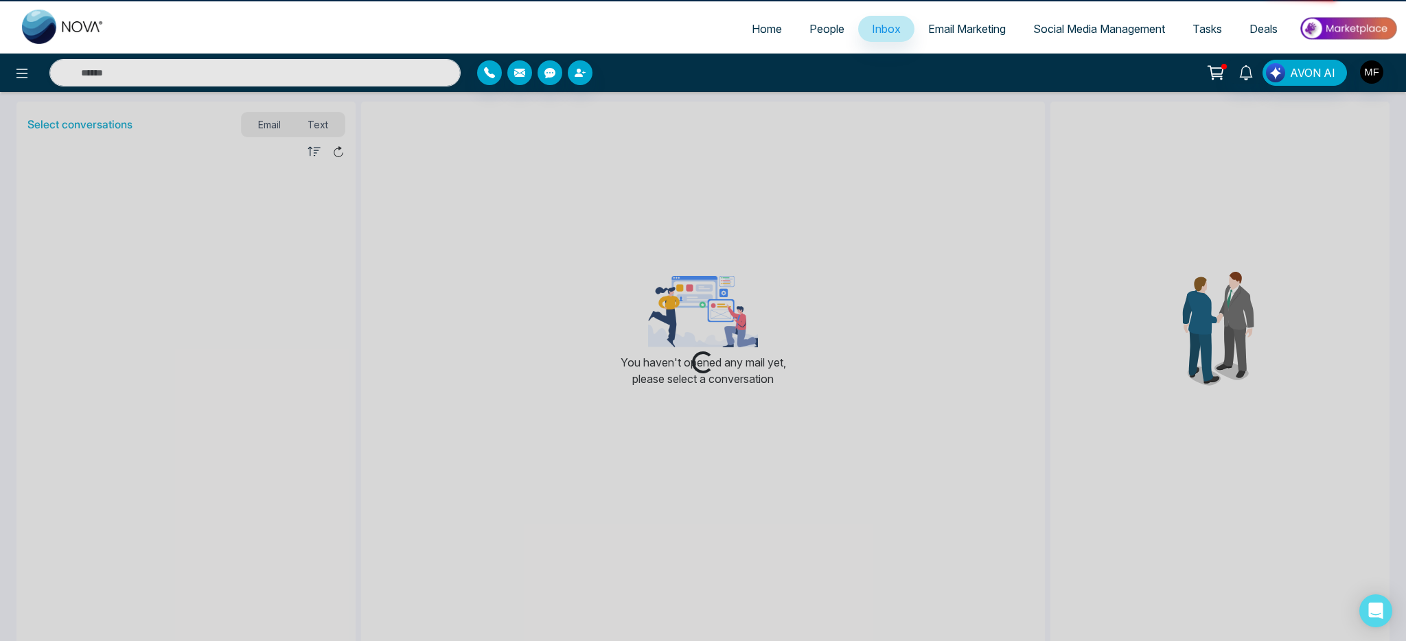
click at [931, 35] on span "Email Marketing" at bounding box center [967, 29] width 78 height 14
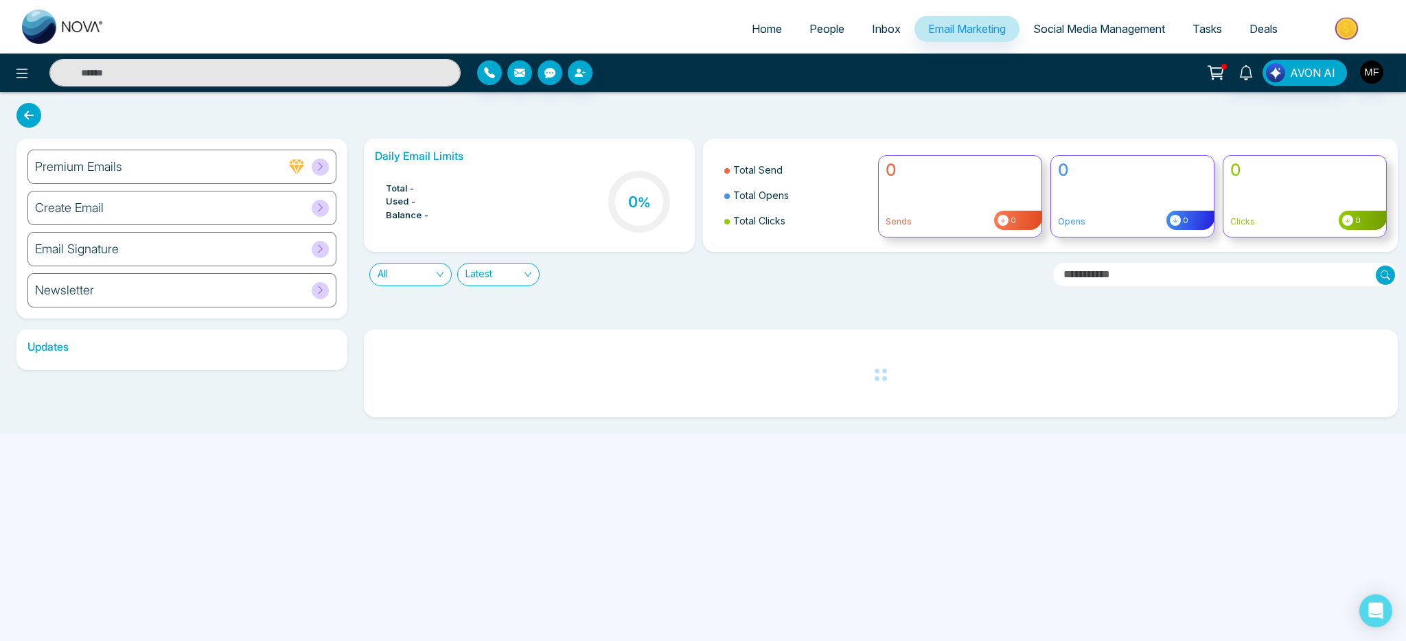
click at [1133, 38] on link "Social Media Management" at bounding box center [1098, 29] width 159 height 26
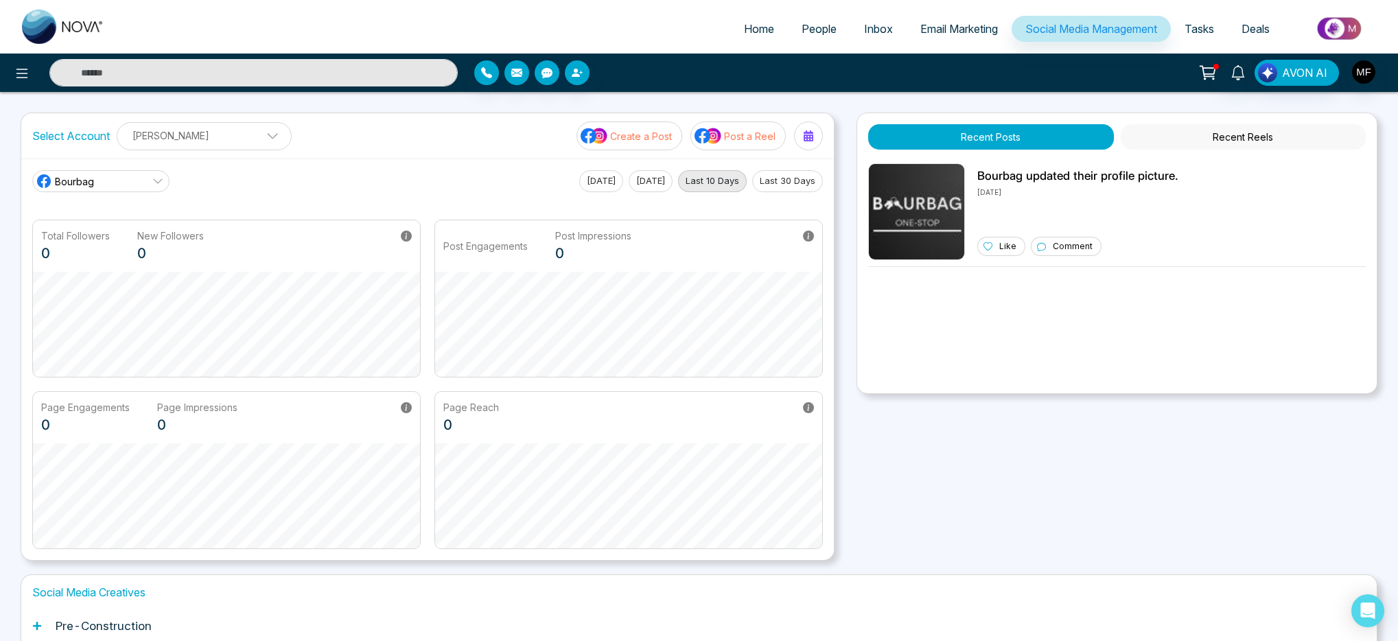
click at [1198, 31] on span "Tasks" at bounding box center [1200, 29] width 30 height 14
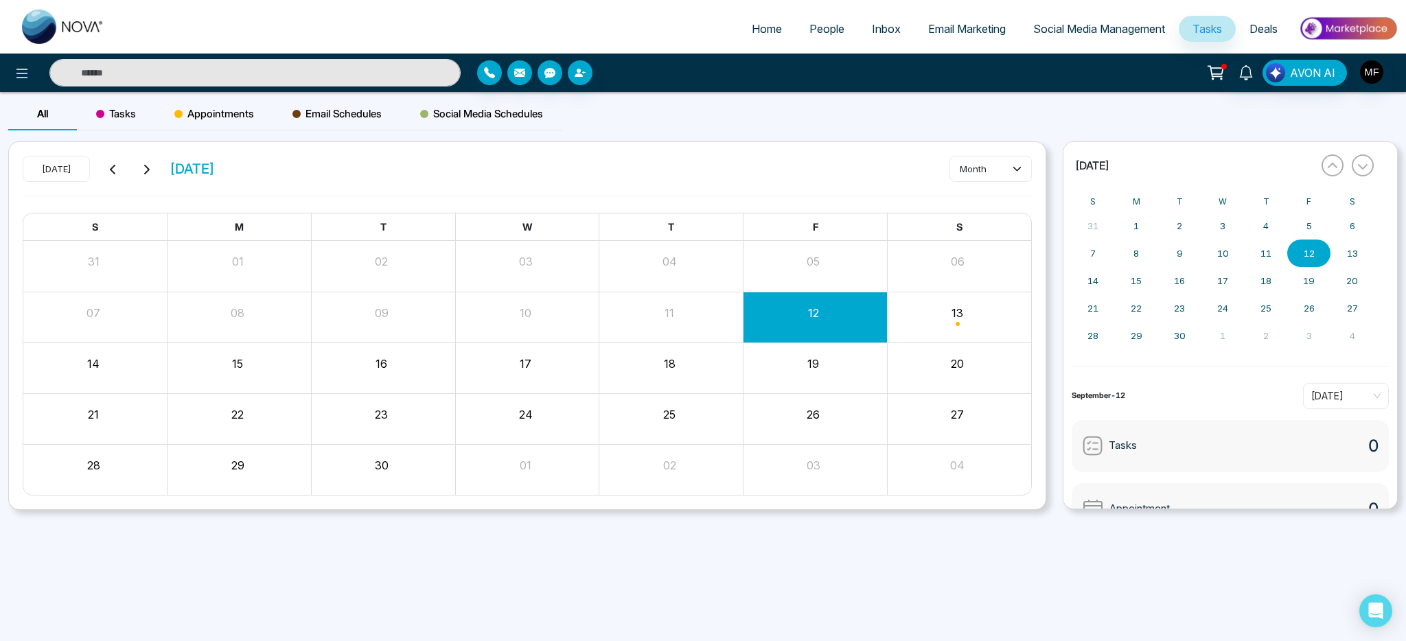
click at [1264, 30] on span "Deals" at bounding box center [1263, 29] width 28 height 14
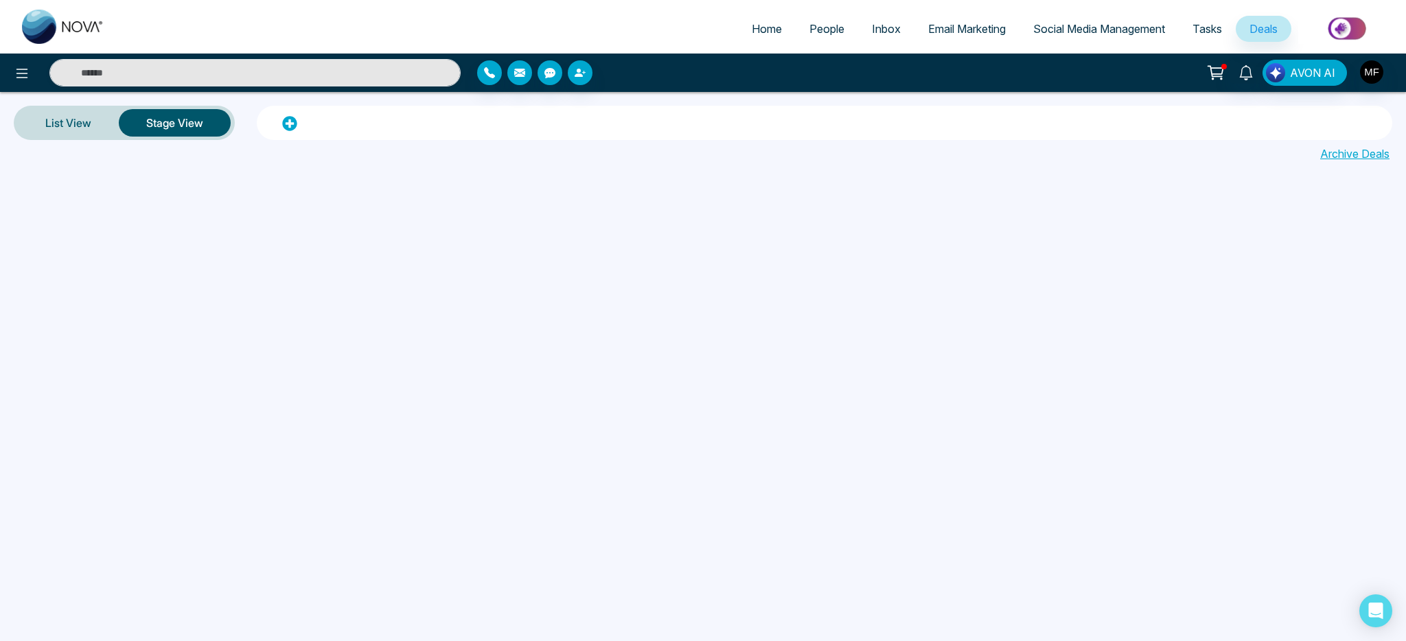
click at [1212, 32] on span "Tasks" at bounding box center [1207, 29] width 30 height 14
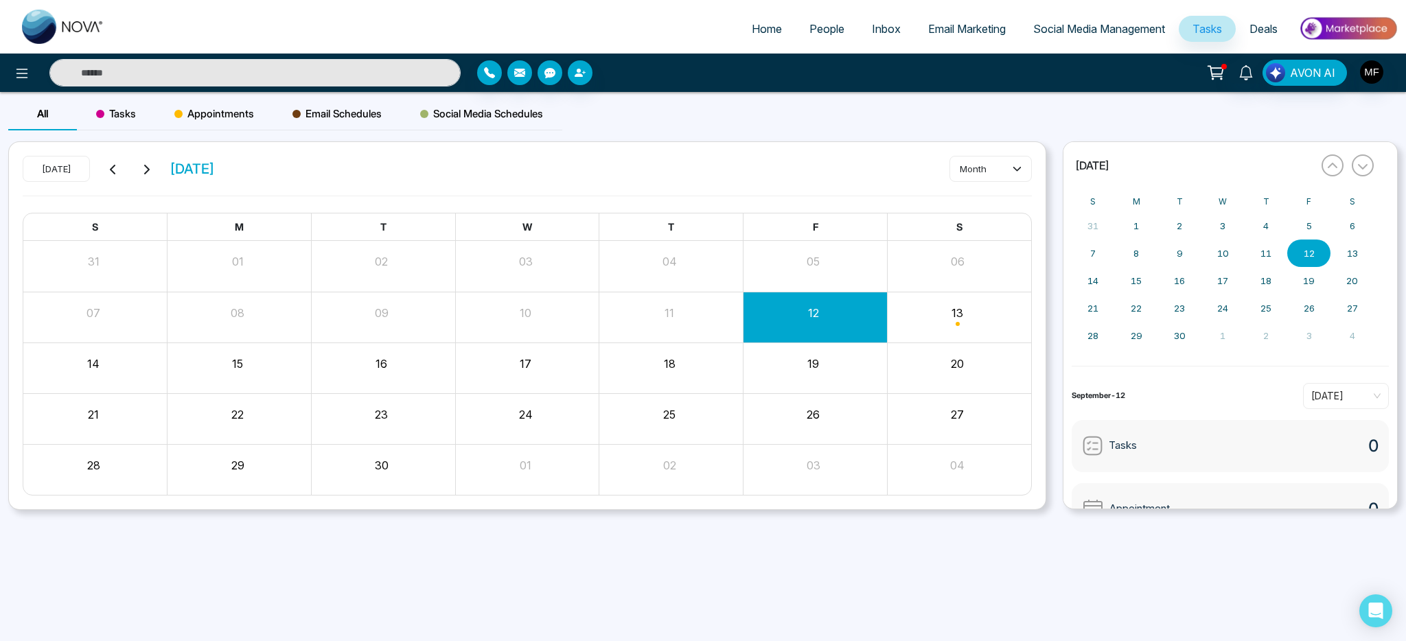
click at [1096, 28] on span "Social Media Management" at bounding box center [1099, 29] width 132 height 14
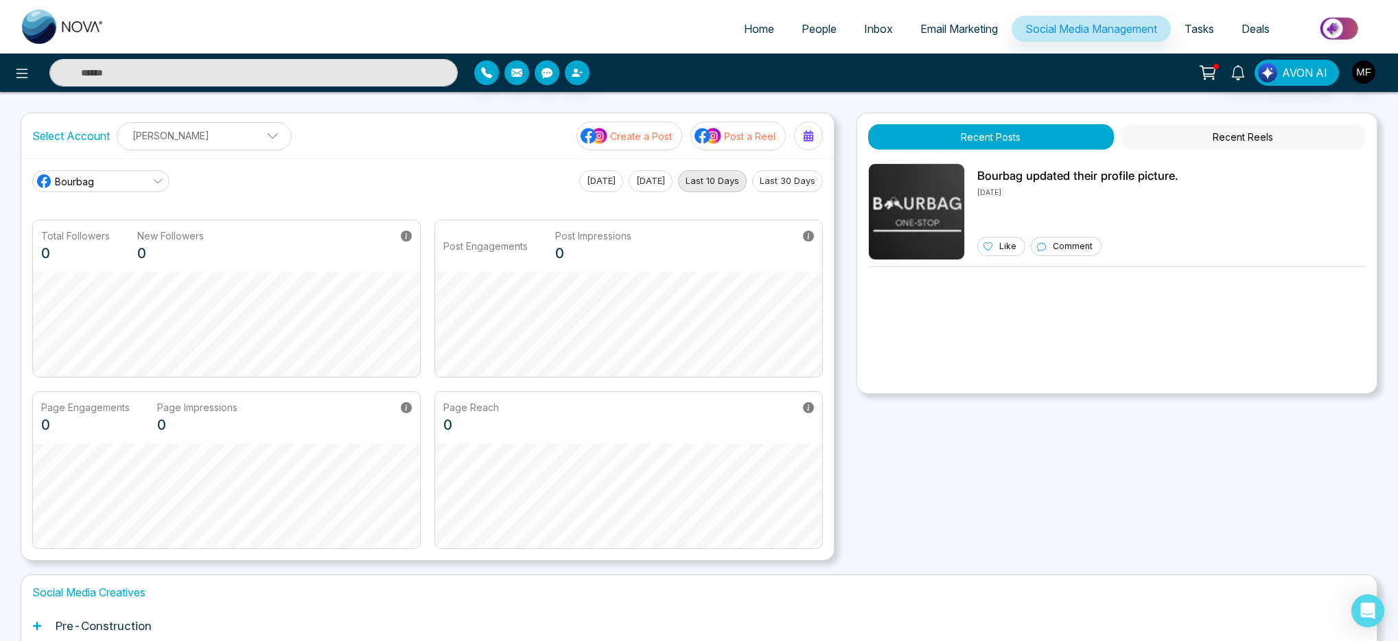
click at [942, 37] on link "Email Marketing" at bounding box center [959, 29] width 105 height 26
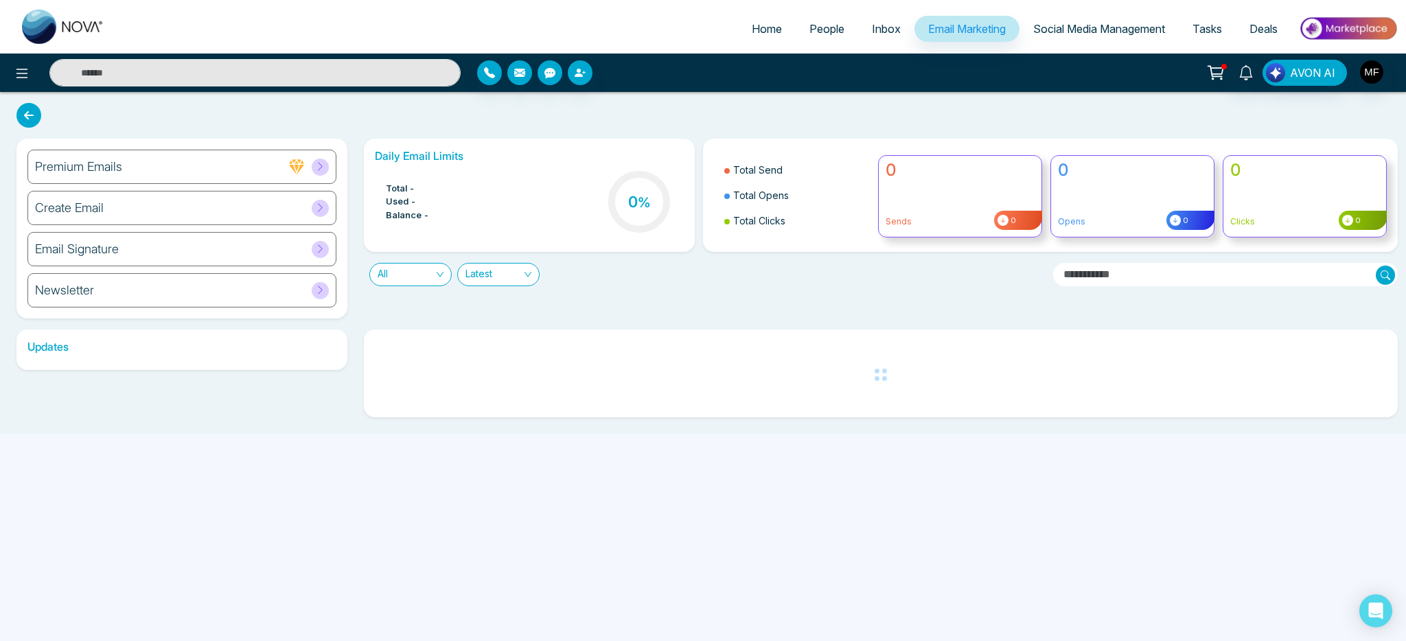
click at [861, 36] on link "Inbox" at bounding box center [886, 29] width 56 height 26
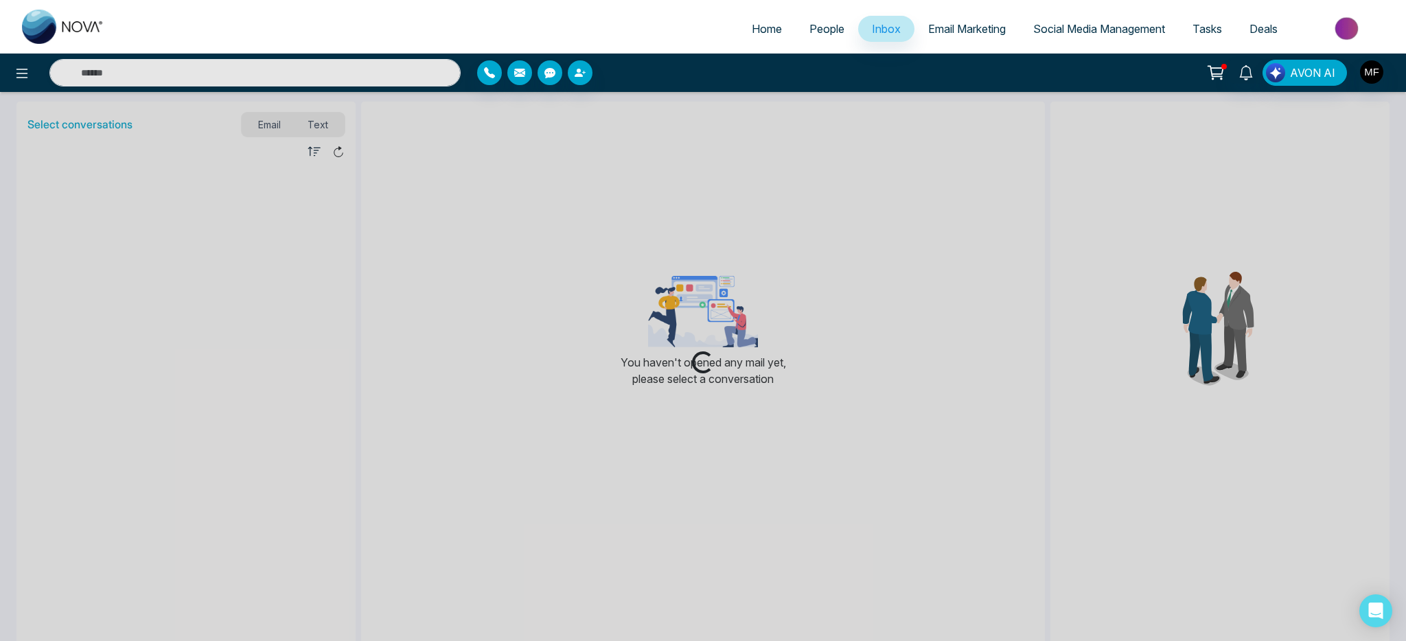
click at [815, 38] on link "People" at bounding box center [827, 29] width 62 height 26
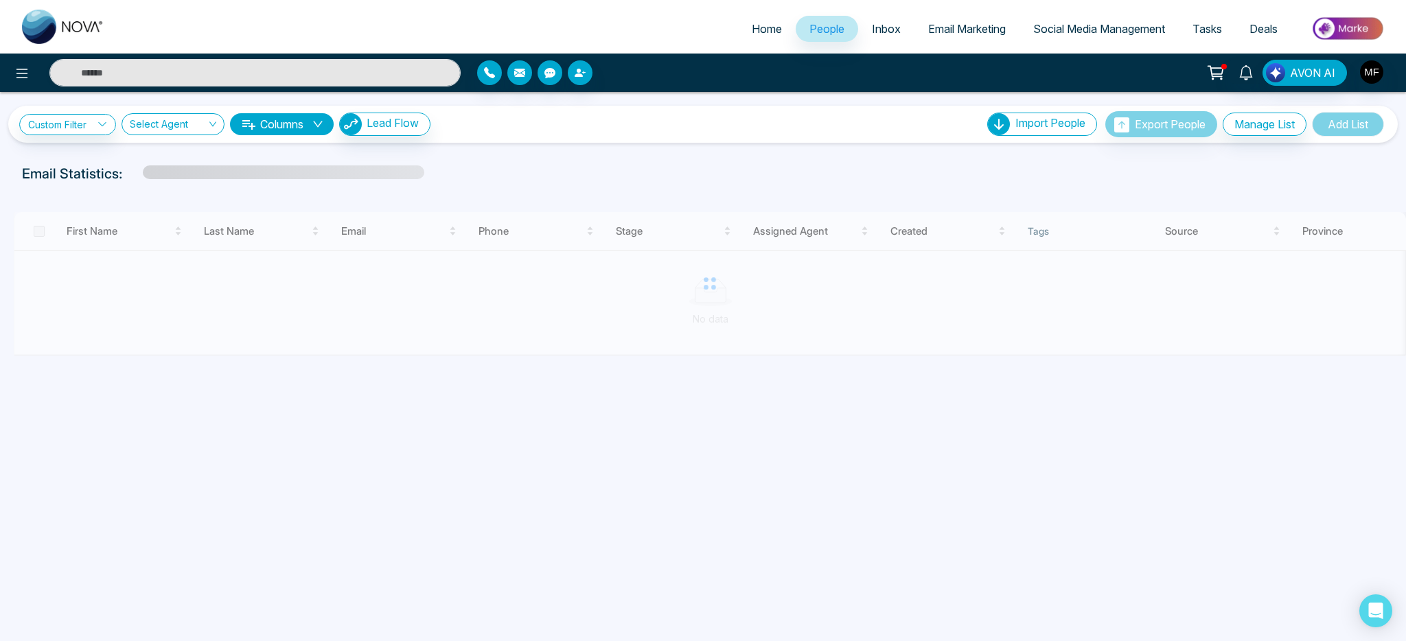
click at [767, 36] on link "Home" at bounding box center [767, 29] width 58 height 26
select select "*"
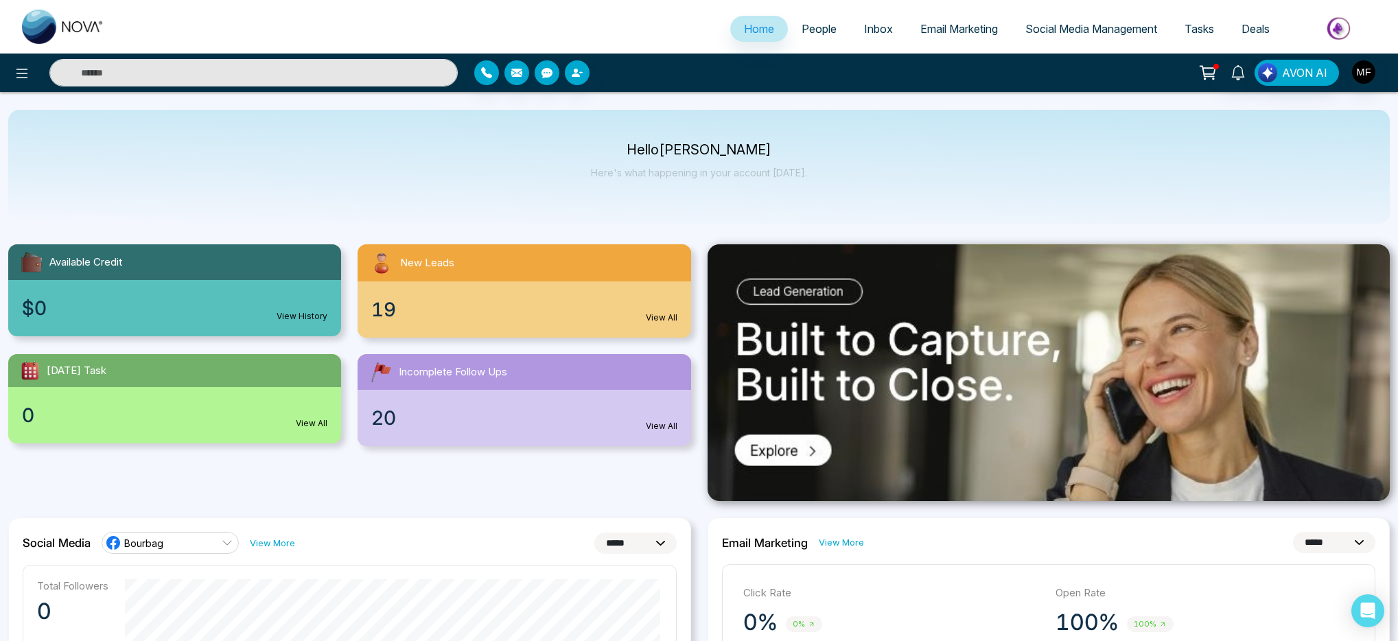
click at [710, 151] on p "Hello [PERSON_NAME]" at bounding box center [699, 150] width 216 height 12
click at [703, 171] on p "Here's what happening in your account [DATE]." at bounding box center [699, 173] width 216 height 12
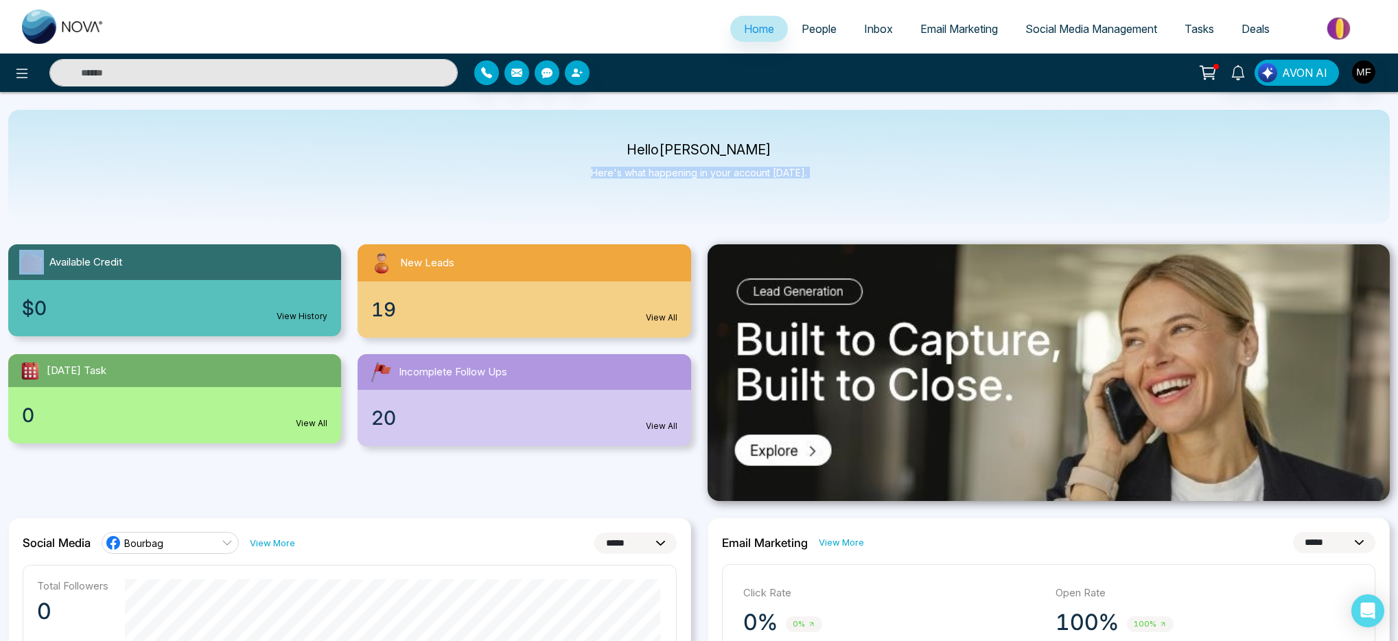
click at [703, 171] on p "Here's what happening in your account [DATE]." at bounding box center [699, 173] width 216 height 12
click at [717, 170] on p "Here's what happening in your account [DATE]." at bounding box center [699, 173] width 216 height 12
click at [696, 174] on p "Here's what happening in your account [DATE]." at bounding box center [699, 173] width 216 height 12
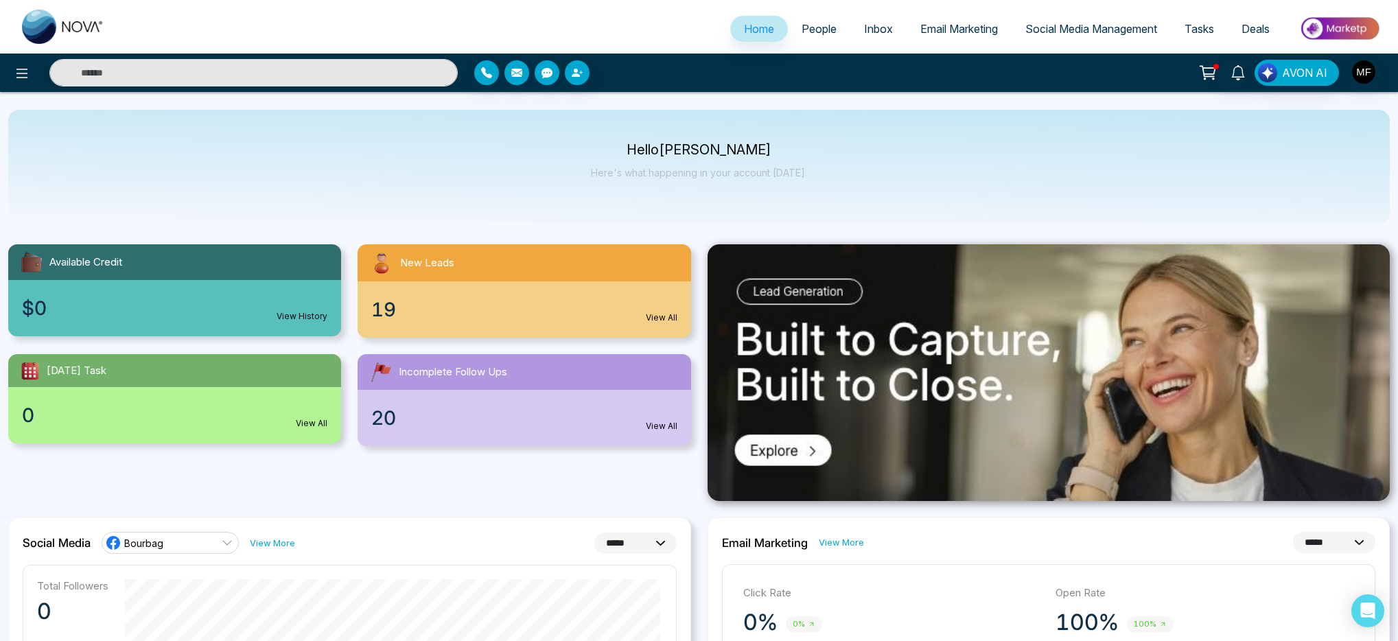
click at [707, 173] on p "Here's what happening in your account [DATE]." at bounding box center [699, 173] width 216 height 12
click at [723, 173] on p "Here's what happening in your account [DATE]." at bounding box center [699, 173] width 216 height 12
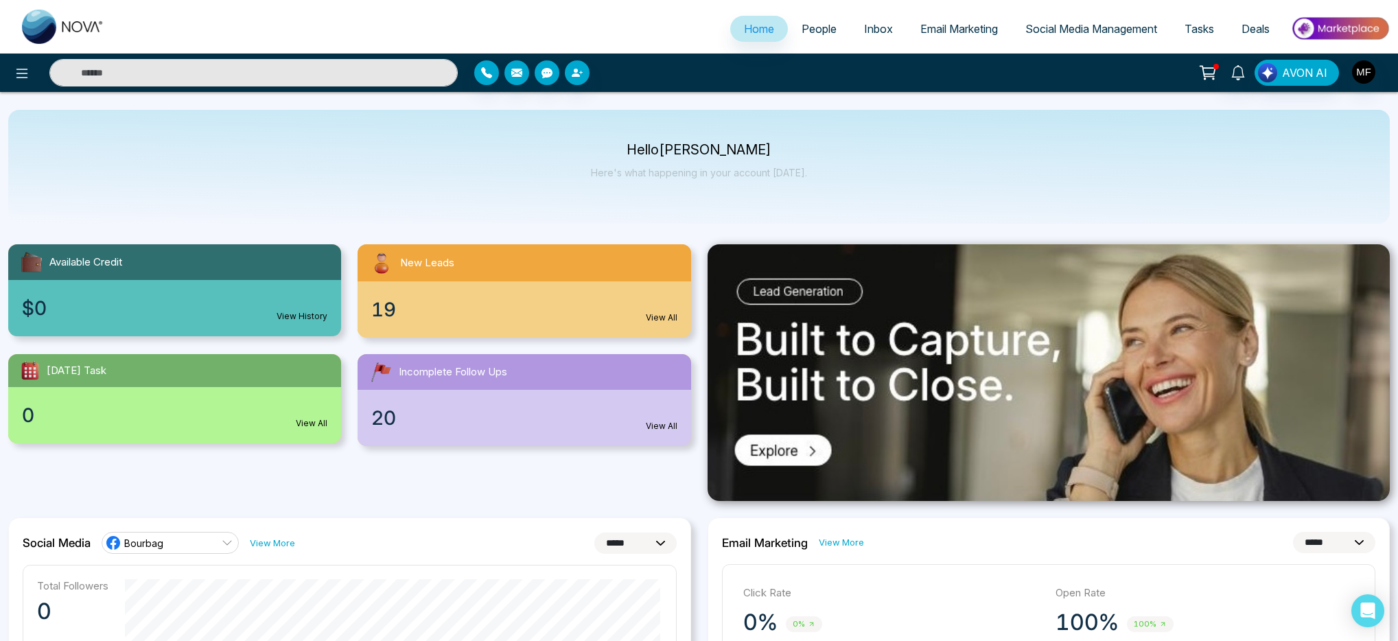
click at [701, 156] on p "Hello [PERSON_NAME]" at bounding box center [699, 150] width 216 height 12
click at [701, 162] on div "Hello [PERSON_NAME] Here's what happening in your account [DATE]." at bounding box center [699, 166] width 216 height 45
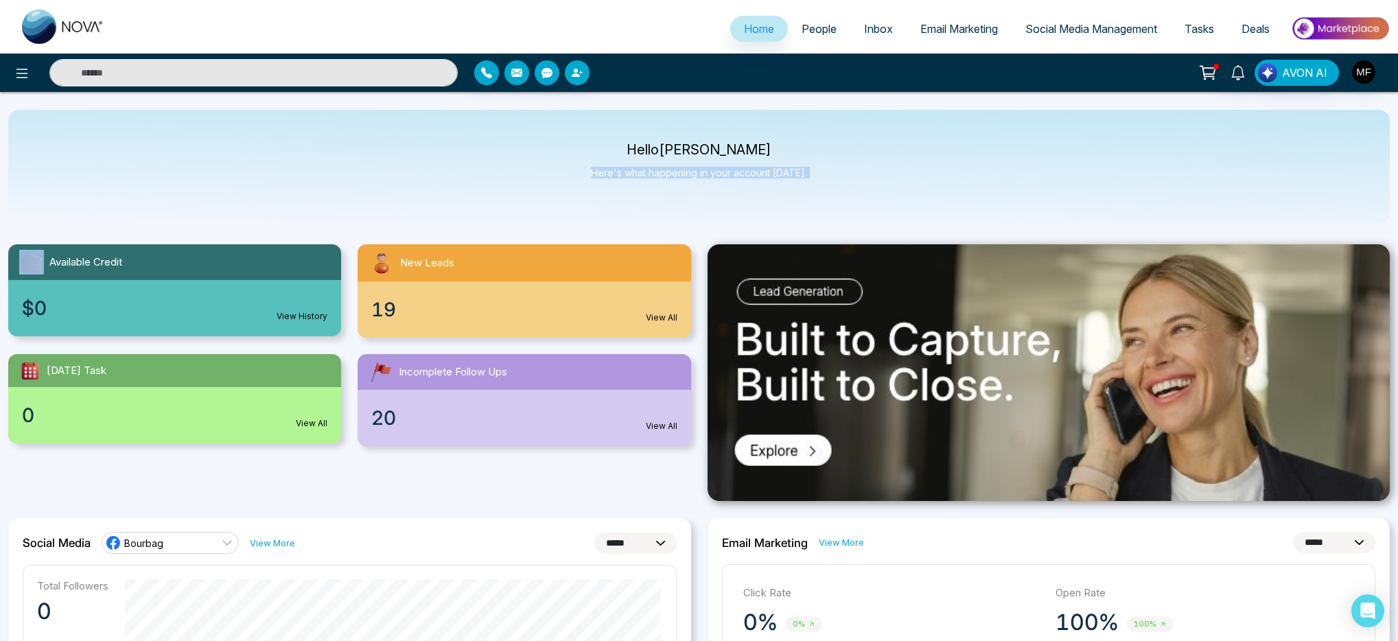
click at [701, 162] on div "Hello [PERSON_NAME] Here's what happening in your account [DATE]." at bounding box center [699, 166] width 216 height 45
click at [712, 119] on div "Hello [PERSON_NAME] Here's what happening in your account [DATE]." at bounding box center [699, 167] width 1382 height 114
click at [695, 150] on p "Hello [PERSON_NAME]" at bounding box center [699, 150] width 216 height 12
click at [689, 167] on p "Here's what happening in your account [DATE]." at bounding box center [699, 173] width 216 height 12
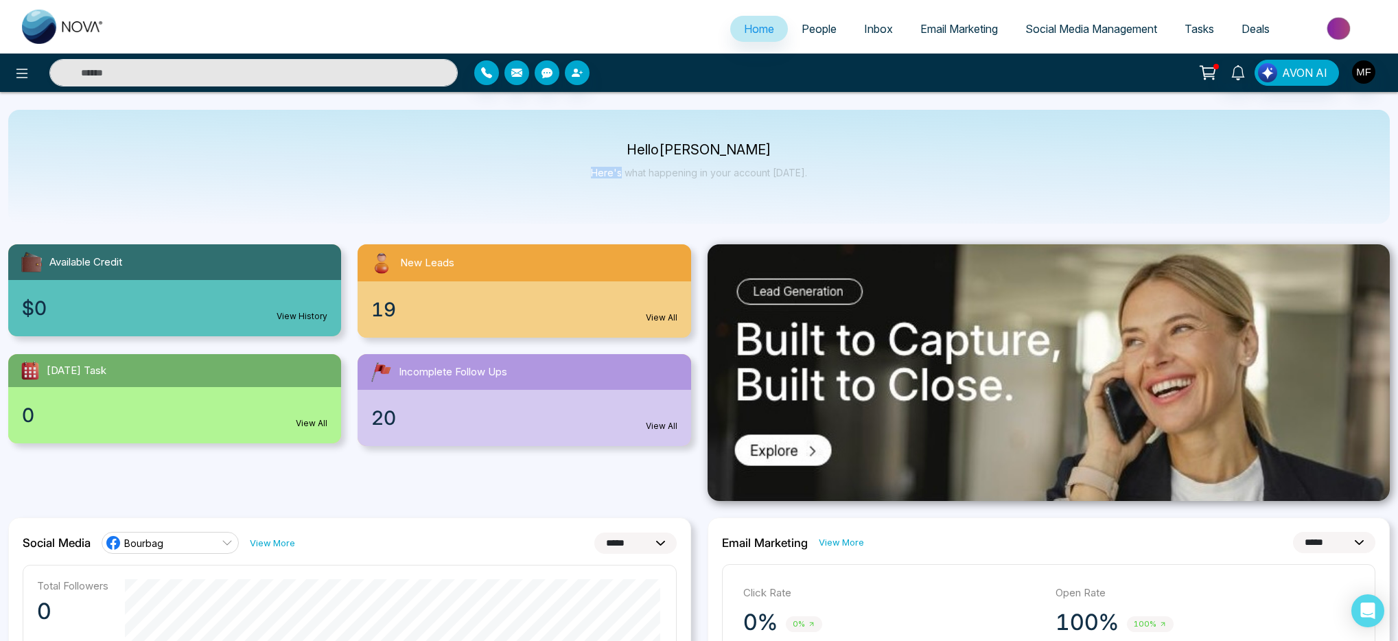
click at [689, 167] on p "Here's what happening in your account [DATE]." at bounding box center [699, 173] width 216 height 12
click at [694, 144] on p "Hello [PERSON_NAME]" at bounding box center [699, 150] width 216 height 12
click at [702, 173] on p "Here's what happening in your account [DATE]." at bounding box center [699, 173] width 216 height 12
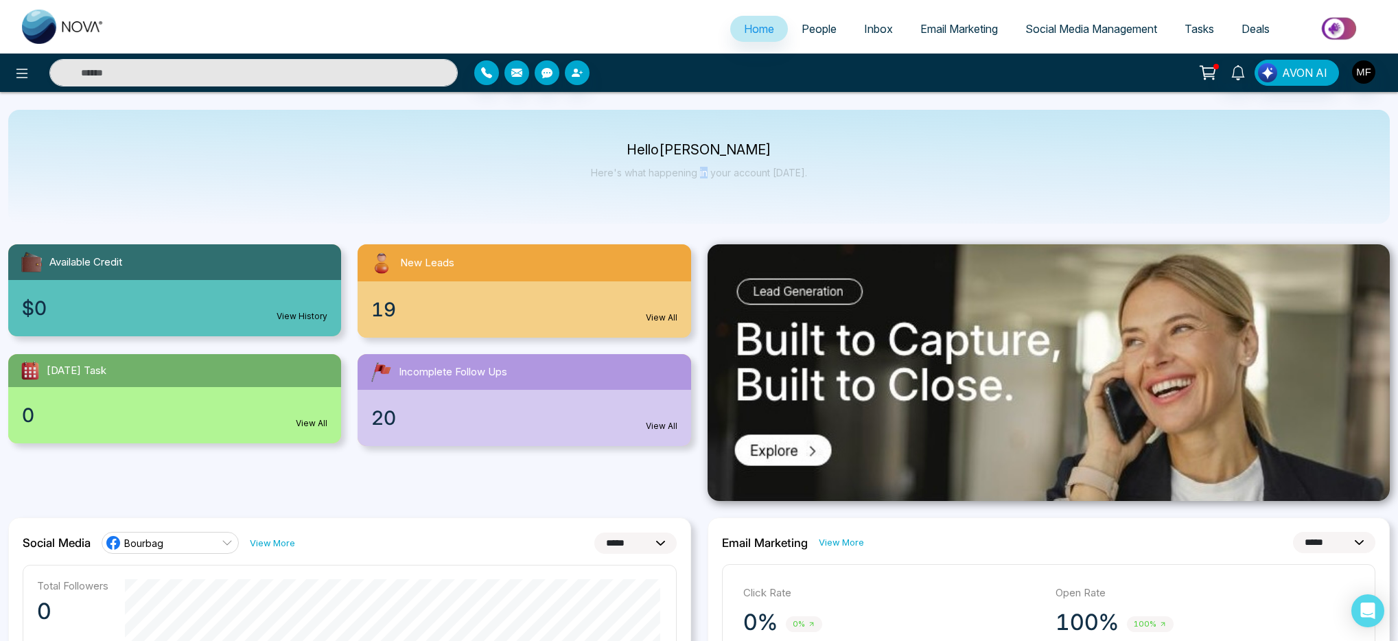
click at [702, 173] on p "Here's what happening in your account [DATE]." at bounding box center [699, 173] width 216 height 12
click at [685, 174] on p "Here's what happening in your account [DATE]." at bounding box center [699, 173] width 216 height 12
click at [707, 176] on p "Here's what happening in your account [DATE]." at bounding box center [699, 173] width 216 height 12
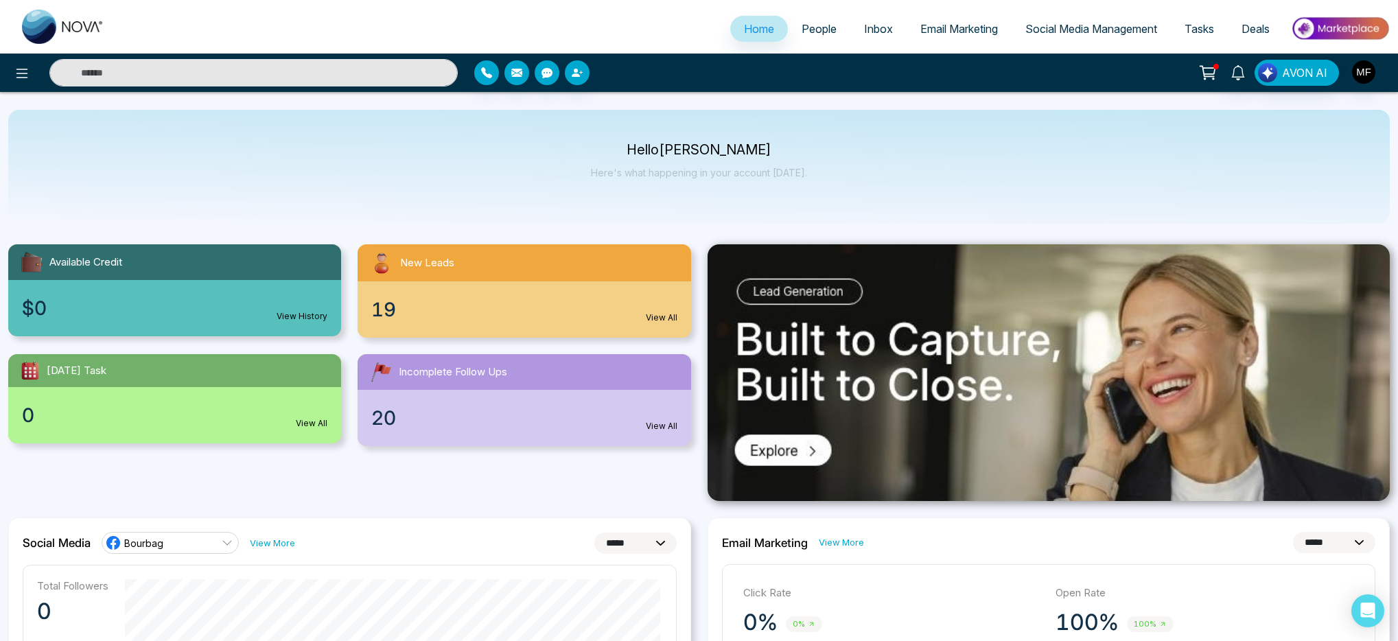
click at [725, 176] on p "Here's what happening in your account [DATE]." at bounding box center [699, 173] width 216 height 12
click at [704, 176] on p "Here's what happening in your account [DATE]." at bounding box center [699, 173] width 216 height 12
click at [660, 171] on p "Here's what happening in your account [DATE]." at bounding box center [699, 173] width 216 height 12
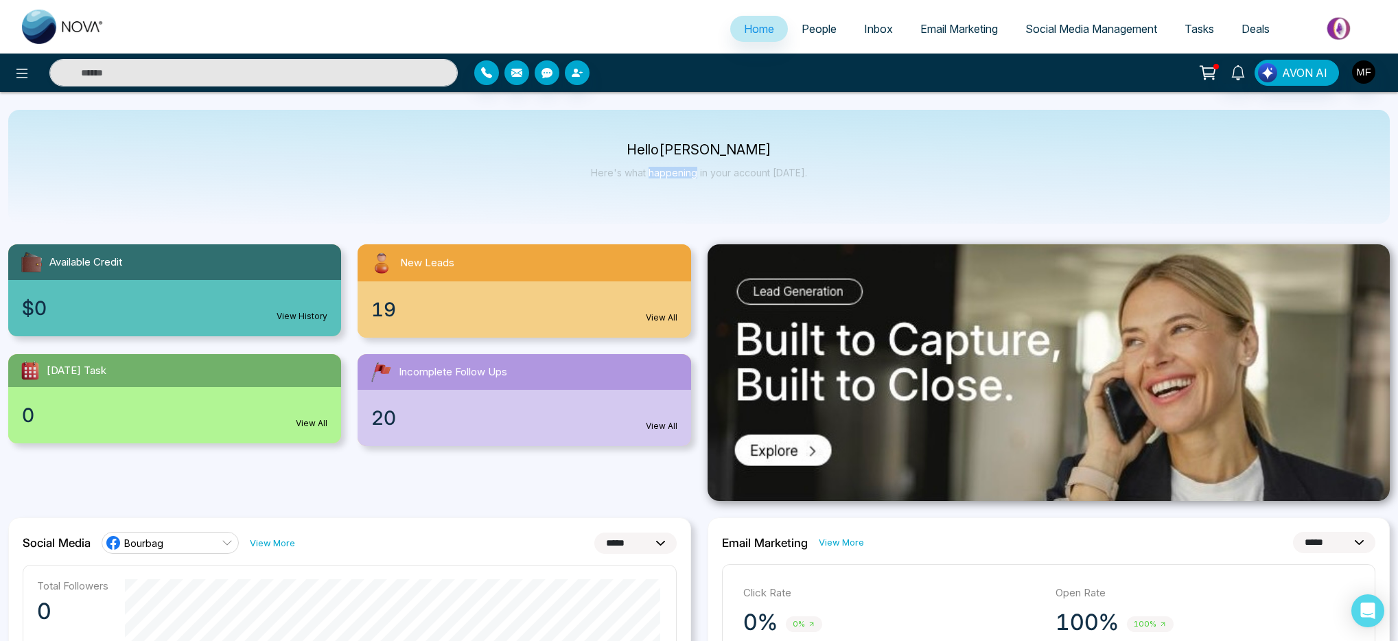
click at [660, 171] on p "Here's what happening in your account [DATE]." at bounding box center [699, 173] width 216 height 12
click at [708, 177] on p "Here's what happening in your account [DATE]." at bounding box center [699, 173] width 216 height 12
click at [715, 174] on p "Here's what happening in your account [DATE]." at bounding box center [699, 173] width 216 height 12
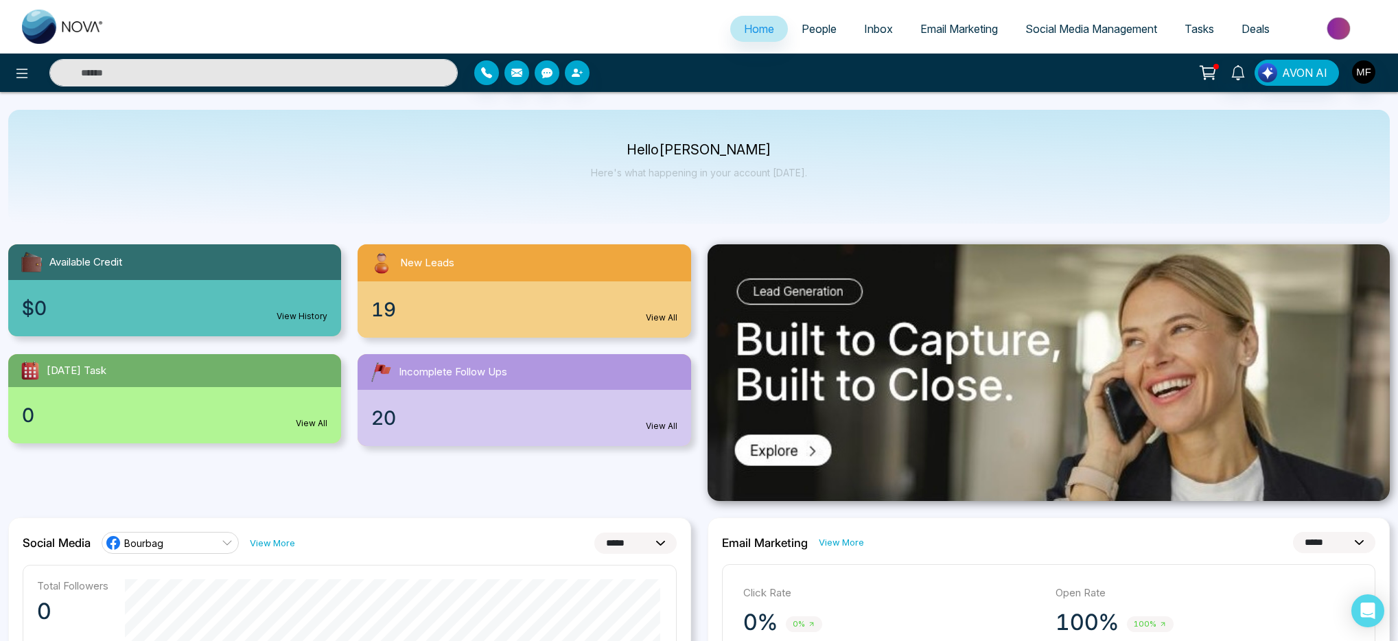
click at [708, 176] on p "Here's what happening in your account [DATE]." at bounding box center [699, 173] width 216 height 12
click at [704, 176] on p "Here's what happening in your account [DATE]." at bounding box center [699, 173] width 216 height 12
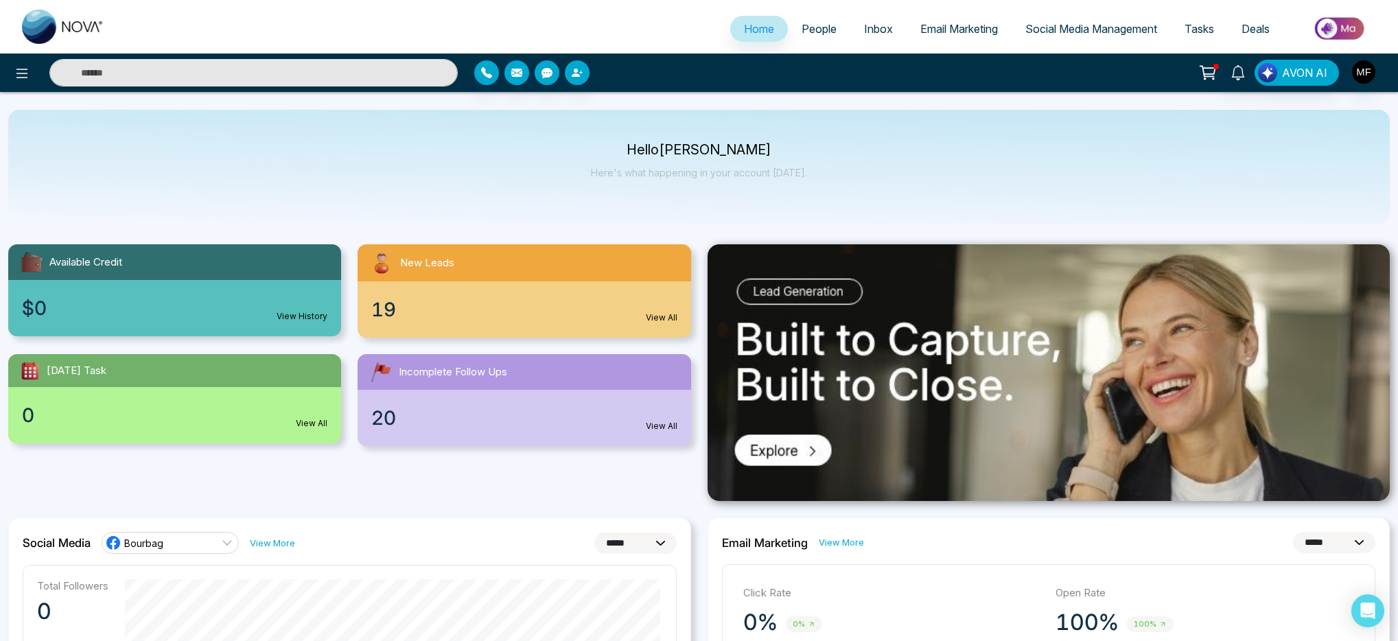
click at [728, 148] on p "Hello [PERSON_NAME]" at bounding box center [699, 150] width 216 height 12
click at [704, 151] on p "Hello [PERSON_NAME]" at bounding box center [699, 150] width 216 height 12
click at [702, 151] on p "Hello [PERSON_NAME]" at bounding box center [699, 150] width 216 height 12
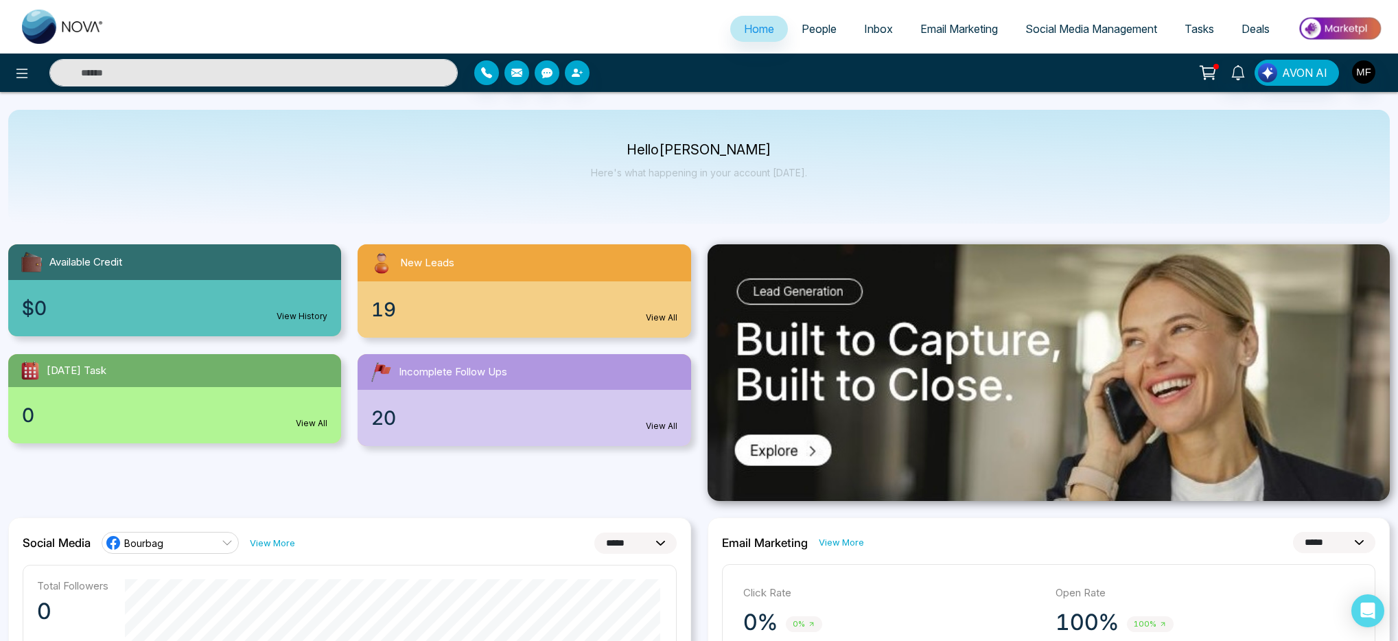
click at [631, 153] on p "Hello [PERSON_NAME]" at bounding box center [699, 150] width 216 height 12
click at [686, 171] on p "Here's what happening in your account [DATE]." at bounding box center [699, 173] width 216 height 12
click at [706, 175] on p "Here's what happening in your account [DATE]." at bounding box center [699, 173] width 216 height 12
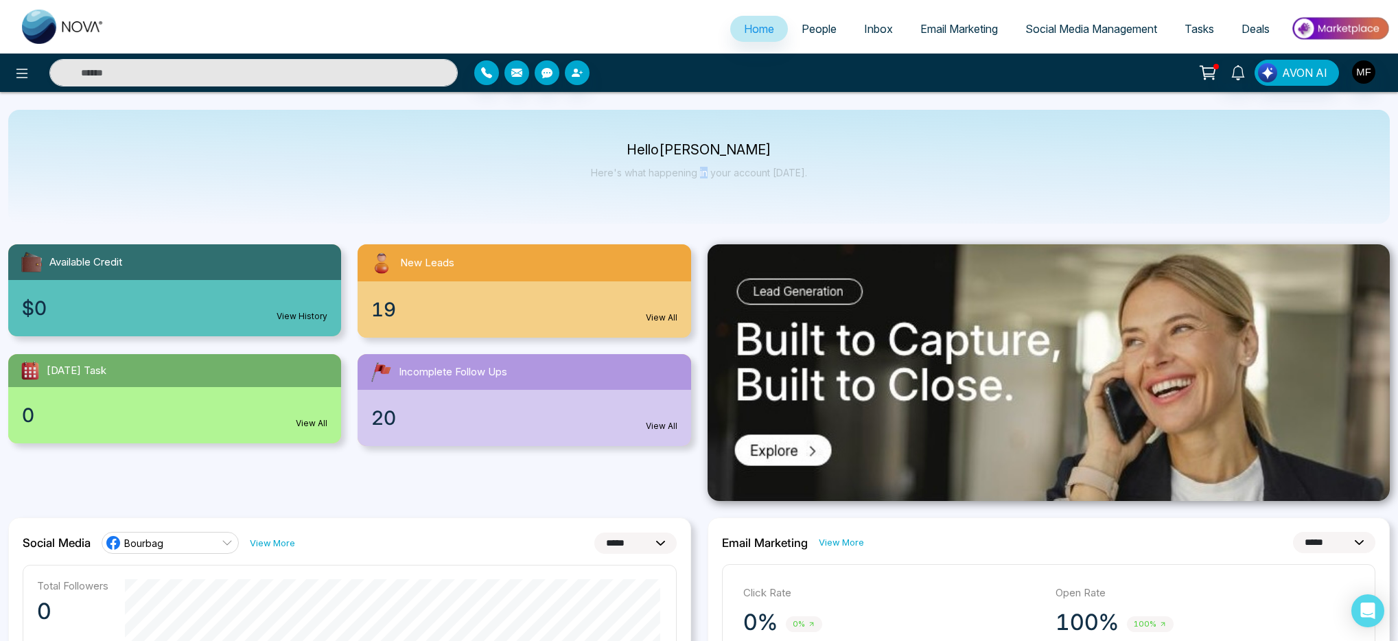
click at [706, 175] on p "Here's what happening in your account [DATE]." at bounding box center [699, 173] width 216 height 12
click at [725, 175] on p "Here's what happening in your account [DATE]." at bounding box center [699, 173] width 216 height 12
click at [801, 174] on p "Here's what happening in your account [DATE]." at bounding box center [699, 173] width 216 height 12
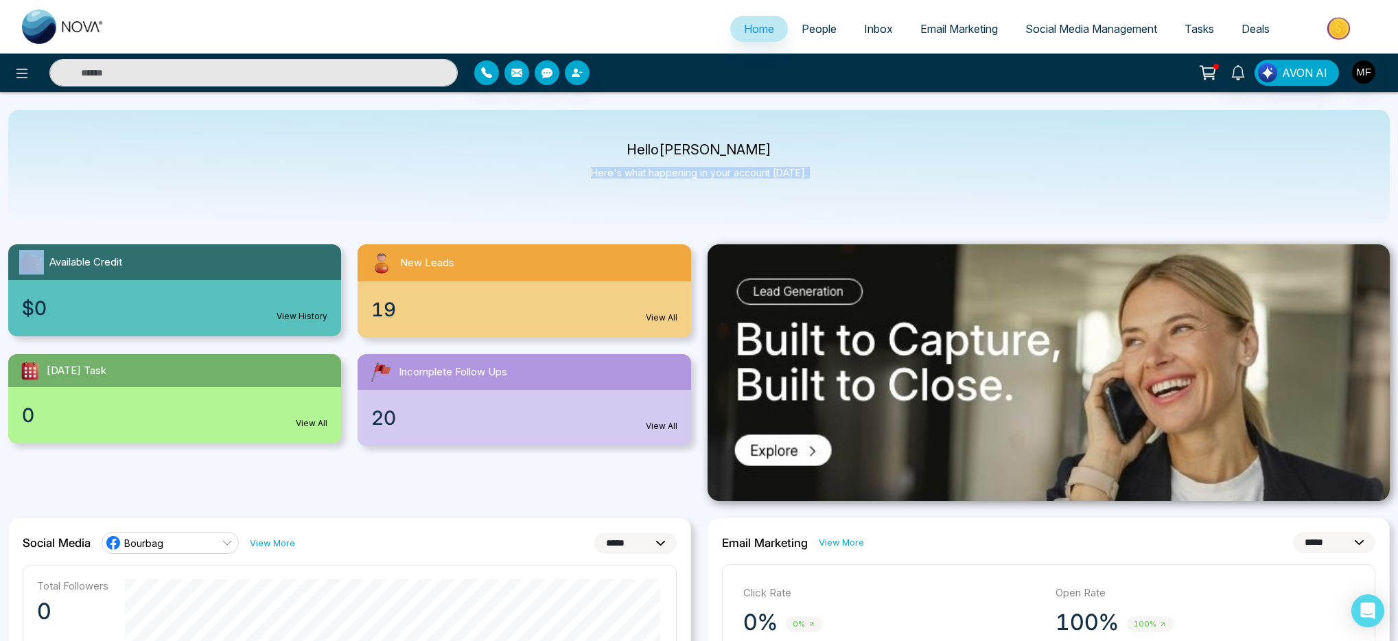
click at [801, 174] on p "Here's what happening in your account [DATE]." at bounding box center [699, 173] width 216 height 12
click at [752, 175] on p "Here's what happening in your account [DATE]." at bounding box center [699, 173] width 216 height 12
click at [726, 176] on p "Here's what happening in your account [DATE]." at bounding box center [699, 173] width 216 height 12
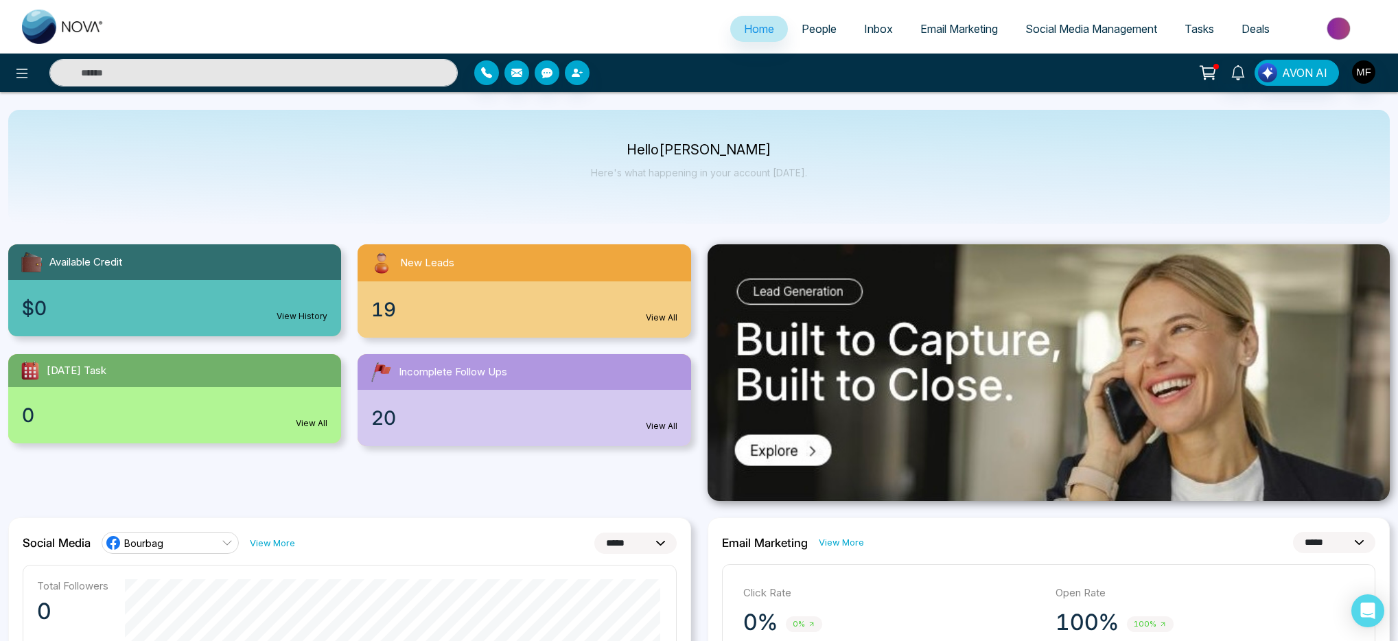
click at [707, 176] on p "Here's what happening in your account [DATE]." at bounding box center [699, 173] width 216 height 12
click at [678, 173] on p "Here's what happening in your account [DATE]." at bounding box center [699, 173] width 216 height 12
click at [643, 175] on p "Here's what happening in your account [DATE]." at bounding box center [699, 173] width 216 height 12
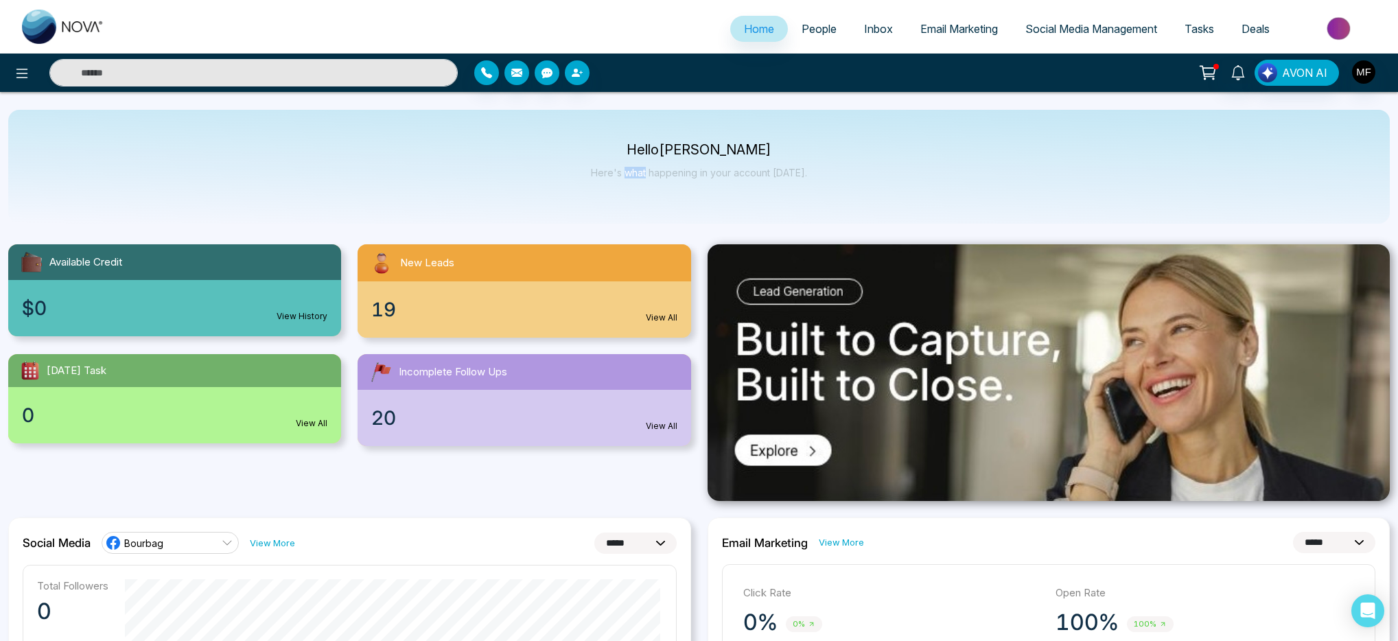
click at [643, 175] on p "Here's what happening in your account [DATE]." at bounding box center [699, 173] width 216 height 12
click at [606, 177] on p "Here's what happening in your account [DATE]." at bounding box center [699, 173] width 216 height 12
click at [657, 177] on p "Here's what happening in your account [DATE]." at bounding box center [699, 173] width 216 height 12
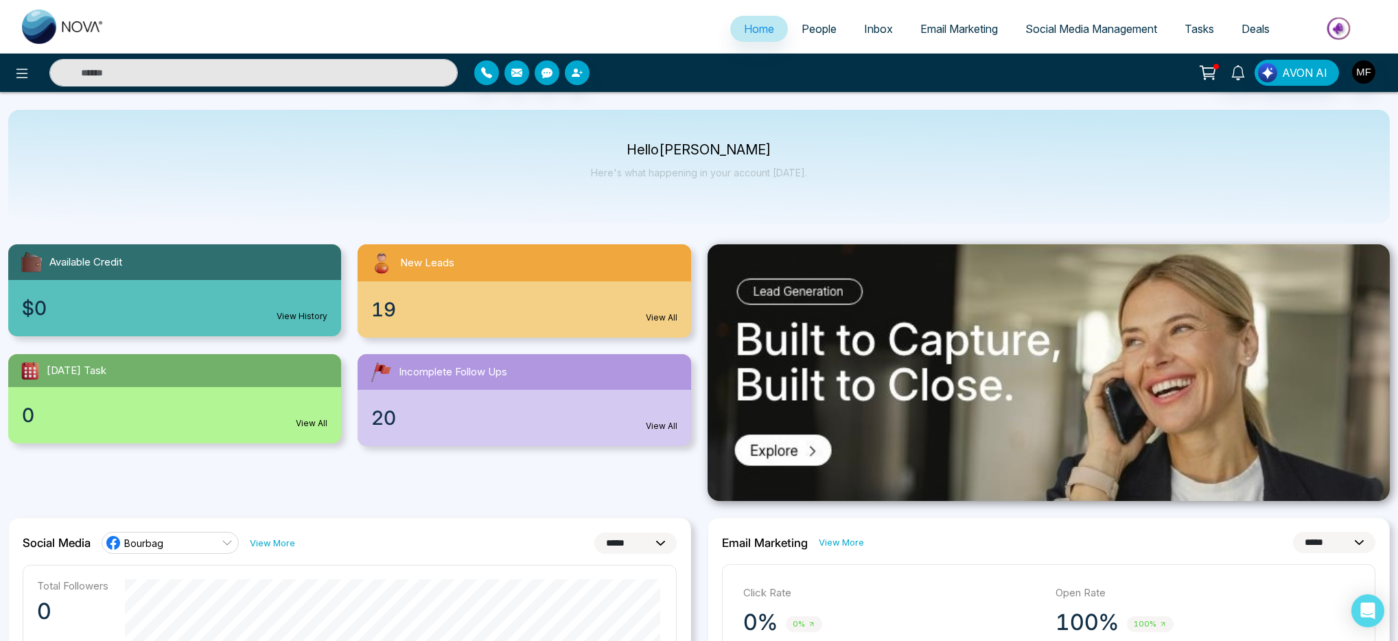
click at [631, 175] on p "Here's what happening in your account [DATE]." at bounding box center [699, 173] width 216 height 12
click at [708, 176] on p "Here's what happening in your account [DATE]." at bounding box center [699, 173] width 216 height 12
click at [706, 176] on p "Here's what happening in your account [DATE]." at bounding box center [699, 173] width 216 height 12
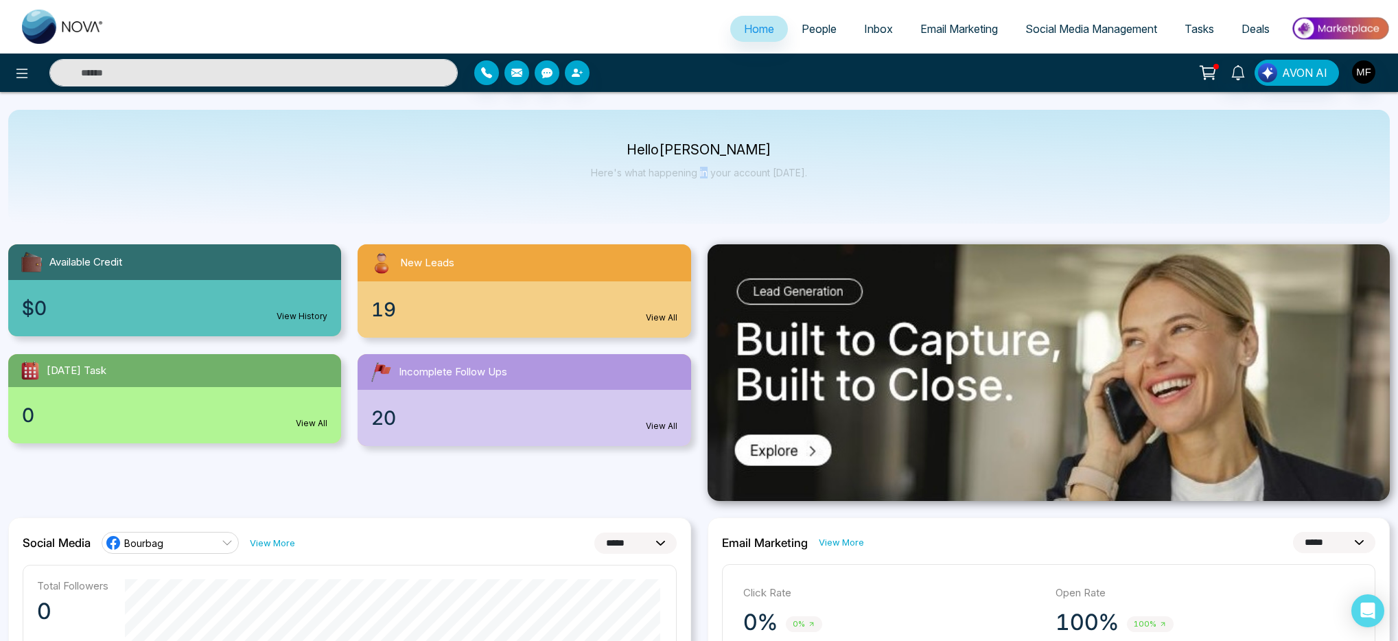
click at [706, 176] on p "Here's what happening in your account [DATE]." at bounding box center [699, 173] width 216 height 12
click at [728, 176] on p "Here's what happening in your account [DATE]." at bounding box center [699, 173] width 216 height 12
click at [767, 174] on p "Here's what happening in your account [DATE]." at bounding box center [699, 173] width 216 height 12
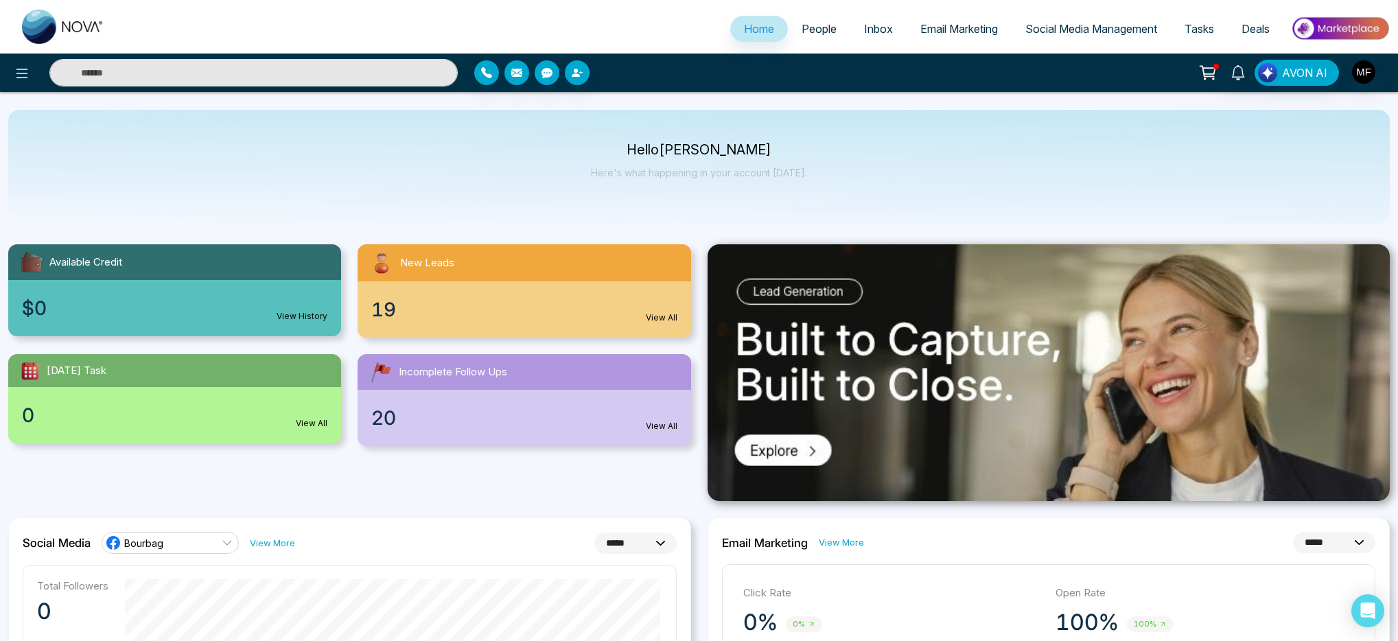
click at [779, 176] on p "Here's what happening in your account [DATE]." at bounding box center [699, 173] width 216 height 12
click at [822, 173] on div "Hello [PERSON_NAME] Here's what happening in your account [DATE]." at bounding box center [699, 167] width 1382 height 114
drag, startPoint x: 817, startPoint y: 173, endPoint x: 774, endPoint y: 176, distance: 42.6
click at [774, 176] on div "Hello [PERSON_NAME] Here's what happening in your account [DATE]." at bounding box center [699, 167] width 1382 height 114
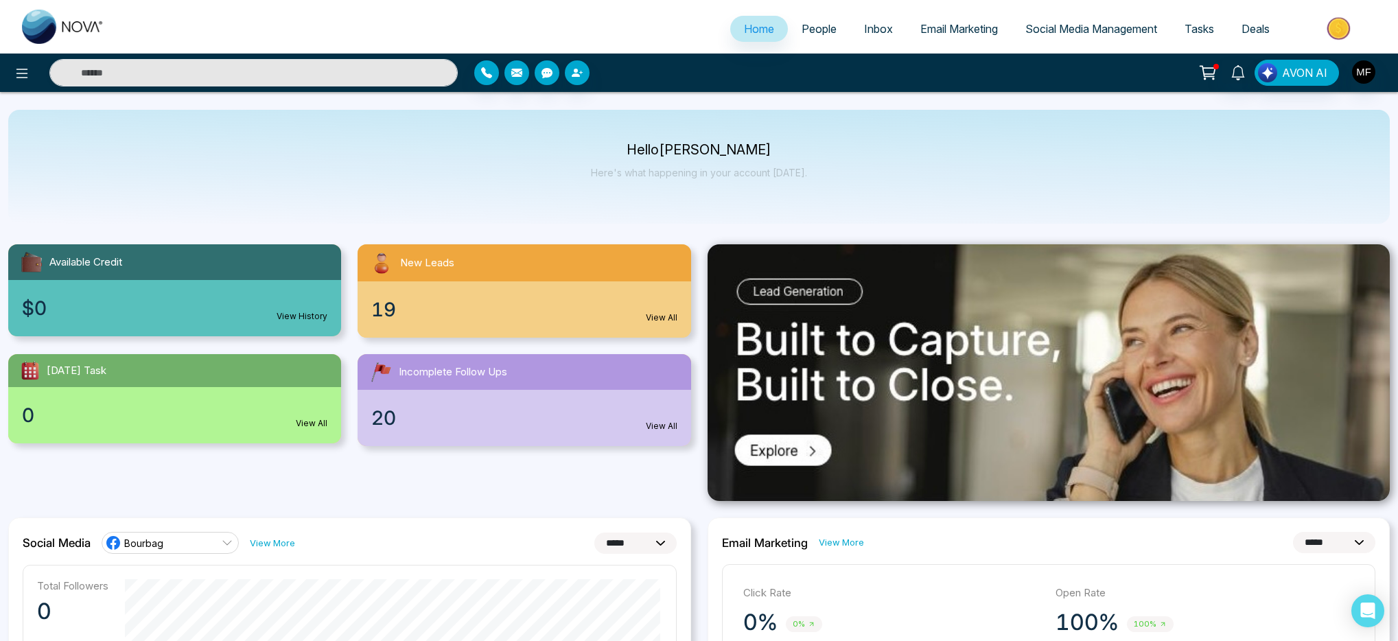
click at [754, 173] on p "Here's what happening in your account [DATE]." at bounding box center [699, 173] width 216 height 12
click at [722, 175] on p "Here's what happening in your account [DATE]." at bounding box center [699, 173] width 216 height 12
click at [705, 174] on p "Here's what happening in your account [DATE]." at bounding box center [699, 173] width 216 height 12
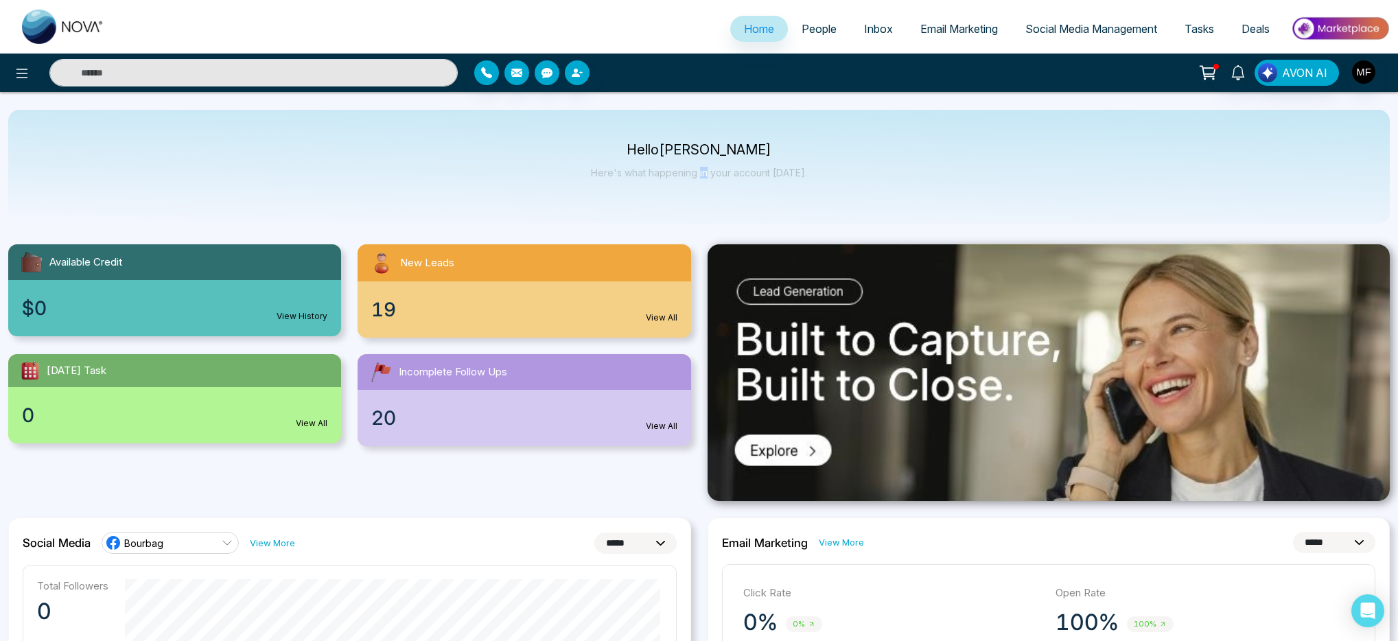
click at [705, 174] on p "Here's what happening in your account [DATE]." at bounding box center [699, 173] width 216 height 12
click at [680, 175] on p "Here's what happening in your account [DATE]." at bounding box center [699, 173] width 216 height 12
click at [632, 173] on p "Here's what happening in your account [DATE]." at bounding box center [699, 173] width 216 height 12
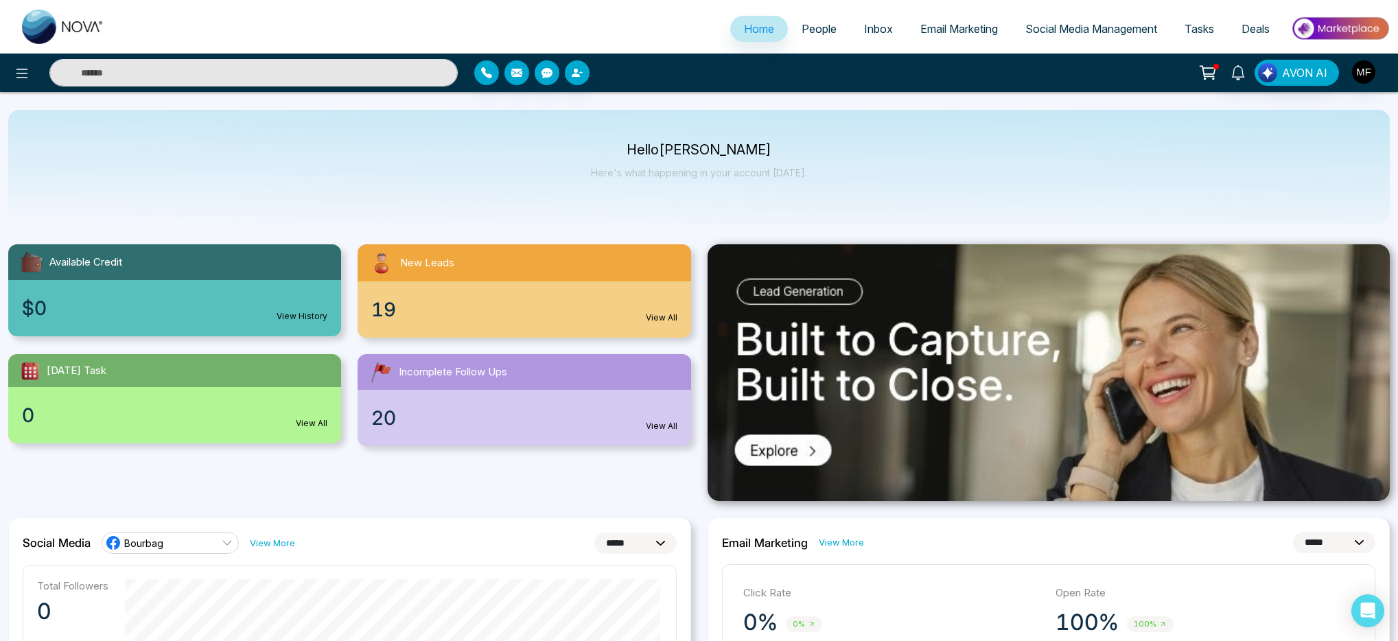
click at [613, 172] on p "Here's what happening in your account [DATE]." at bounding box center [699, 173] width 216 height 12
click at [647, 160] on div "Hello [PERSON_NAME] Here's what happening in your account [DATE]." at bounding box center [699, 166] width 216 height 45
click at [646, 146] on p "Hello [PERSON_NAME]" at bounding box center [699, 150] width 216 height 12
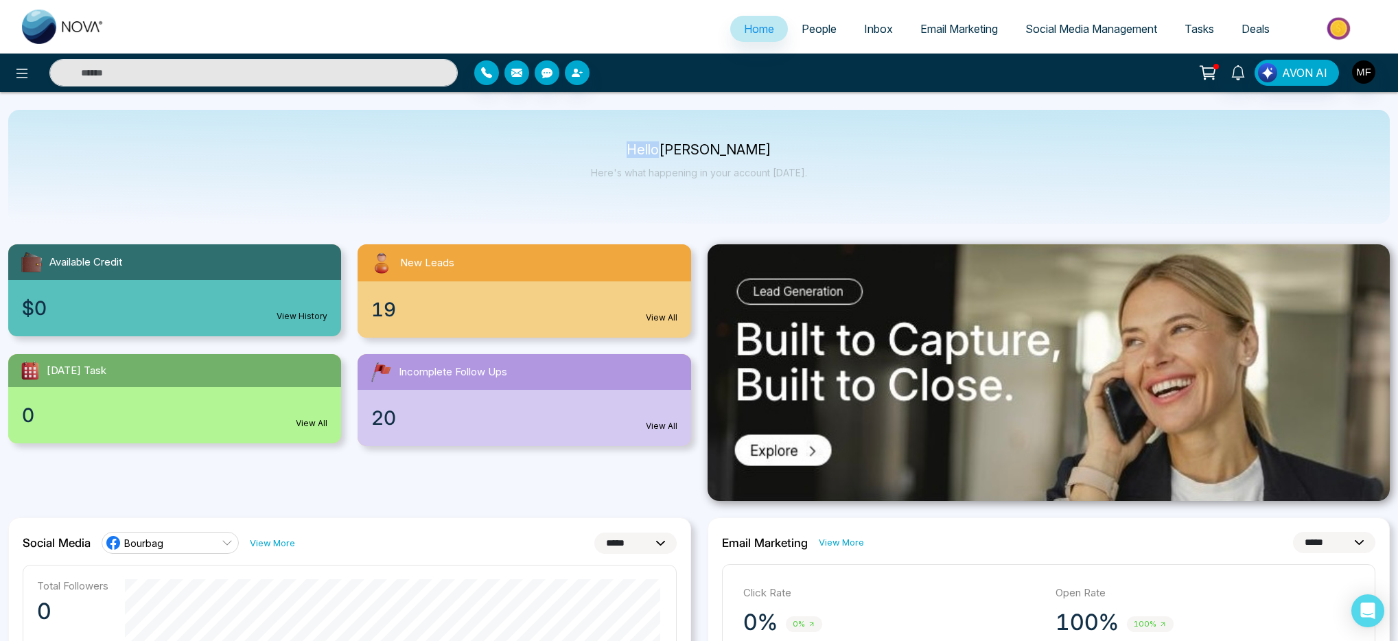
click at [646, 146] on p "Hello [PERSON_NAME]" at bounding box center [699, 150] width 216 height 12
click at [670, 148] on p "Hello [PERSON_NAME]" at bounding box center [699, 150] width 216 height 12
click at [755, 151] on p "Hello [PERSON_NAME]" at bounding box center [699, 150] width 216 height 12
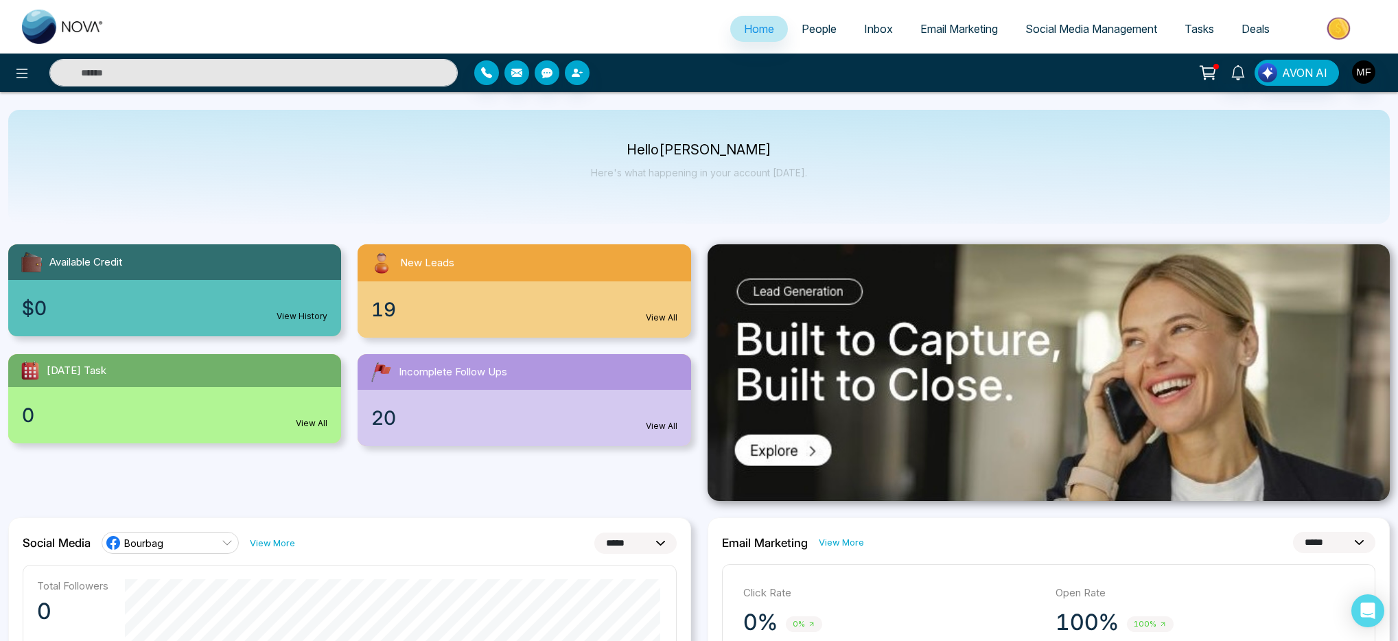
click at [758, 172] on p "Here's what happening in your account [DATE]." at bounding box center [699, 173] width 216 height 12
click at [787, 175] on p "Here's what happening in your account [DATE]." at bounding box center [699, 173] width 216 height 12
click at [731, 173] on p "Here's what happening in your account [DATE]." at bounding box center [699, 173] width 216 height 12
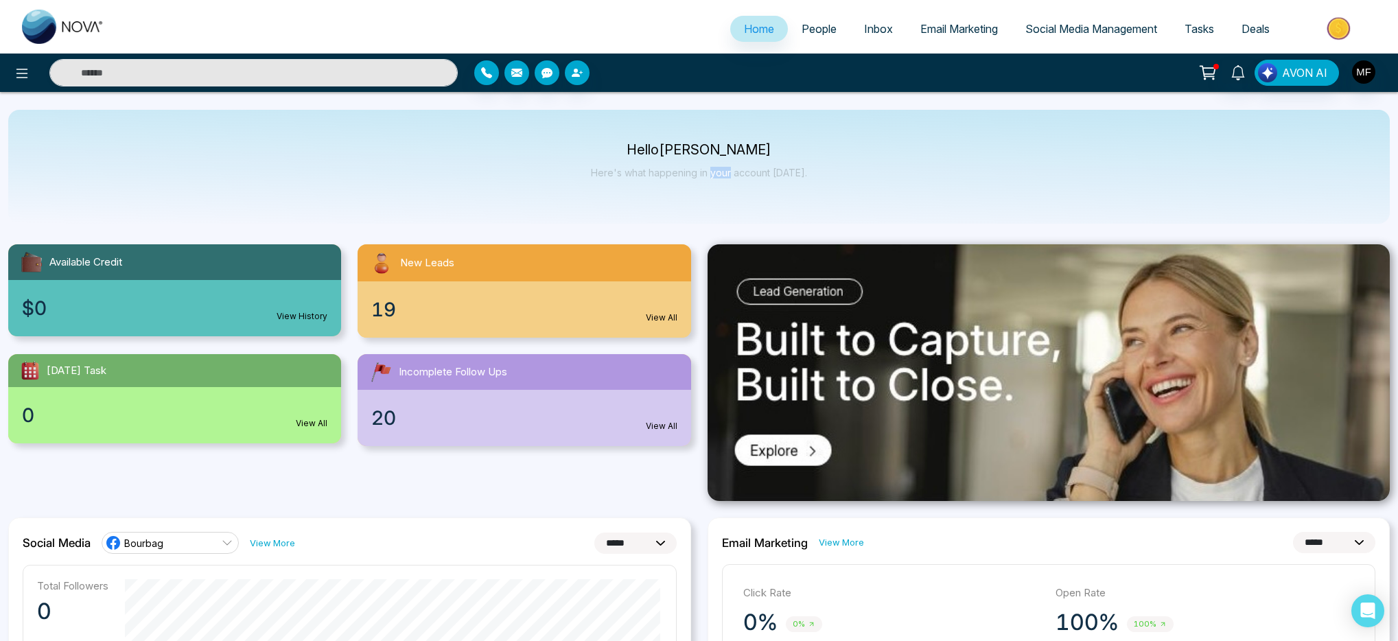
click at [731, 173] on p "Here's what happening in your account [DATE]." at bounding box center [699, 173] width 216 height 12
click at [704, 172] on p "Here's what happening in your account [DATE]." at bounding box center [699, 173] width 216 height 12
click at [686, 174] on p "Here's what happening in your account [DATE]." at bounding box center [699, 173] width 216 height 12
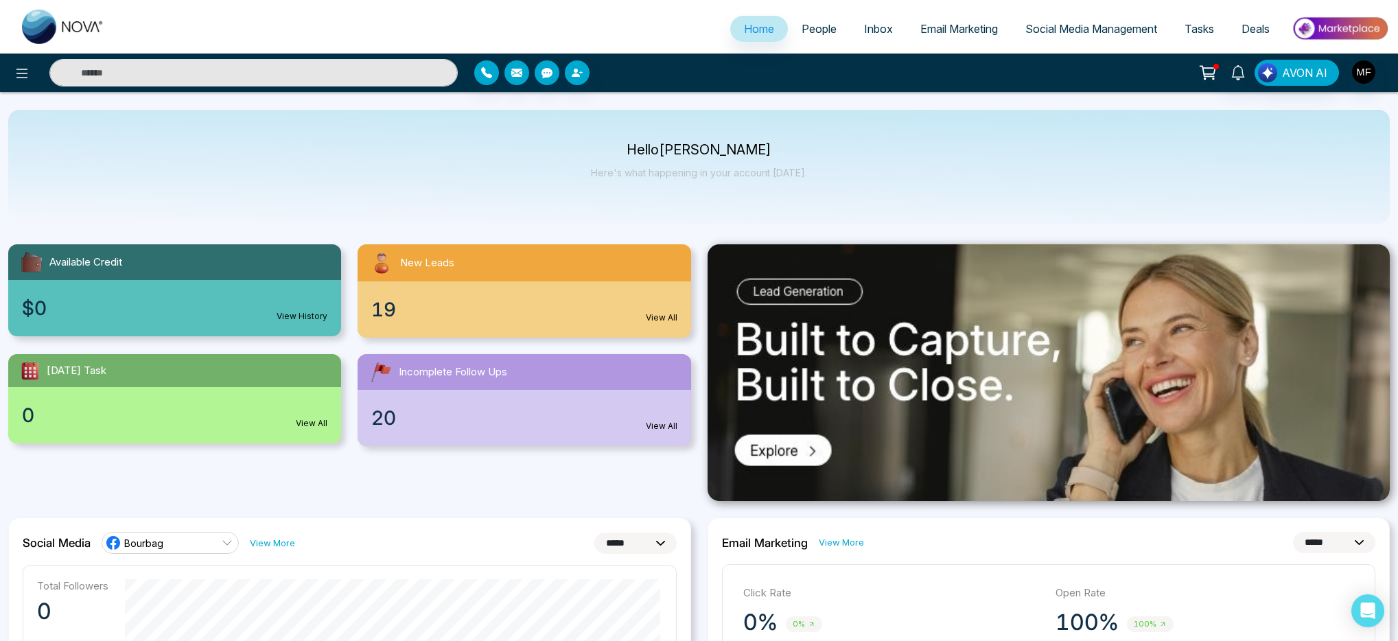
click at [634, 172] on p "Here's what happening in your account [DATE]." at bounding box center [699, 173] width 216 height 12
click at [592, 174] on div "Hello [PERSON_NAME] Here's what happening in your account [DATE]." at bounding box center [699, 167] width 1382 height 114
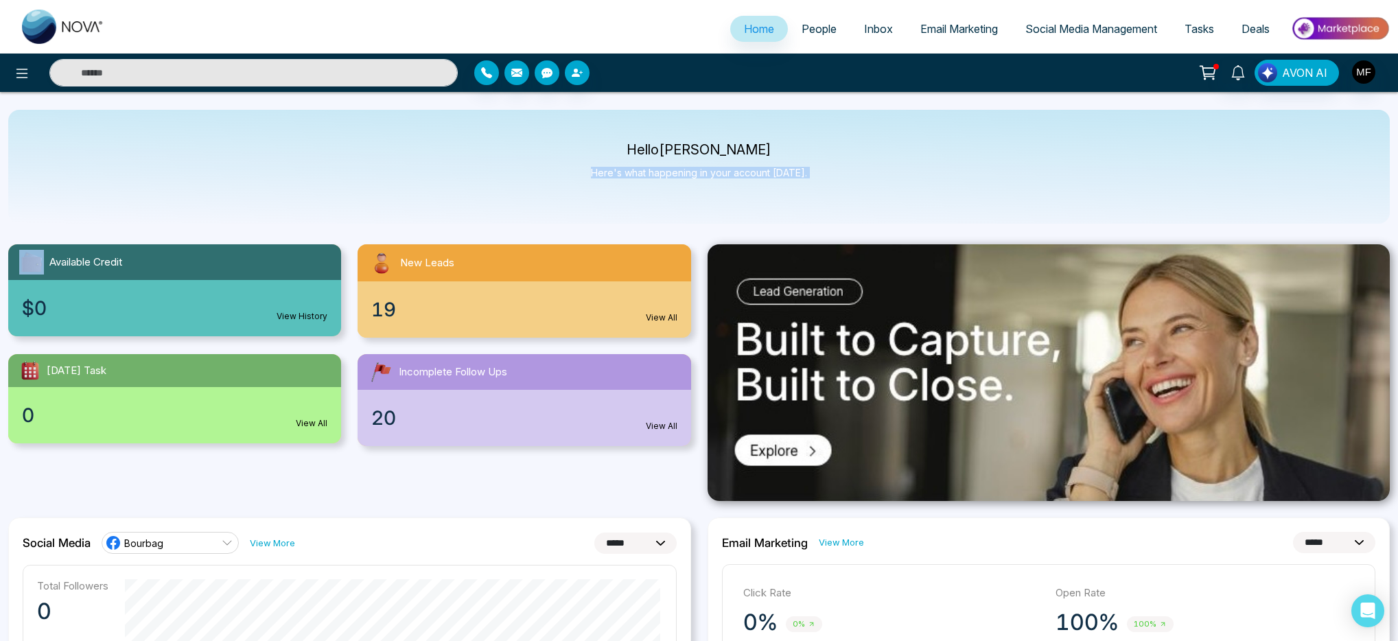
click at [507, 170] on div "Hello [PERSON_NAME] Here's what happening in your account [DATE]." at bounding box center [699, 167] width 1382 height 114
click at [64, 31] on img at bounding box center [63, 27] width 82 height 34
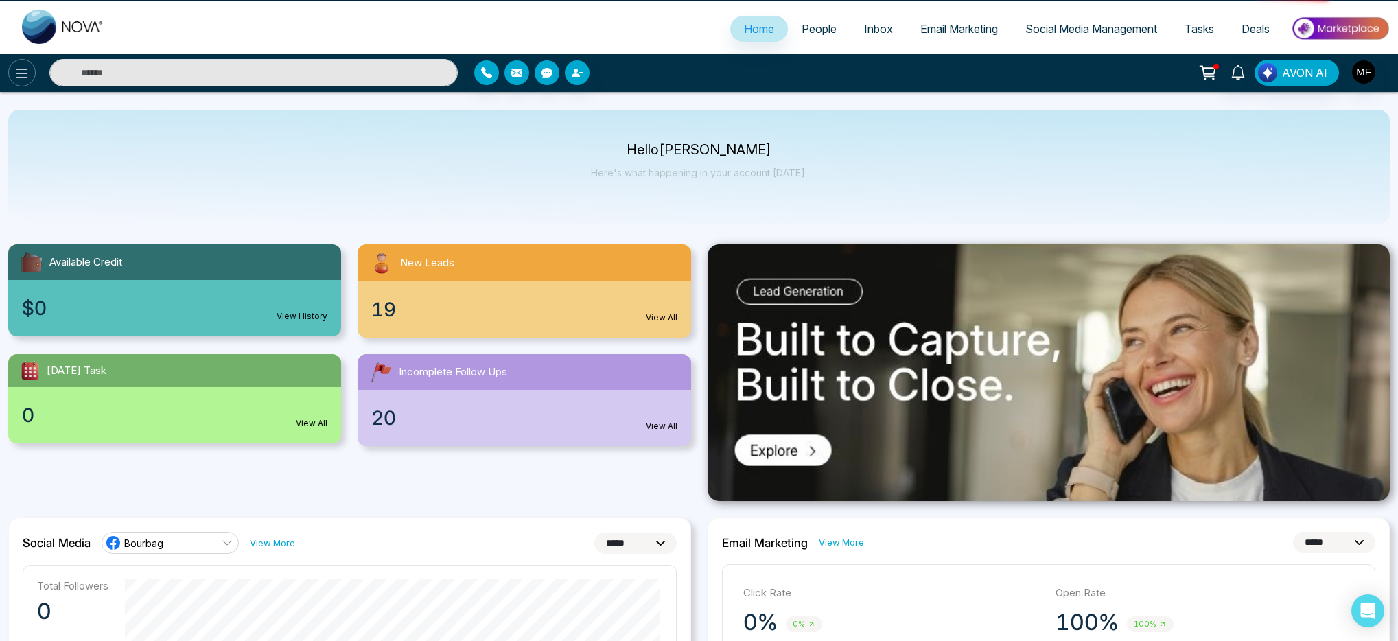
click at [14, 69] on icon at bounding box center [22, 73] width 16 height 16
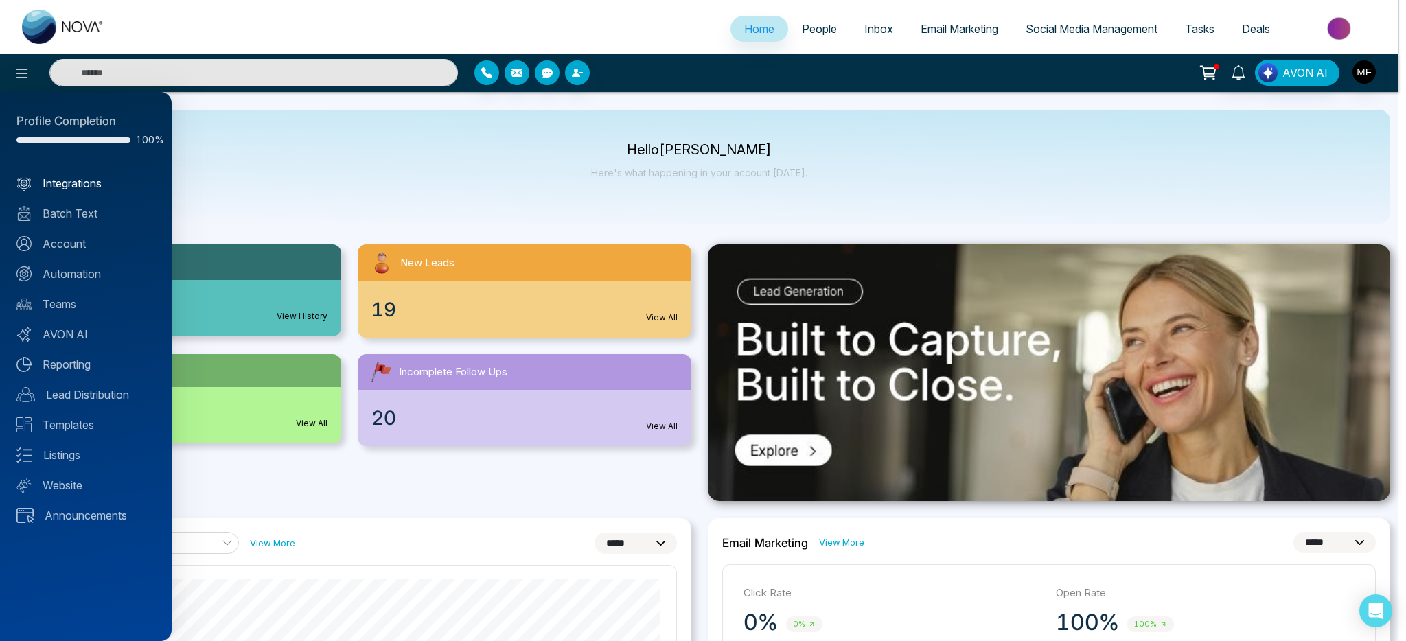
click at [51, 189] on link "Integrations" at bounding box center [85, 183] width 139 height 16
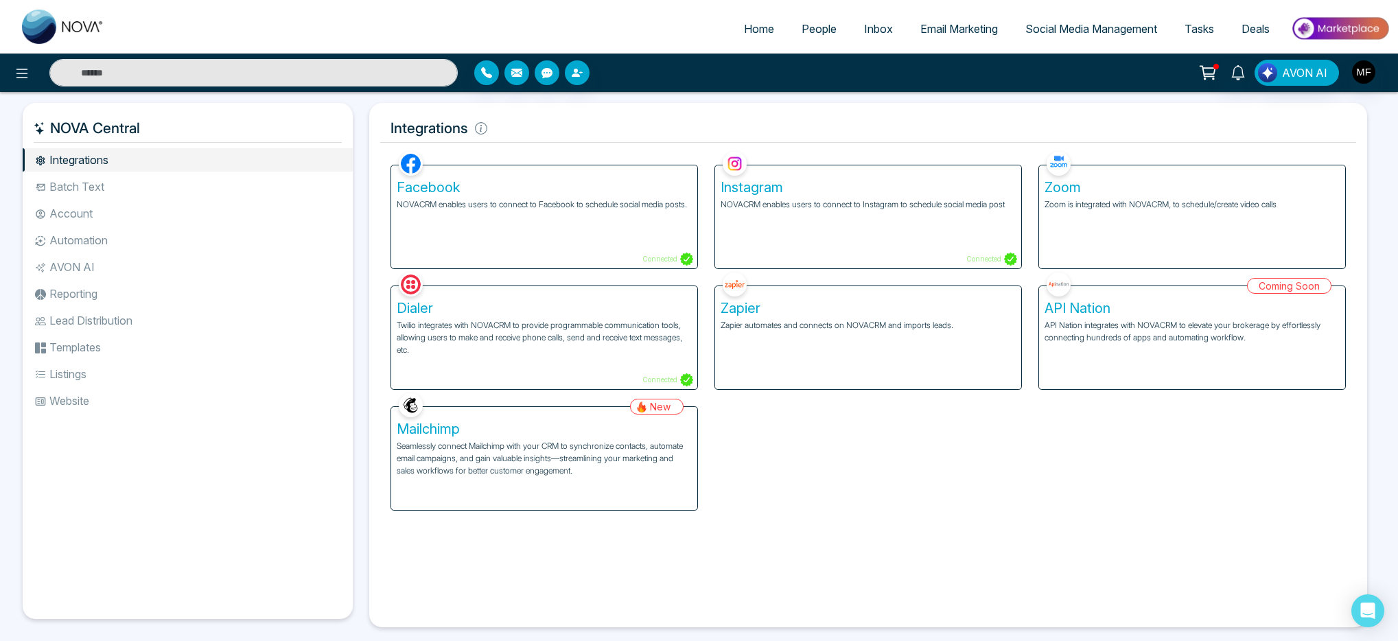
click at [1219, 315] on div "Coming Soon API Nation API Nation integrates with NOVACRM to elevate your broke…" at bounding box center [1192, 329] width 324 height 121
click at [86, 185] on li "Batch Text" at bounding box center [188, 186] width 330 height 23
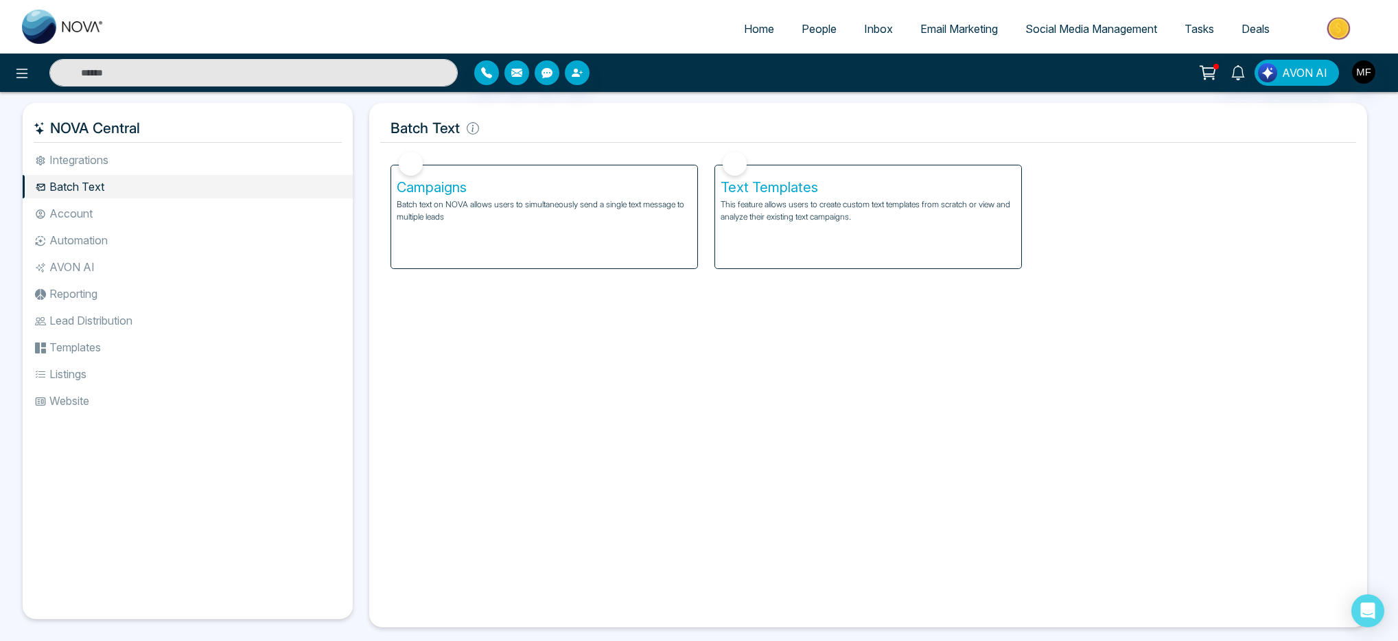
click at [95, 205] on li "Account" at bounding box center [188, 213] width 330 height 23
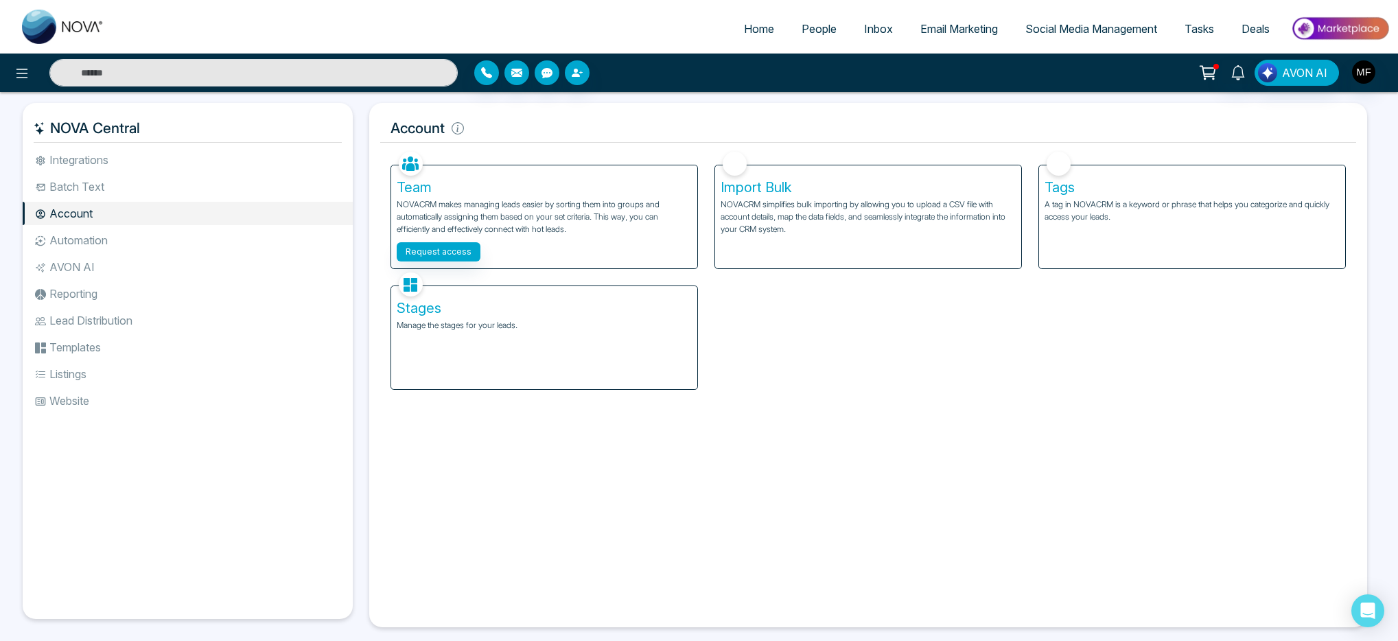
click at [91, 235] on li "Automation" at bounding box center [188, 240] width 330 height 23
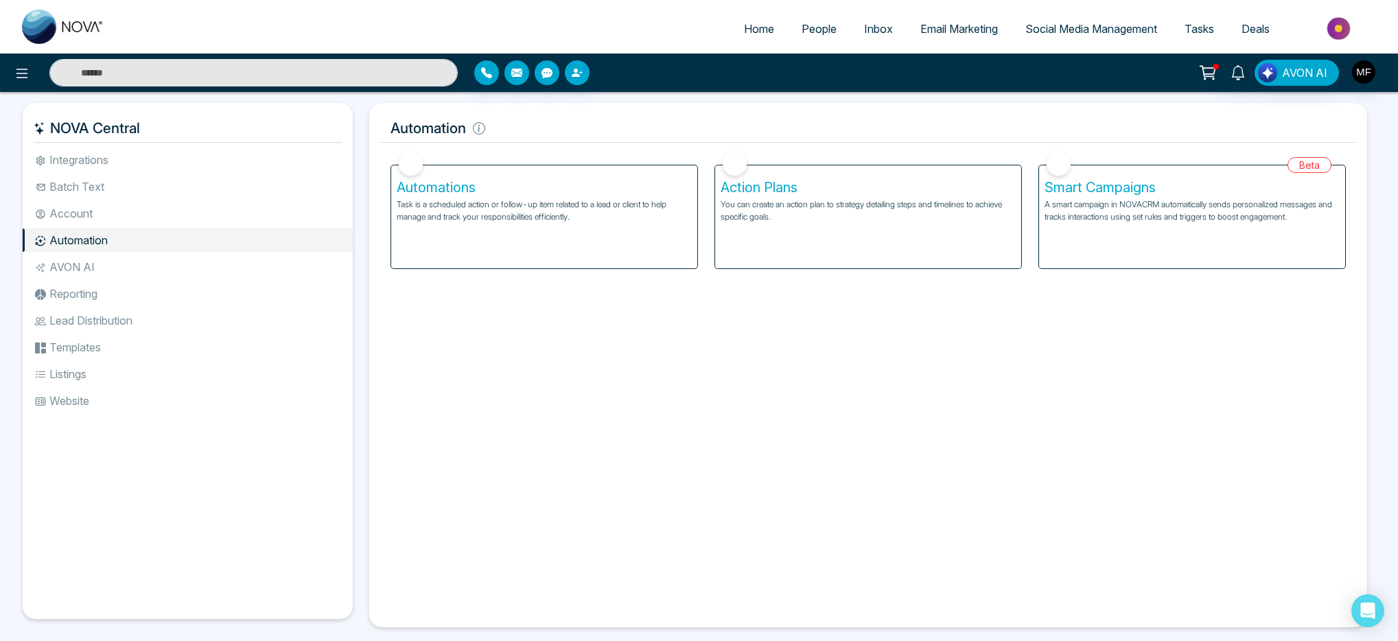
click at [93, 260] on li "AVON AI" at bounding box center [188, 266] width 330 height 23
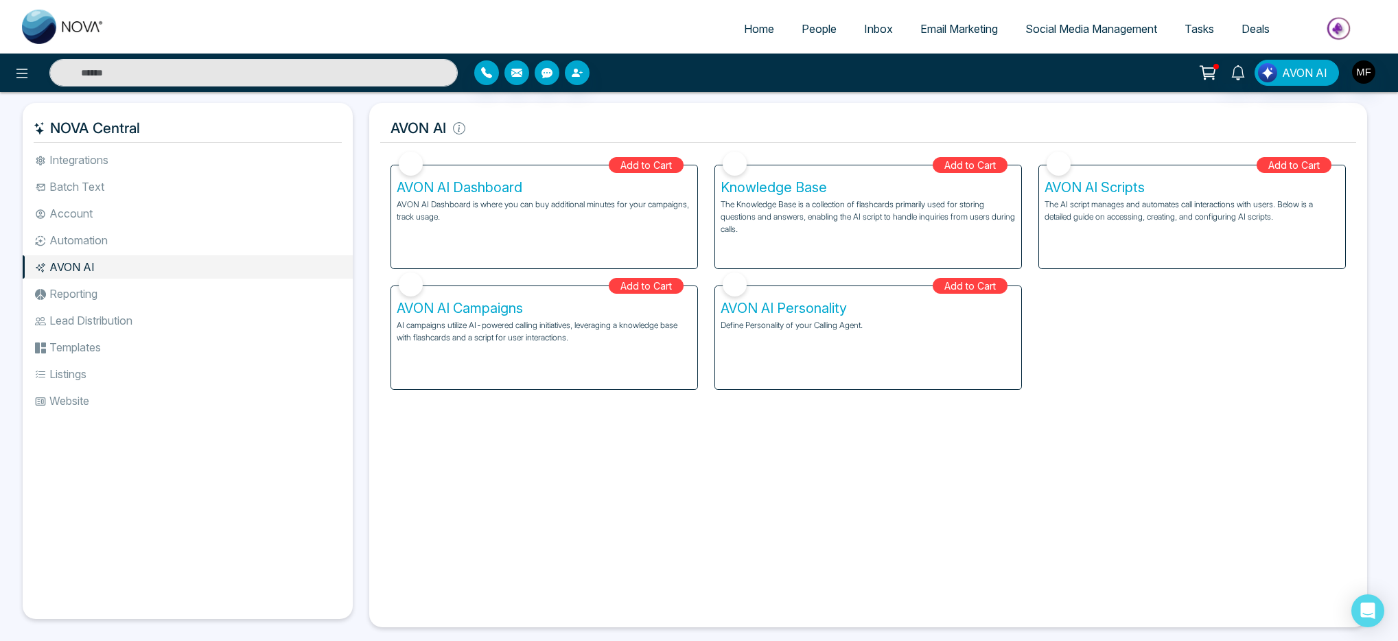
click at [91, 293] on li "Reporting" at bounding box center [188, 293] width 330 height 23
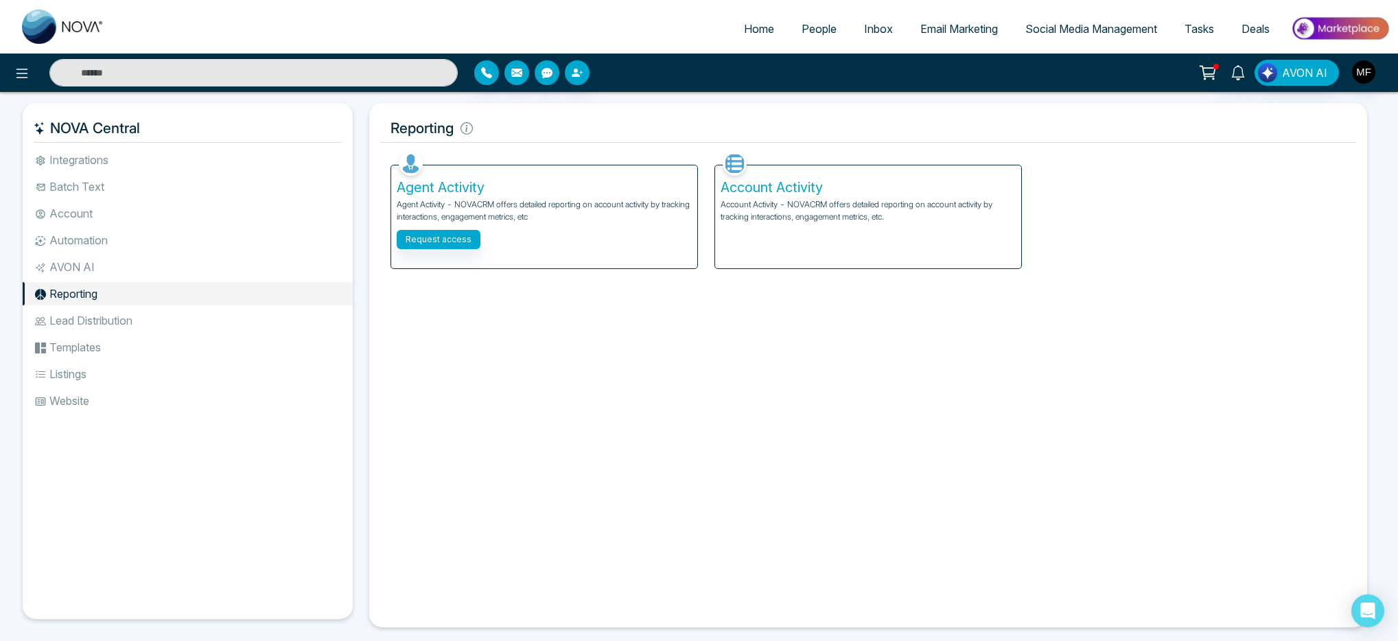
click at [132, 326] on li "Lead Distribution" at bounding box center [188, 320] width 330 height 23
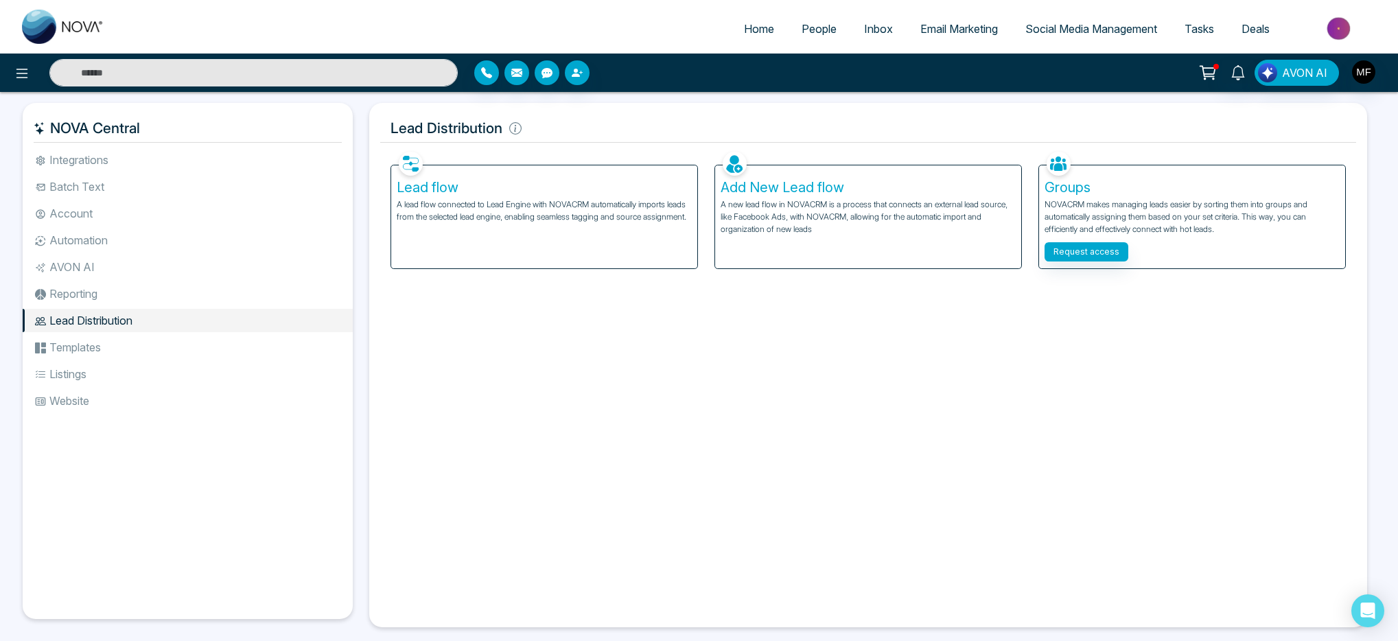
click at [122, 353] on li "Templates" at bounding box center [188, 347] width 330 height 23
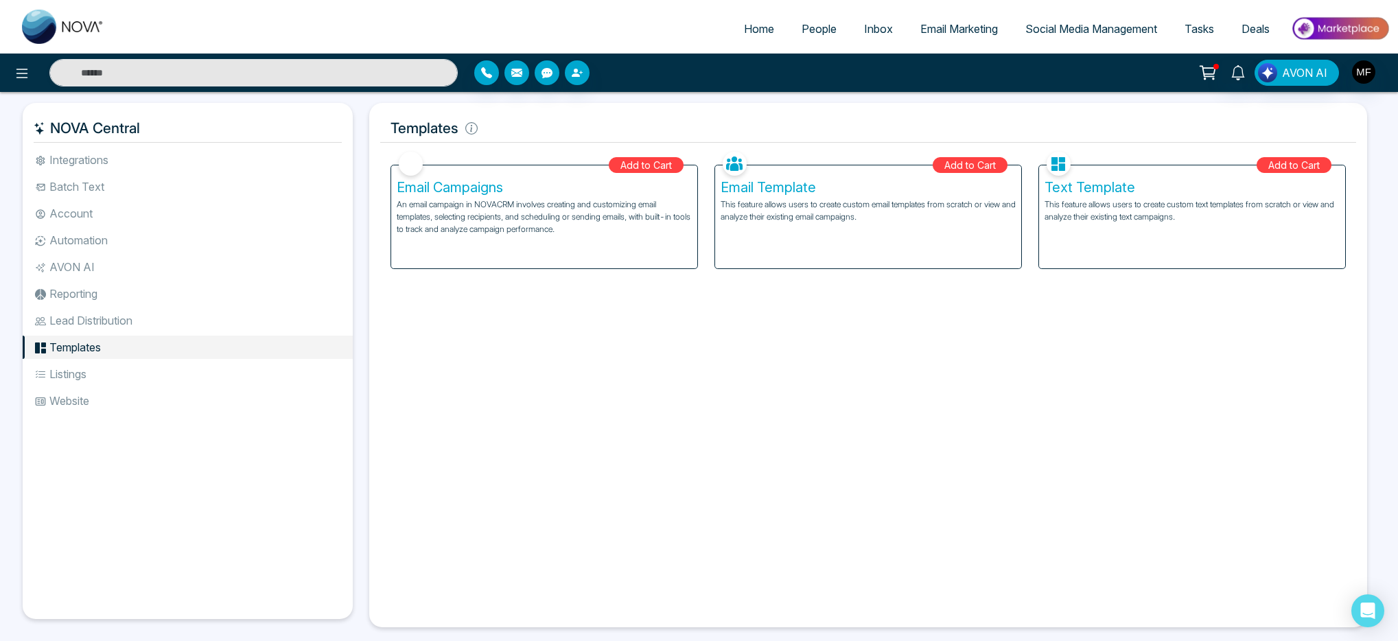
click at [119, 390] on li "Website" at bounding box center [188, 400] width 330 height 23
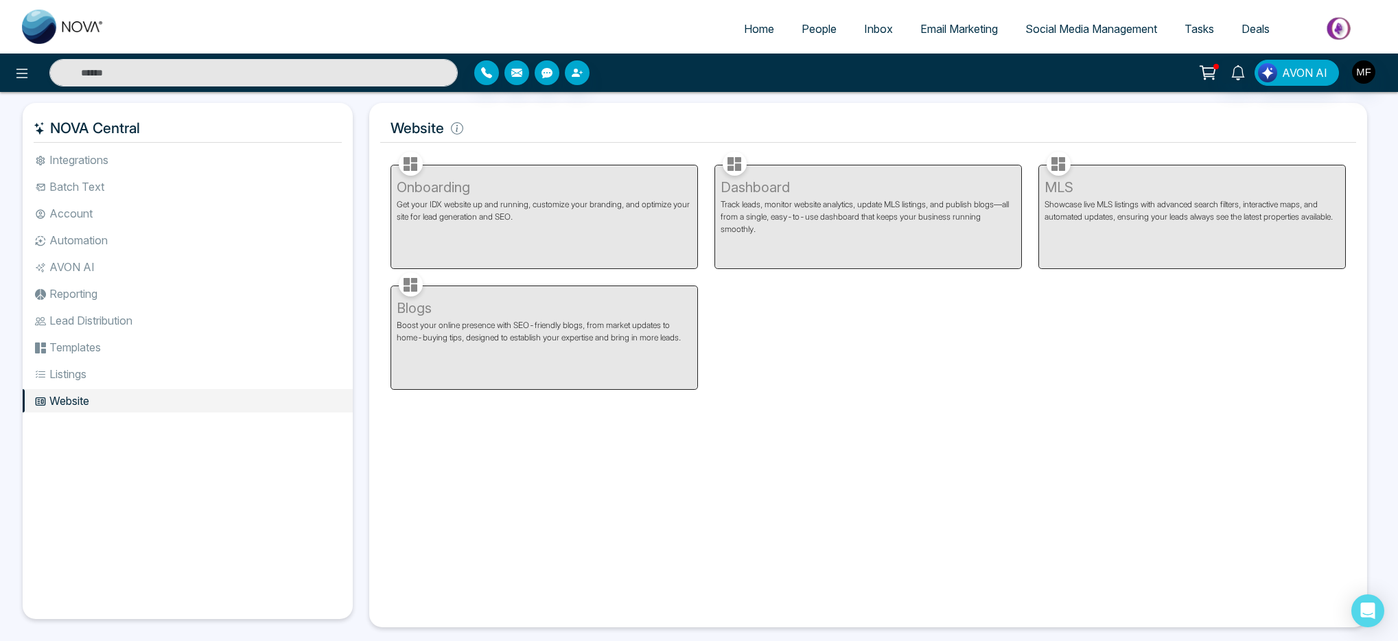
click at [103, 383] on li "Listings" at bounding box center [188, 373] width 330 height 23
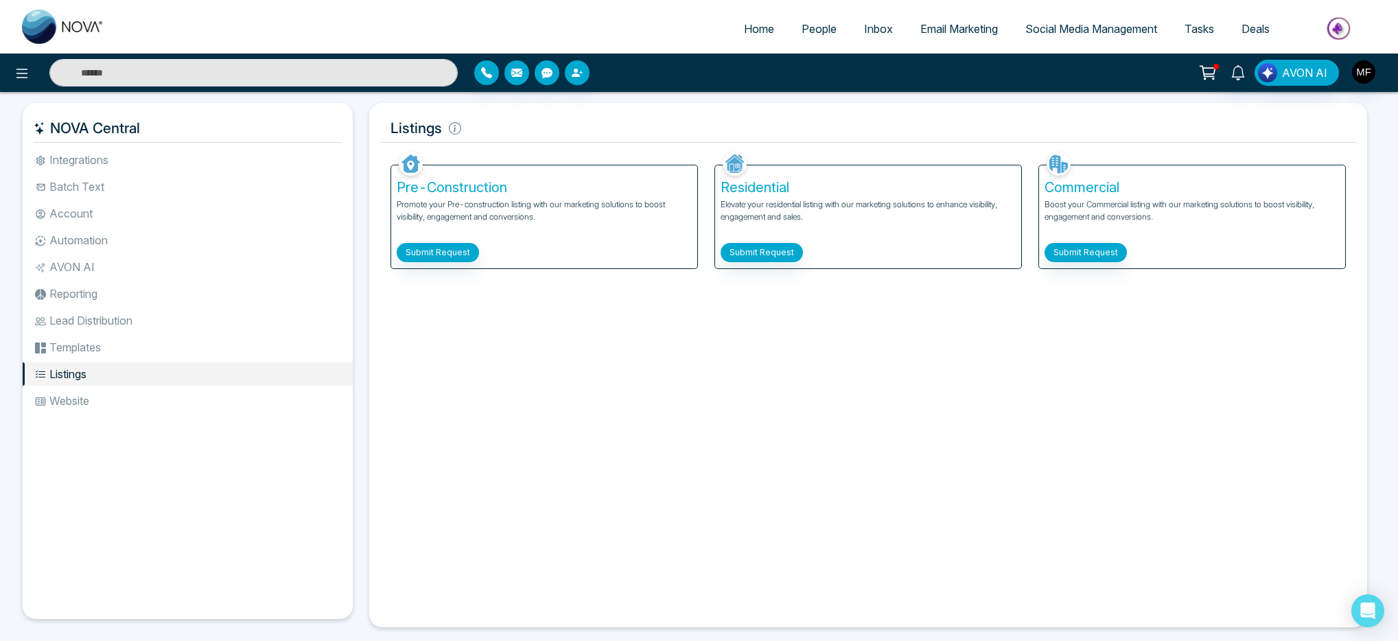
click at [93, 402] on li "Website" at bounding box center [188, 400] width 330 height 23
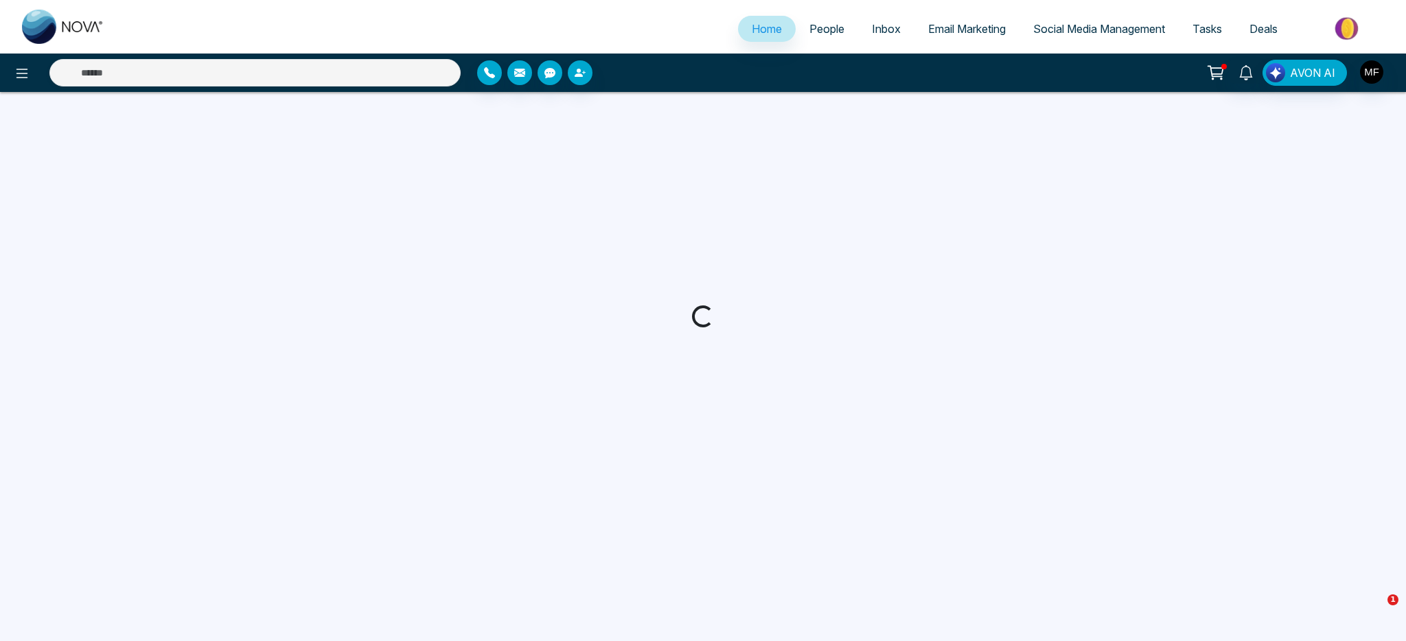
select select "*"
